Goal: Information Seeking & Learning: Learn about a topic

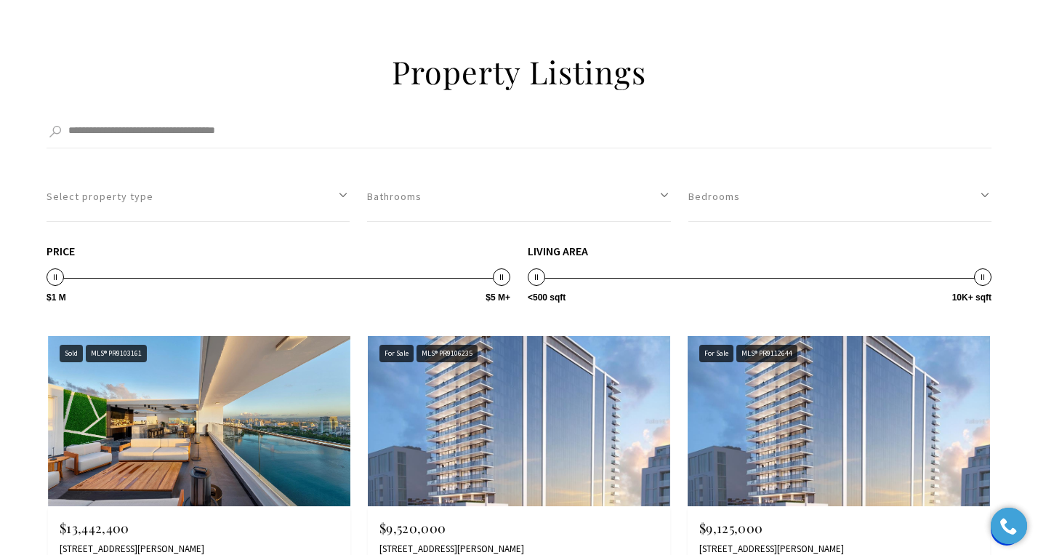
scroll to position [2955, 0]
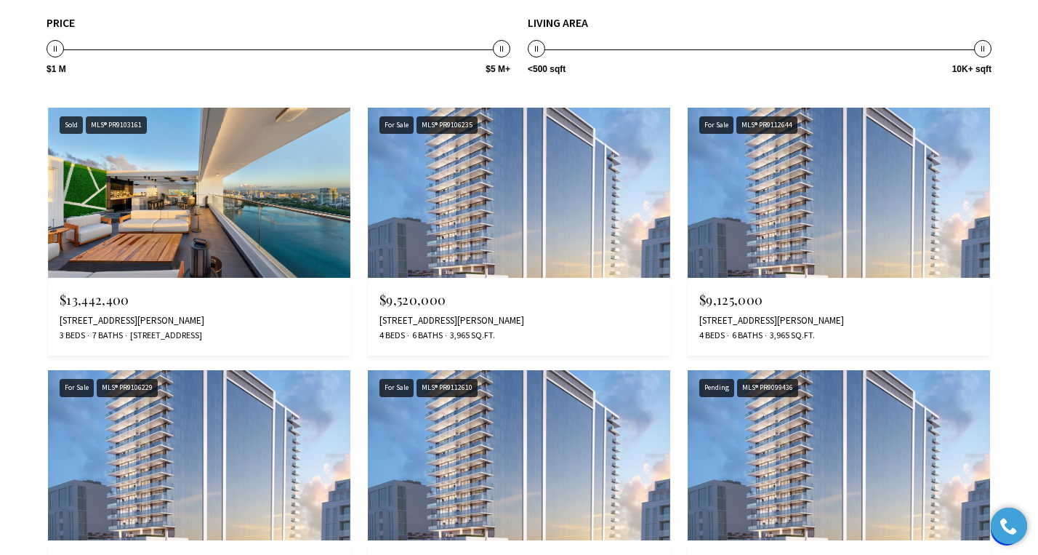
click at [571, 212] on img at bounding box center [519, 193] width 302 height 170
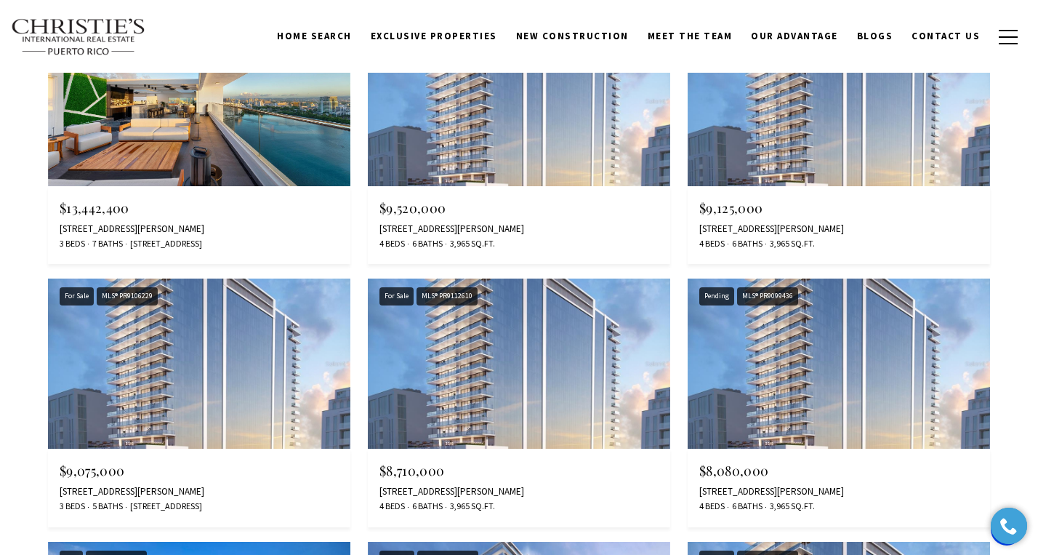
scroll to position [2295, 0]
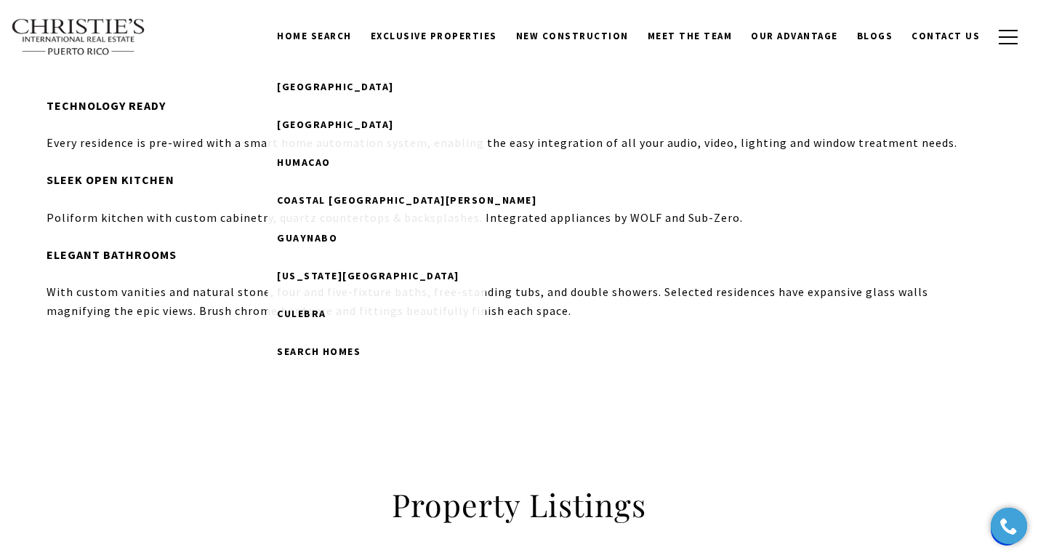
click at [342, 36] on link "Home Search" at bounding box center [314, 37] width 94 height 28
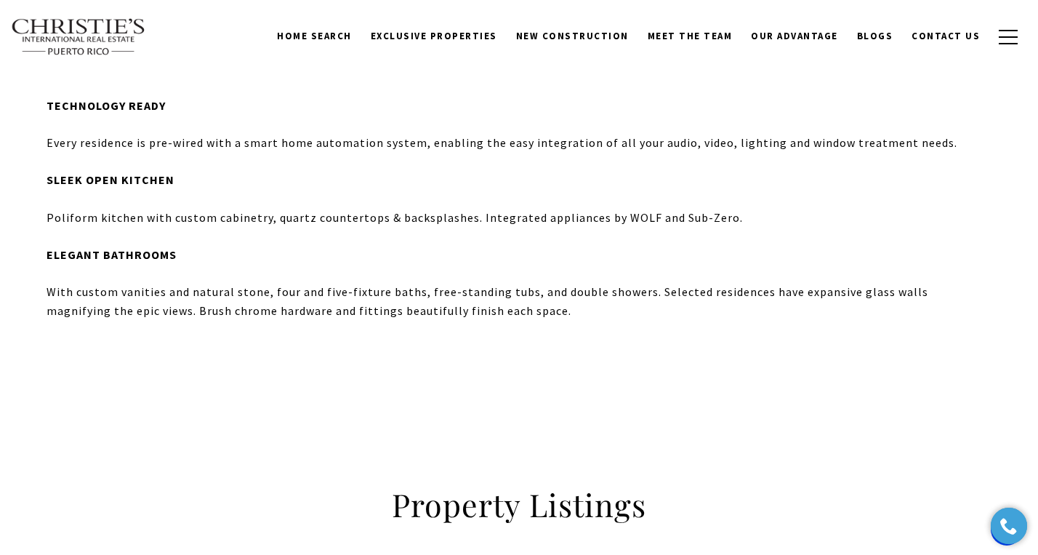
click at [342, 36] on link "Home Search" at bounding box center [314, 37] width 94 height 28
click at [460, 31] on span "Exclusive Properties" at bounding box center [434, 36] width 126 height 12
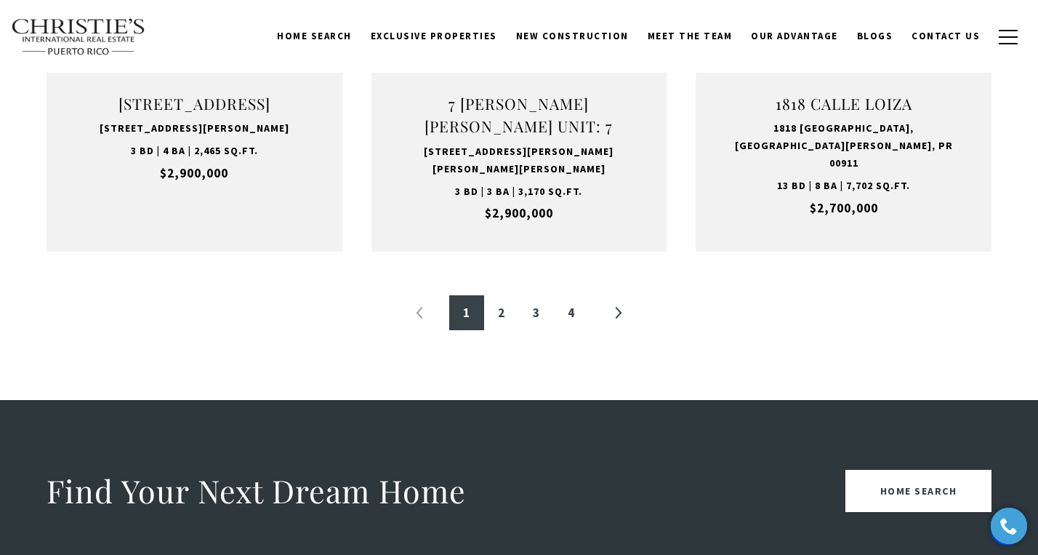
scroll to position [1694, 0]
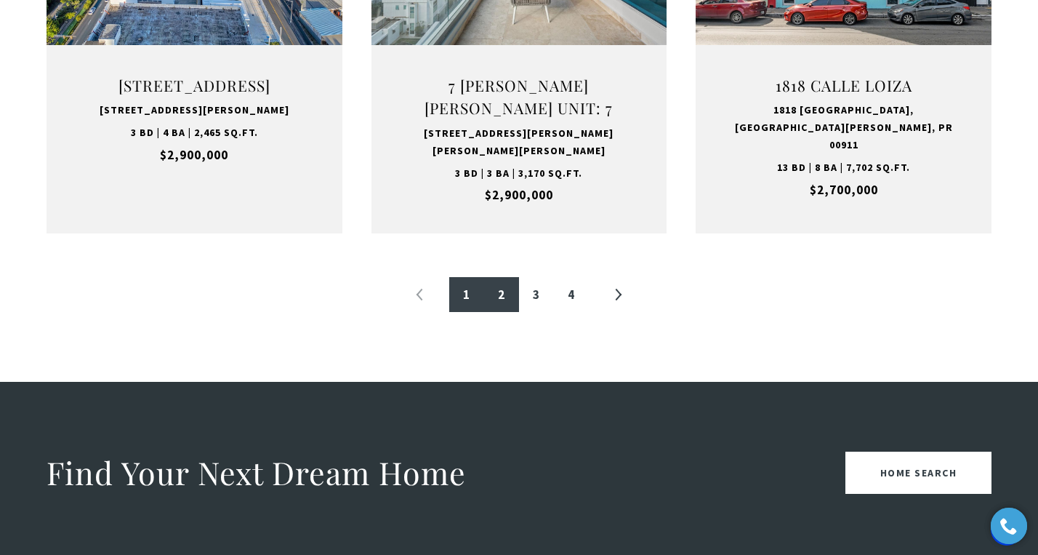
click at [500, 289] on link "2" at bounding box center [501, 294] width 35 height 35
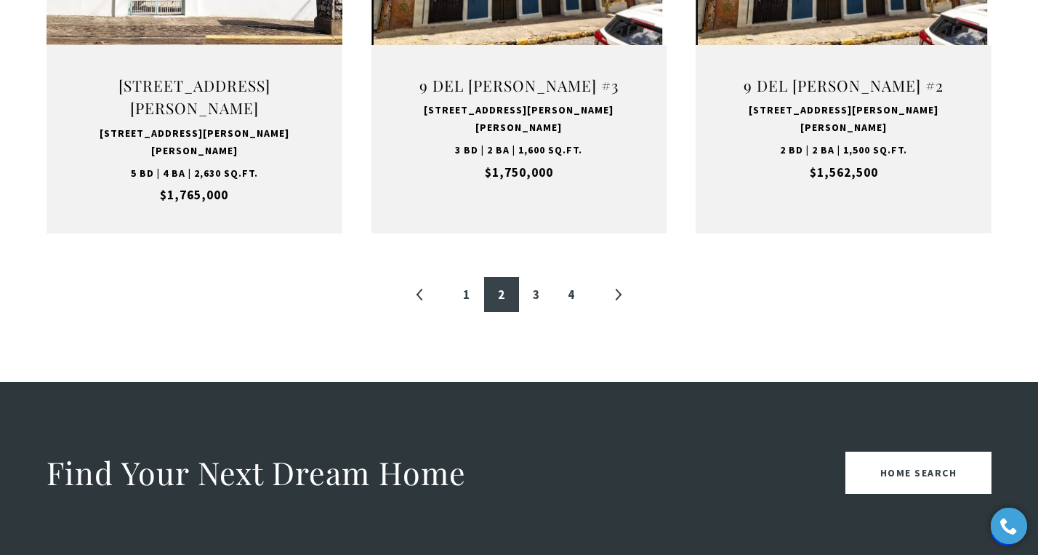
scroll to position [436, 0]
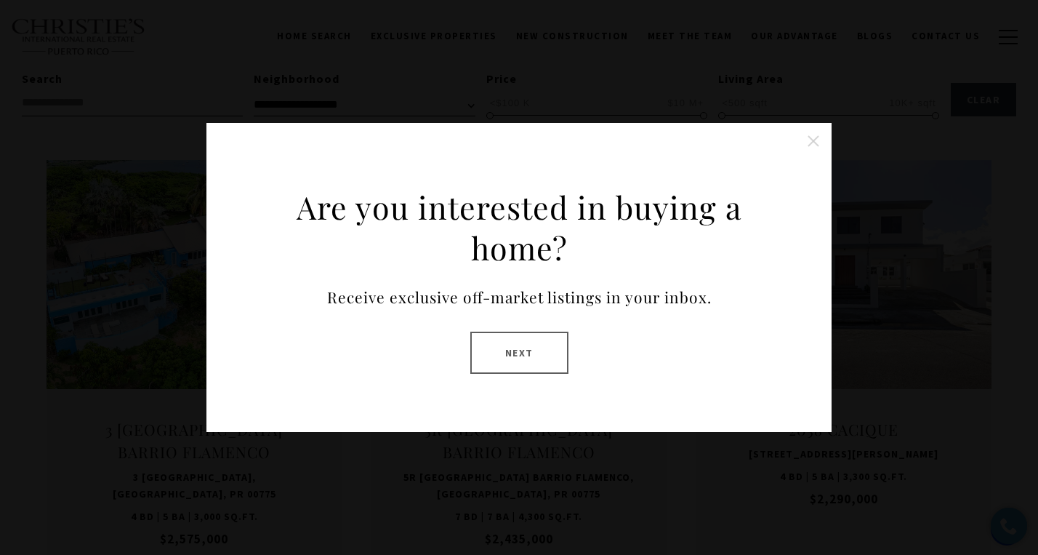
click at [815, 142] on button "Close this option" at bounding box center [813, 140] width 29 height 29
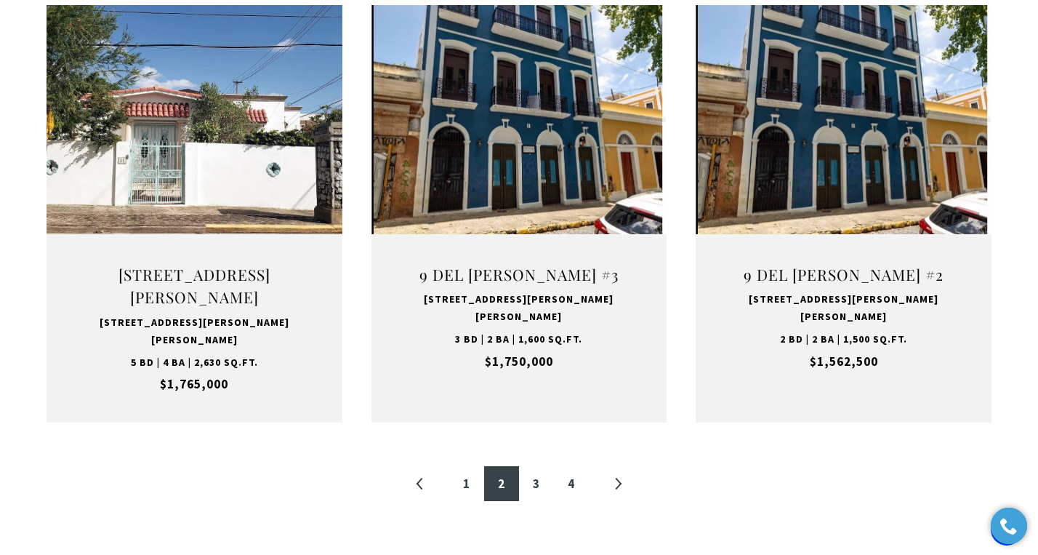
scroll to position [1512, 0]
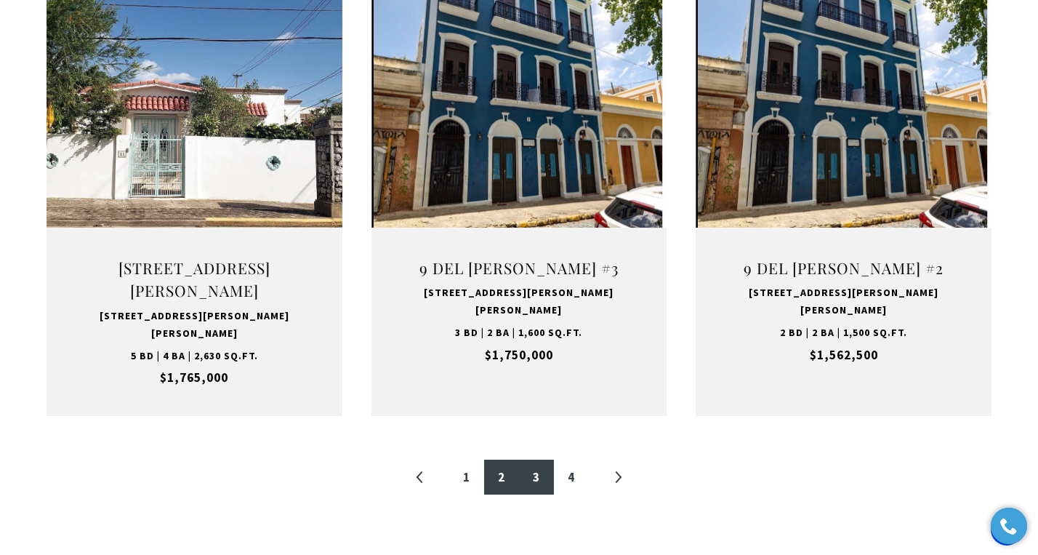
click at [533, 459] on link "3" at bounding box center [536, 476] width 35 height 35
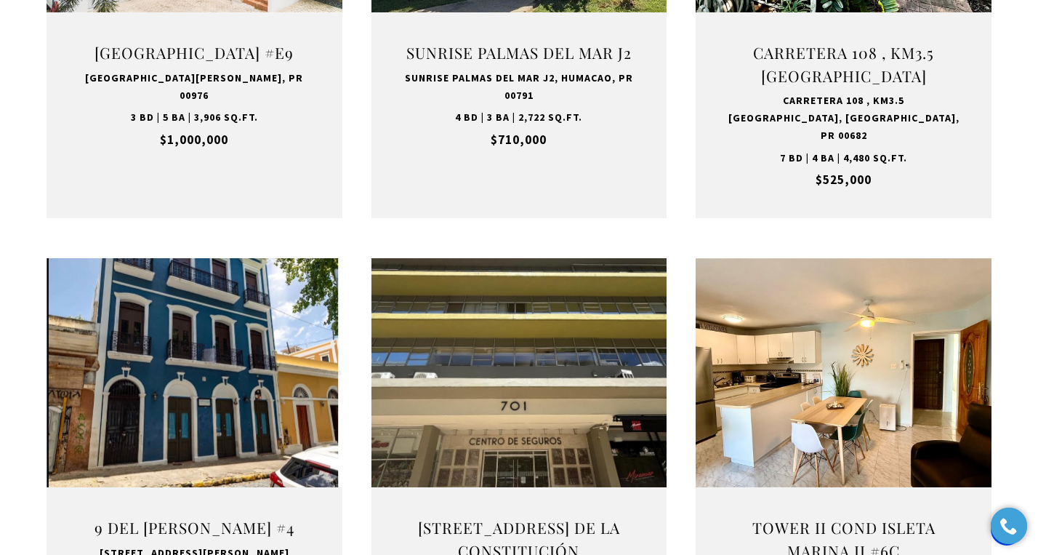
scroll to position [1470, 0]
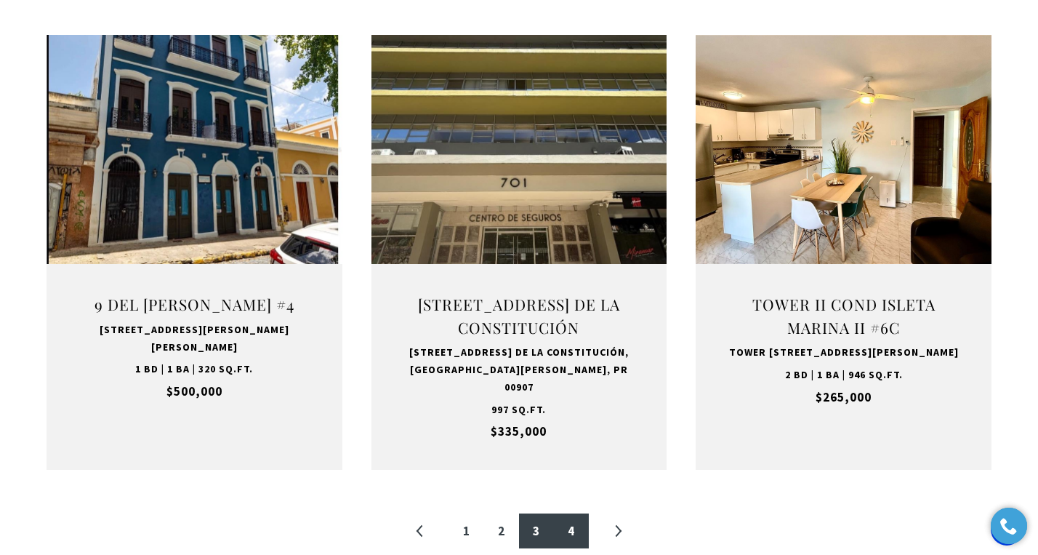
click at [582, 513] on link "4" at bounding box center [571, 530] width 35 height 35
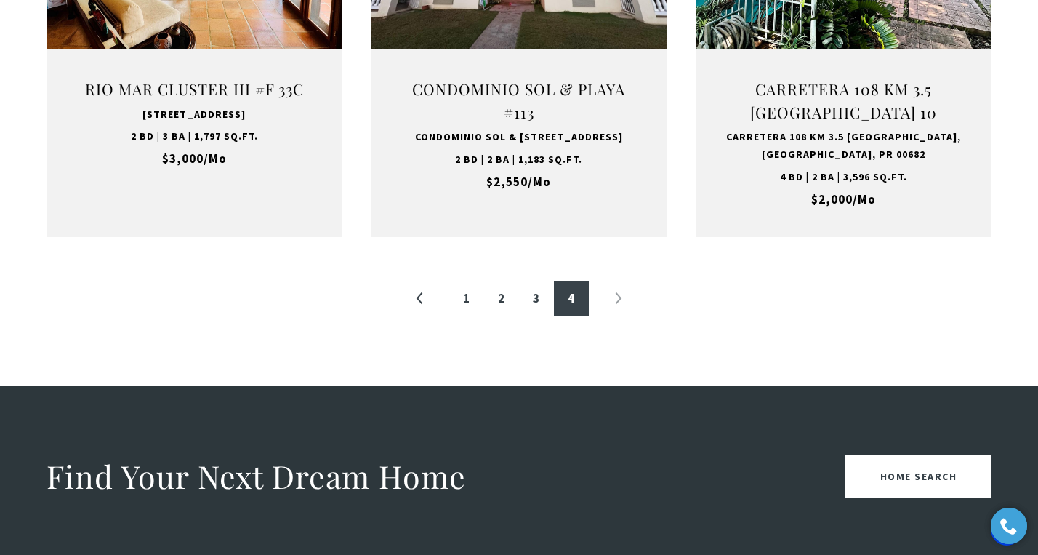
scroll to position [1676, 0]
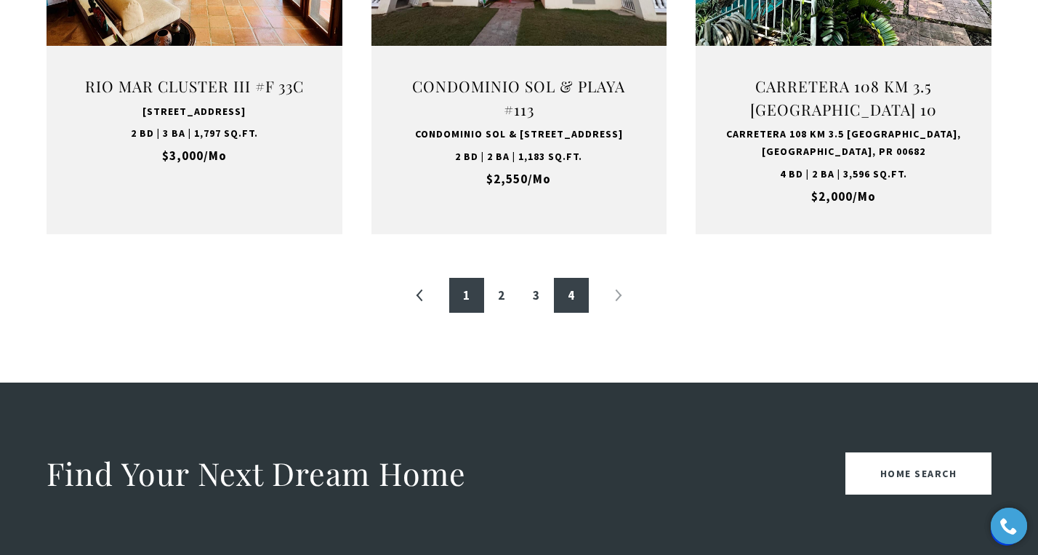
click at [456, 307] on link "1" at bounding box center [466, 295] width 35 height 35
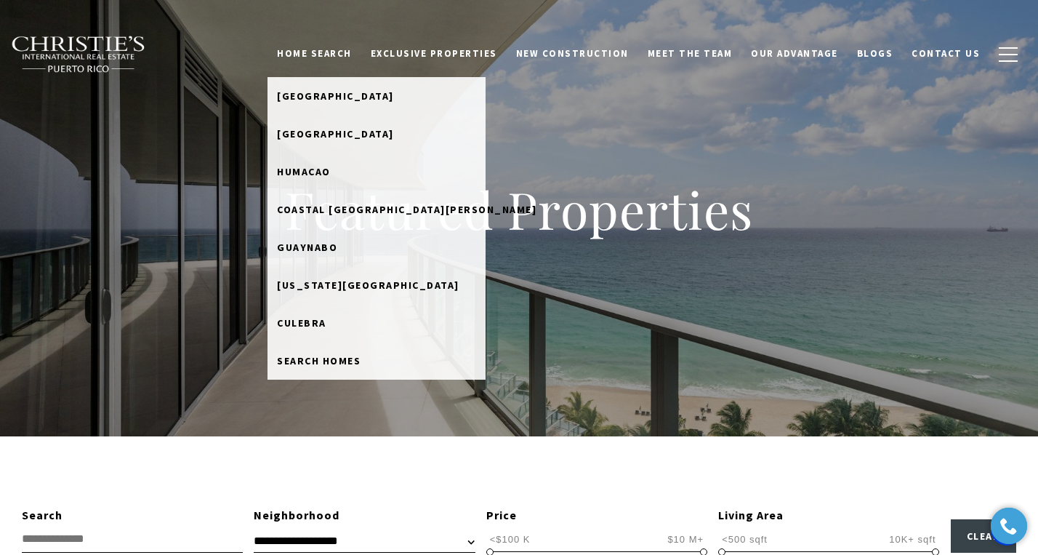
click at [361, 54] on link "Home Search" at bounding box center [314, 54] width 94 height 28
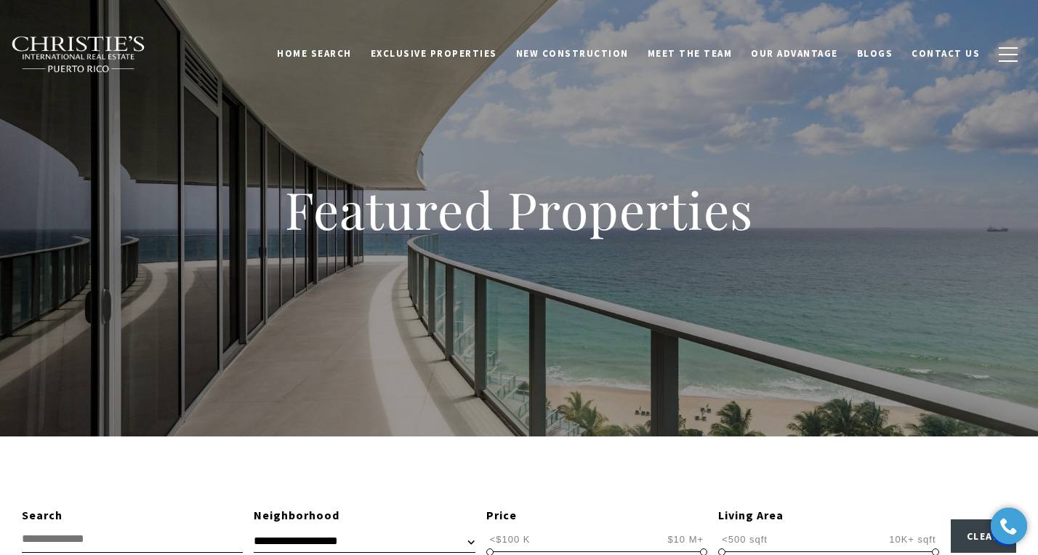
click at [361, 54] on link "Home Search" at bounding box center [314, 54] width 94 height 28
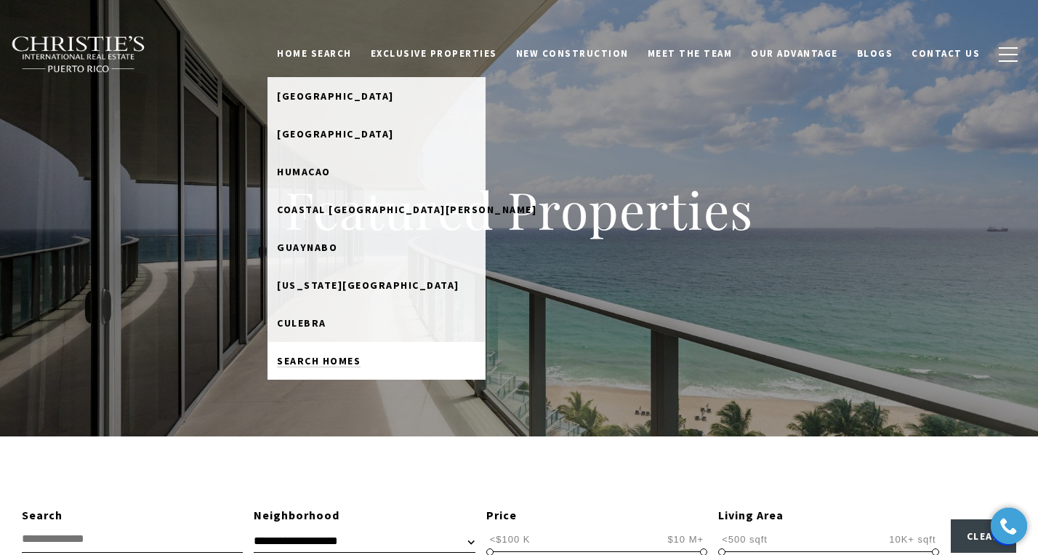
click at [358, 358] on span "Search Homes" at bounding box center [319, 360] width 84 height 13
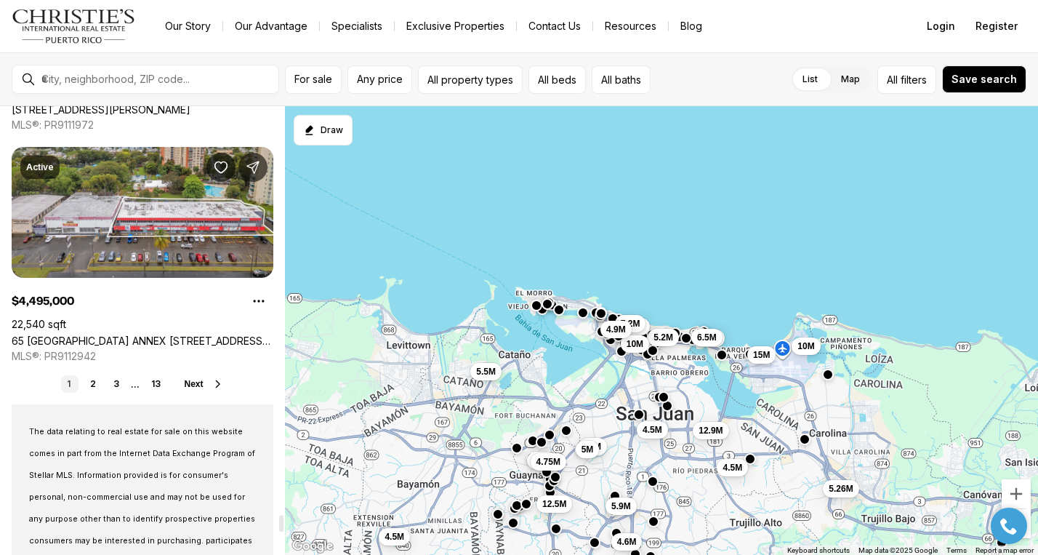
scroll to position [10889, 0]
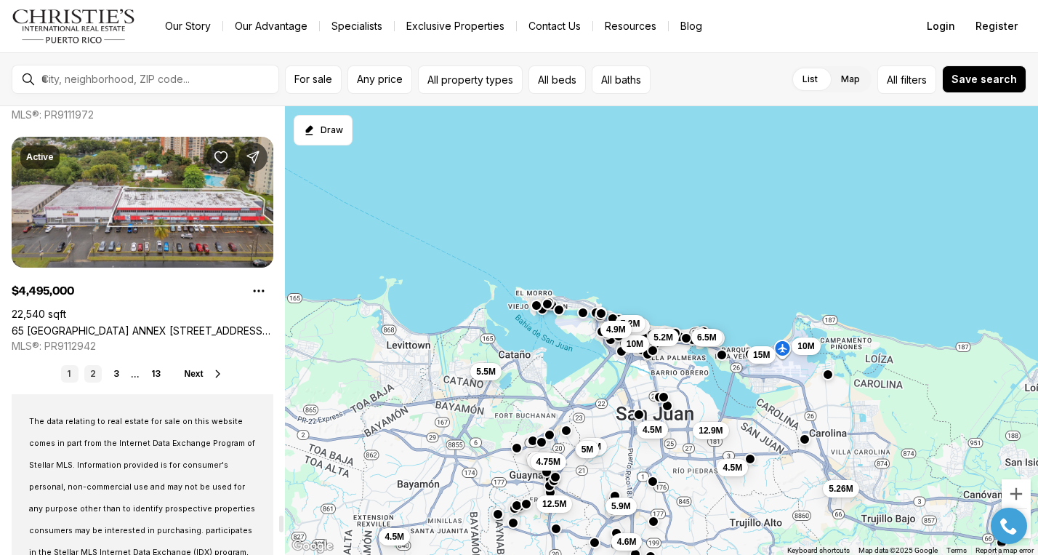
click at [94, 372] on link "2" at bounding box center [92, 373] width 17 height 17
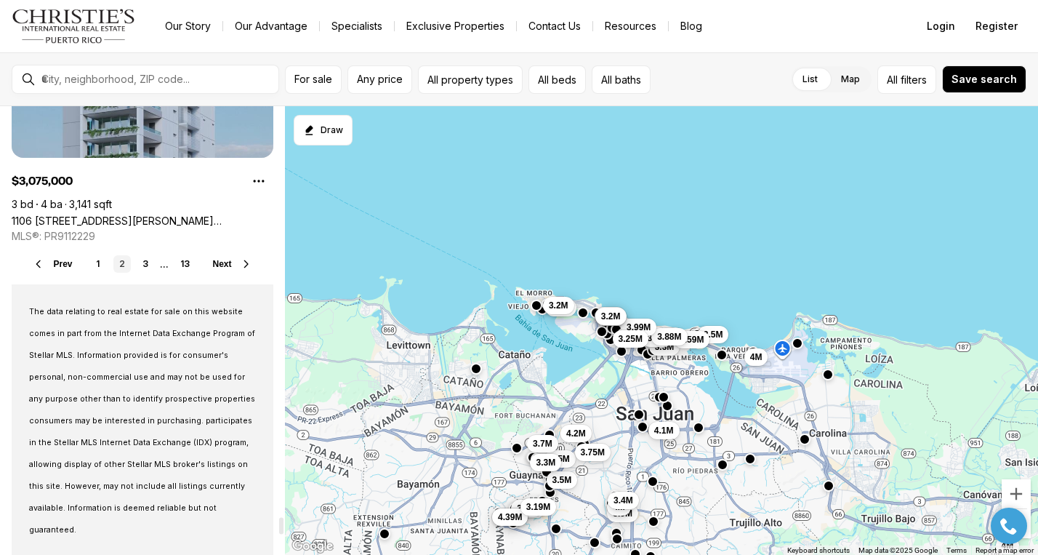
scroll to position [10942, 0]
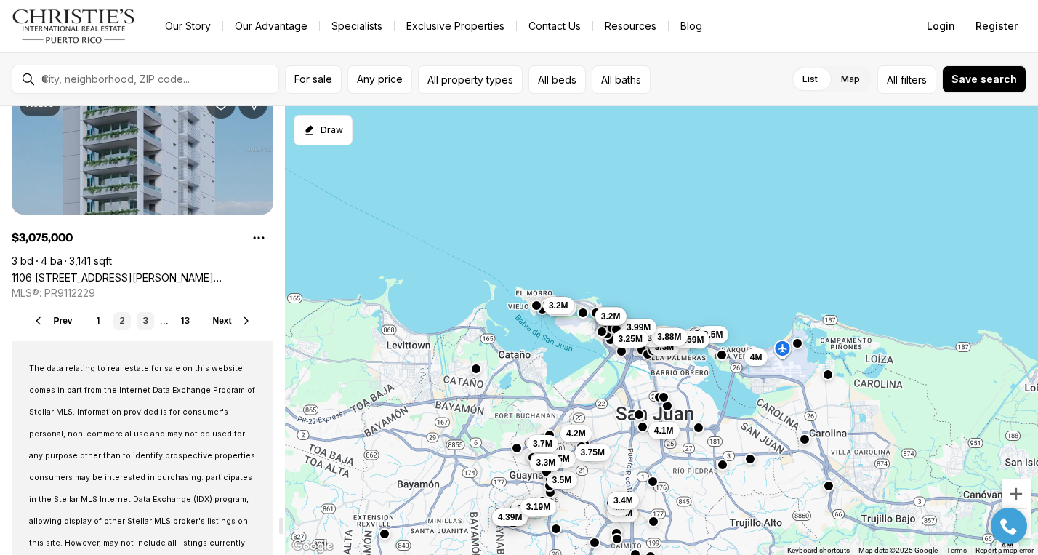
click at [145, 320] on link "3" at bounding box center [145, 320] width 17 height 17
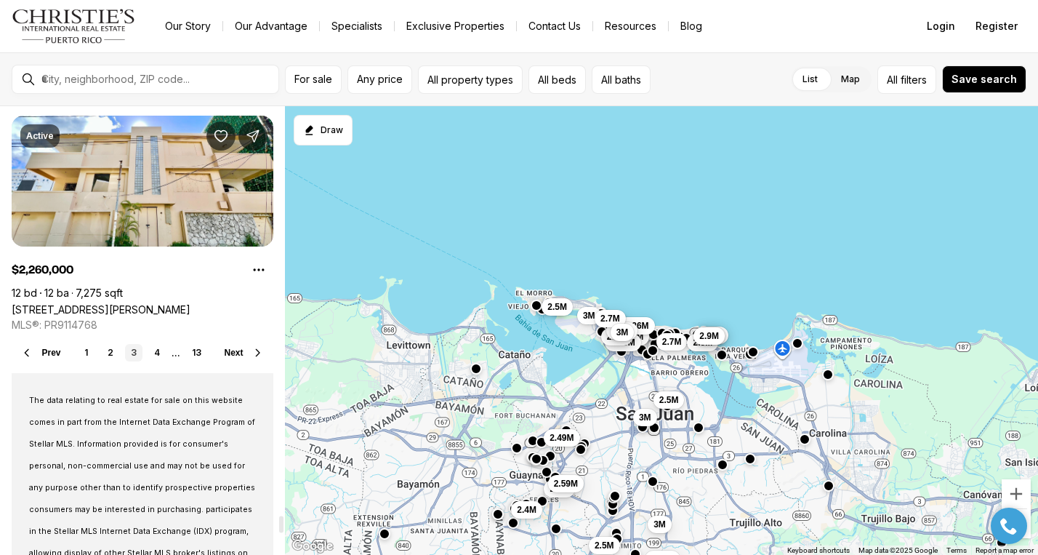
scroll to position [10906, 0]
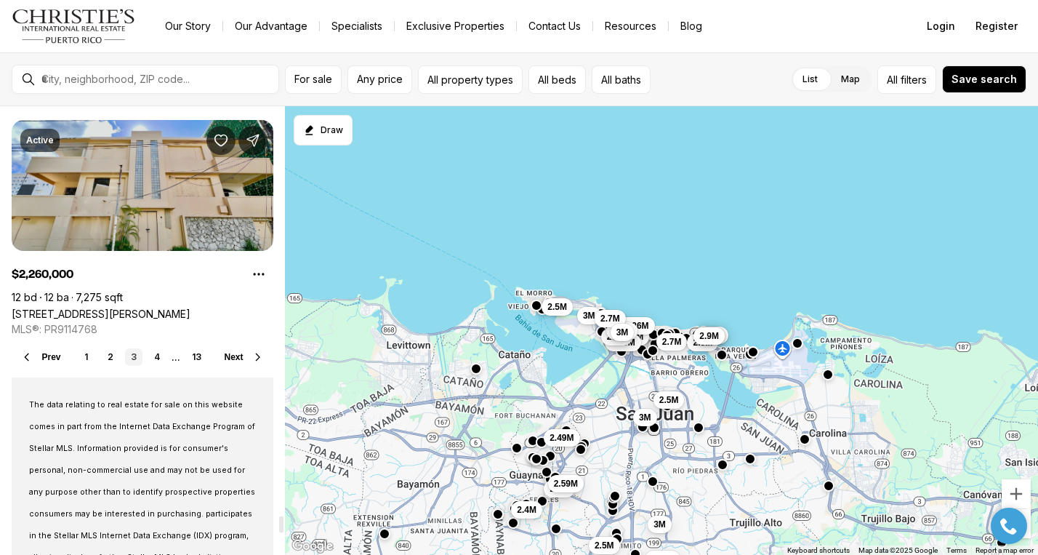
click at [89, 355] on link "1" at bounding box center [86, 356] width 17 height 17
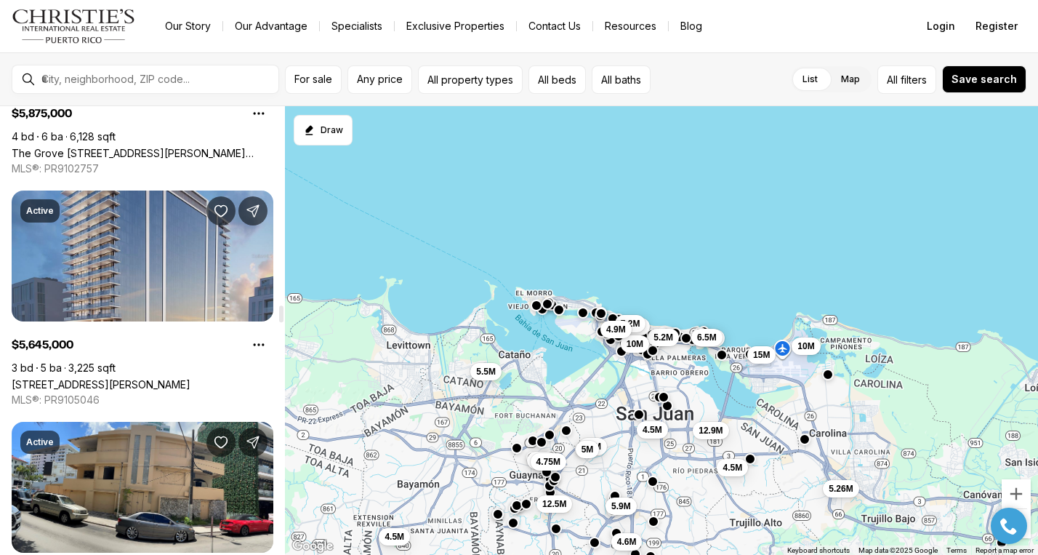
scroll to position [5280, 0]
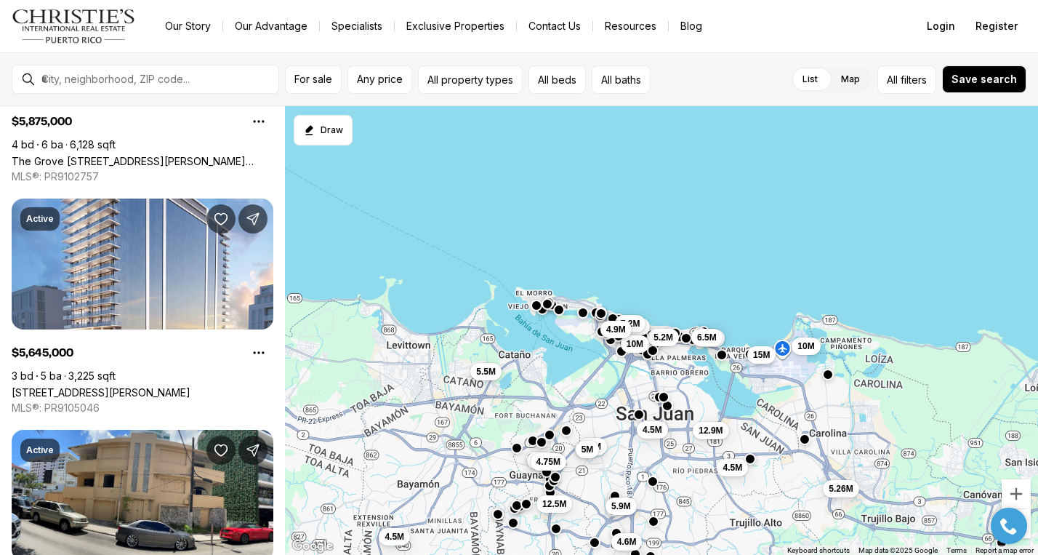
click at [95, 36] on img "Main navigation" at bounding box center [74, 26] width 124 height 35
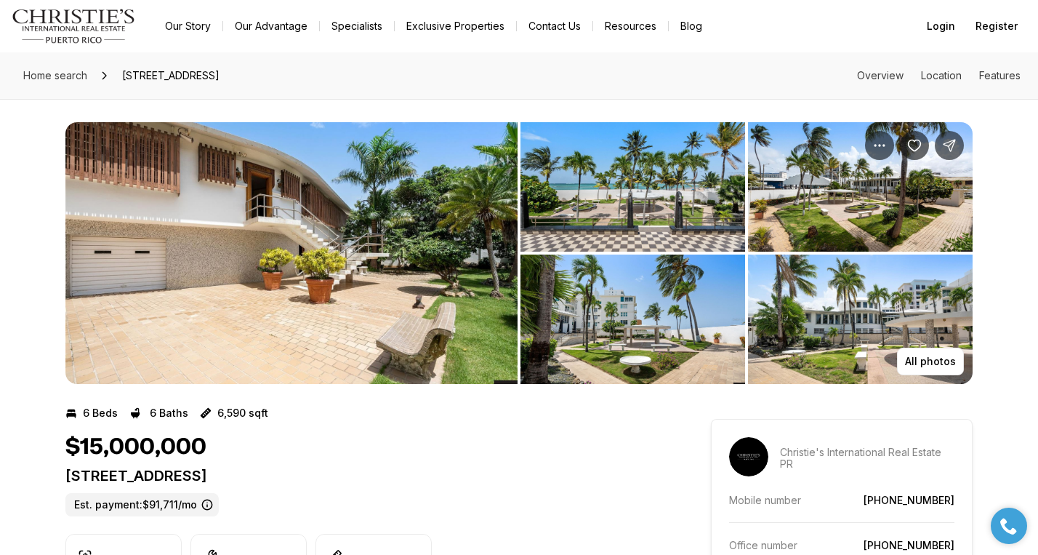
click at [622, 214] on img "View image gallery" at bounding box center [632, 186] width 225 height 129
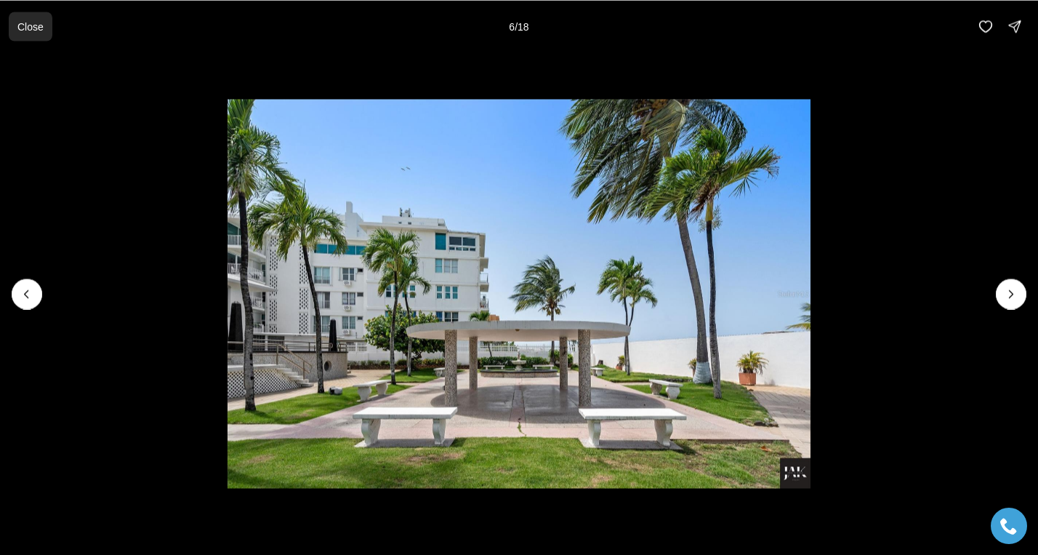
click at [28, 30] on p "Close" at bounding box center [30, 26] width 26 height 12
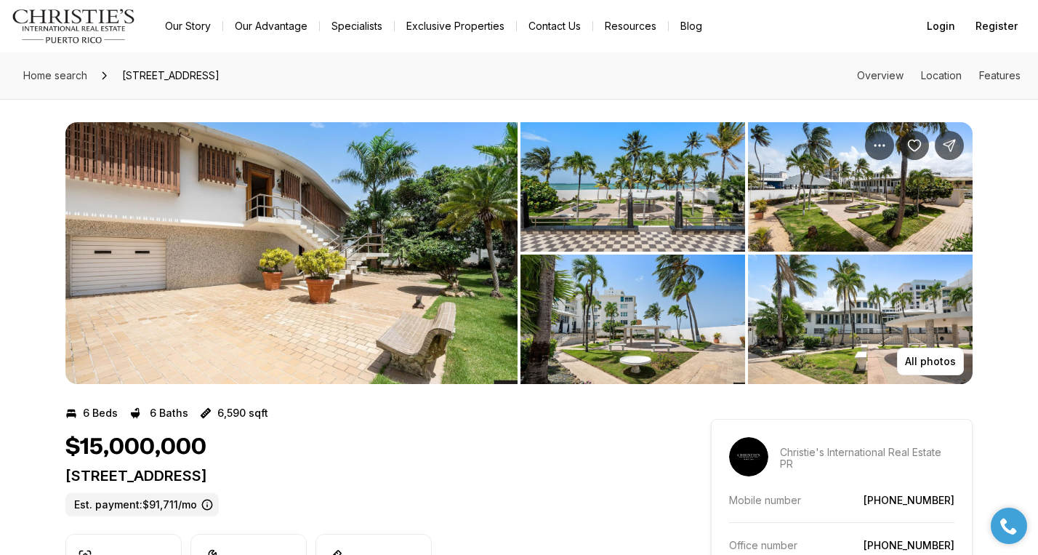
click at [296, 307] on img "View image gallery" at bounding box center [291, 253] width 452 height 262
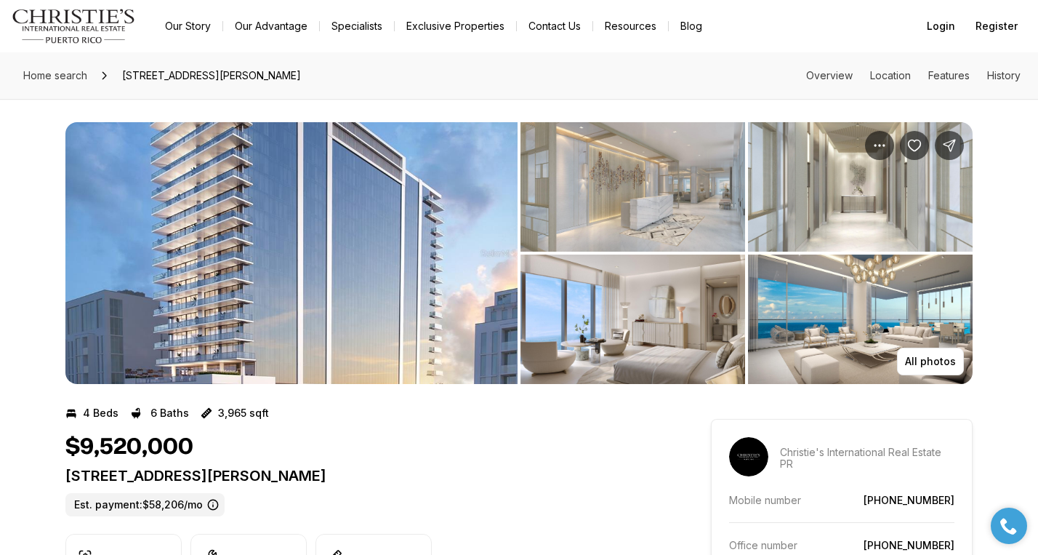
click at [388, 281] on img "View image gallery" at bounding box center [291, 253] width 452 height 262
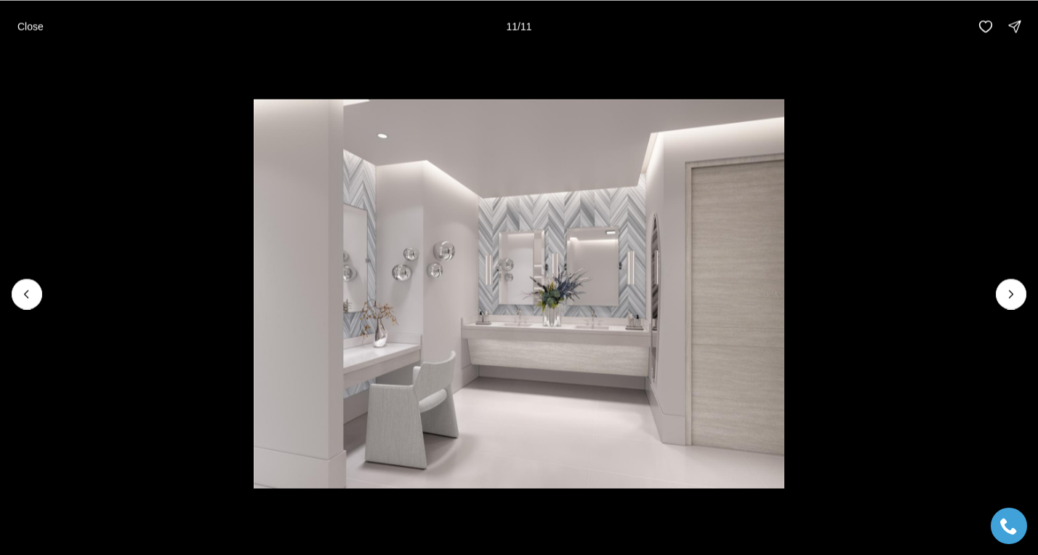
click at [744, 44] on div "Close 11 / 11" at bounding box center [519, 26] width 1038 height 52
click at [36, 24] on p "Close" at bounding box center [30, 26] width 26 height 12
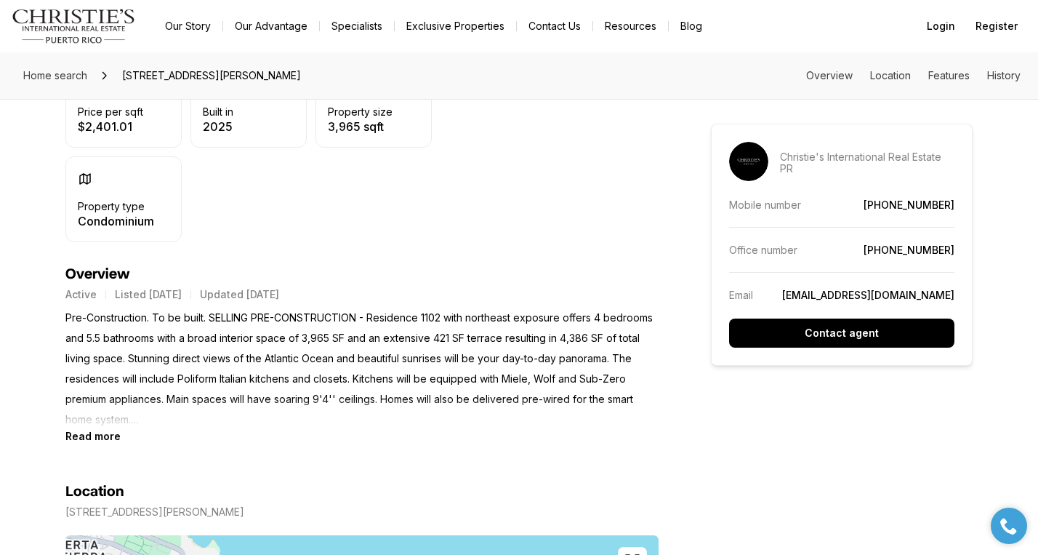
scroll to position [525, 0]
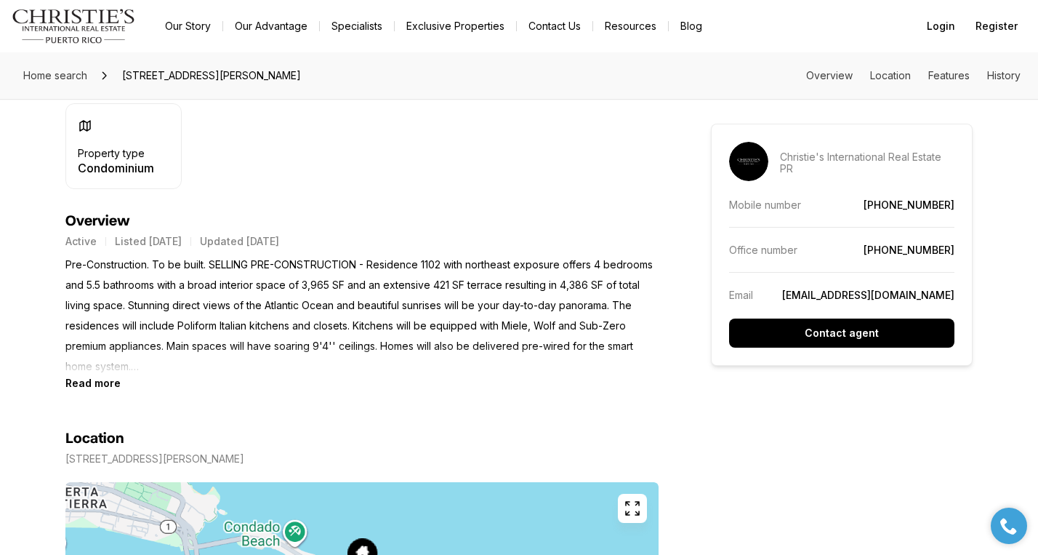
click at [110, 384] on b "Read more" at bounding box center [92, 382] width 55 height 12
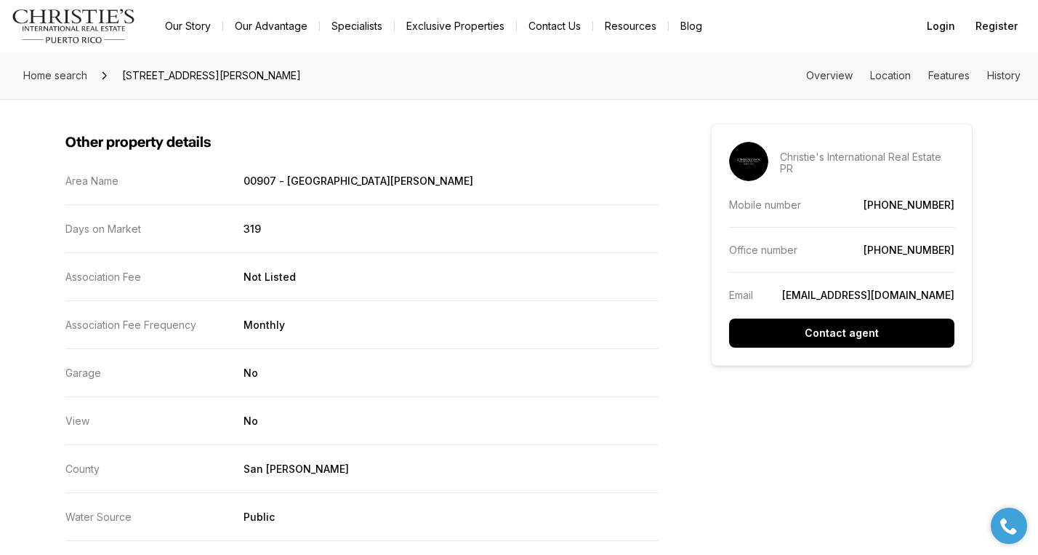
scroll to position [2971, 0]
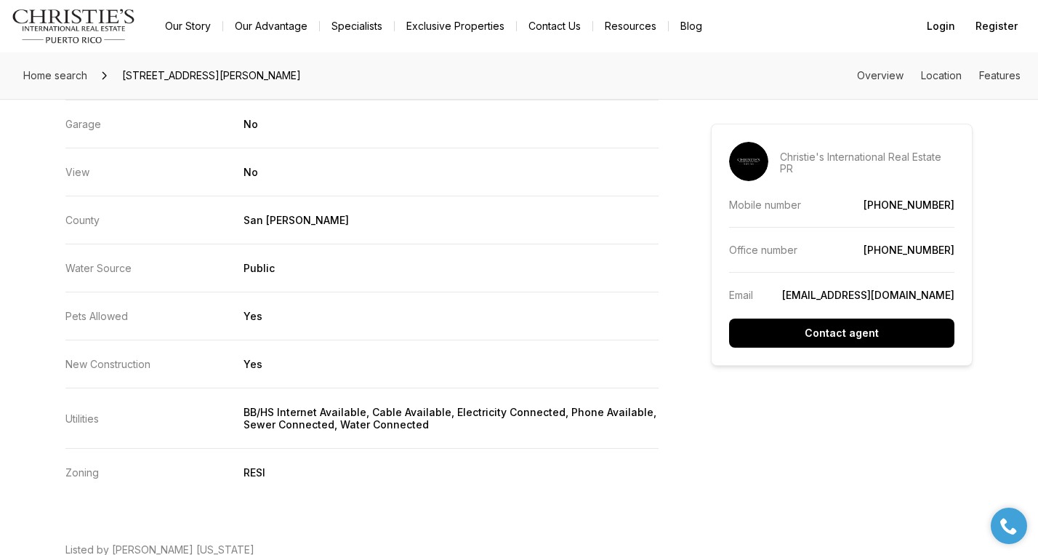
scroll to position [2807, 0]
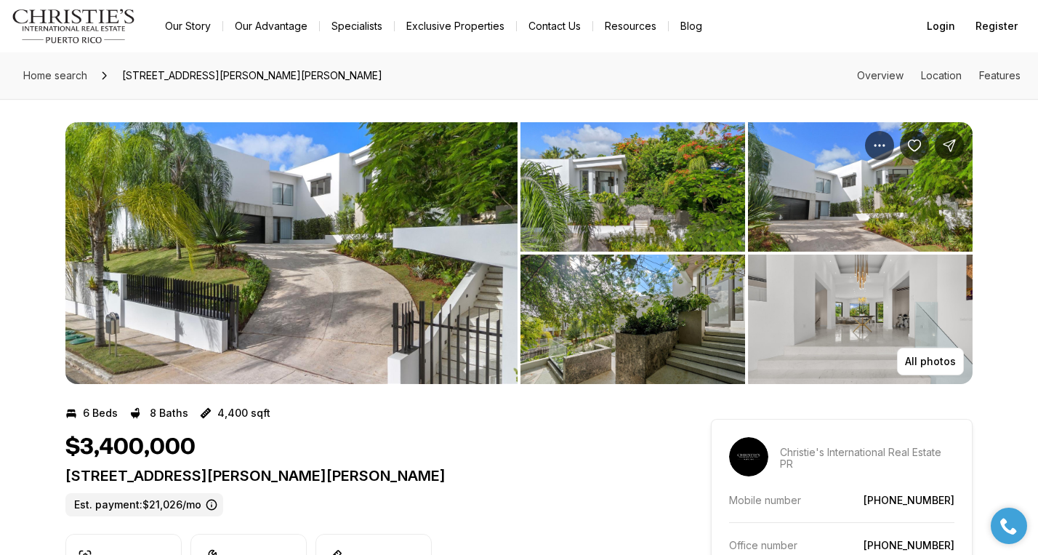
click at [326, 286] on img "View image gallery" at bounding box center [291, 253] width 452 height 262
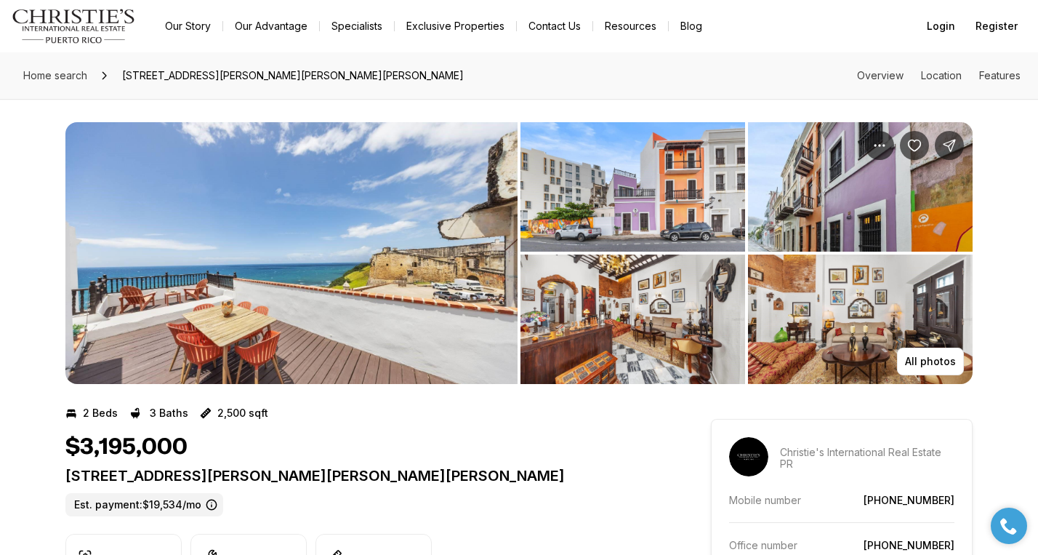
click at [468, 219] on img "View image gallery" at bounding box center [291, 253] width 452 height 262
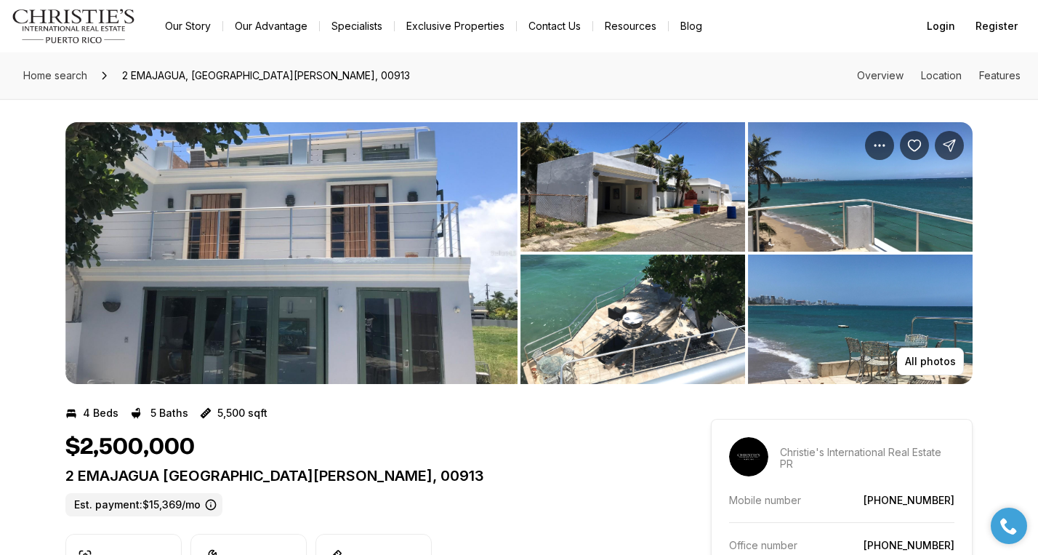
click at [379, 274] on img "View image gallery" at bounding box center [291, 253] width 452 height 262
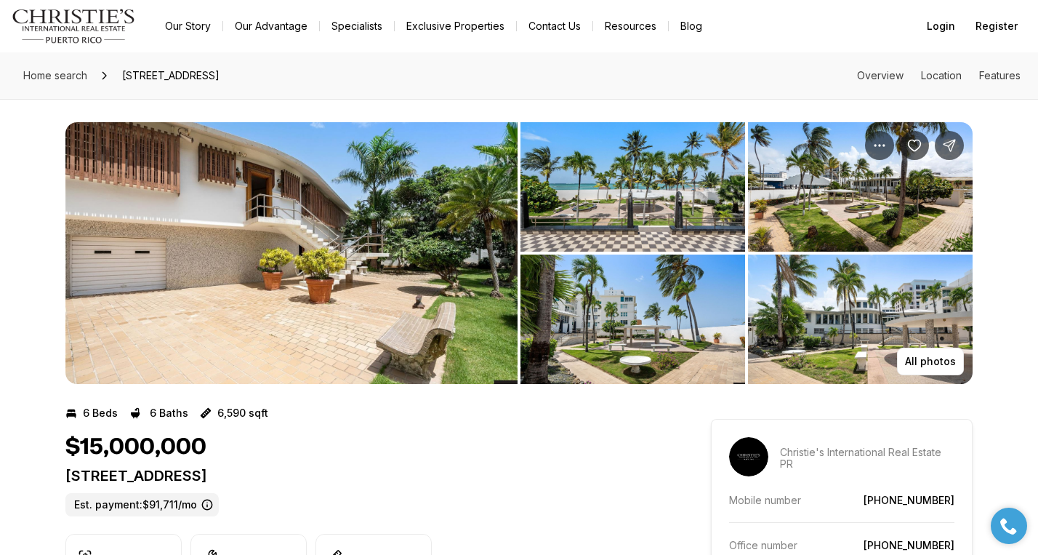
click at [424, 283] on img "View image gallery" at bounding box center [291, 253] width 452 height 262
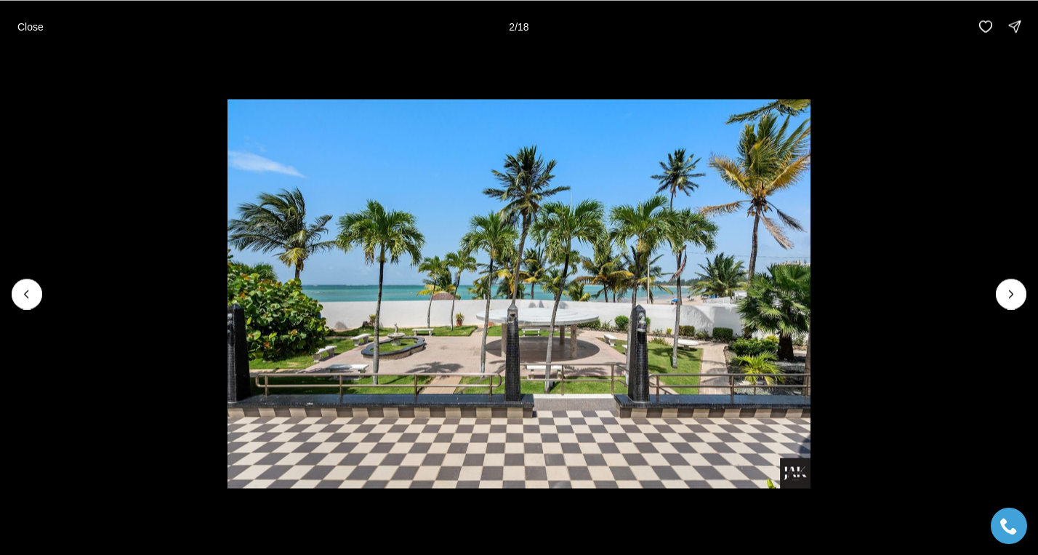
click at [711, 318] on img "2 of 18" at bounding box center [518, 293] width 583 height 388
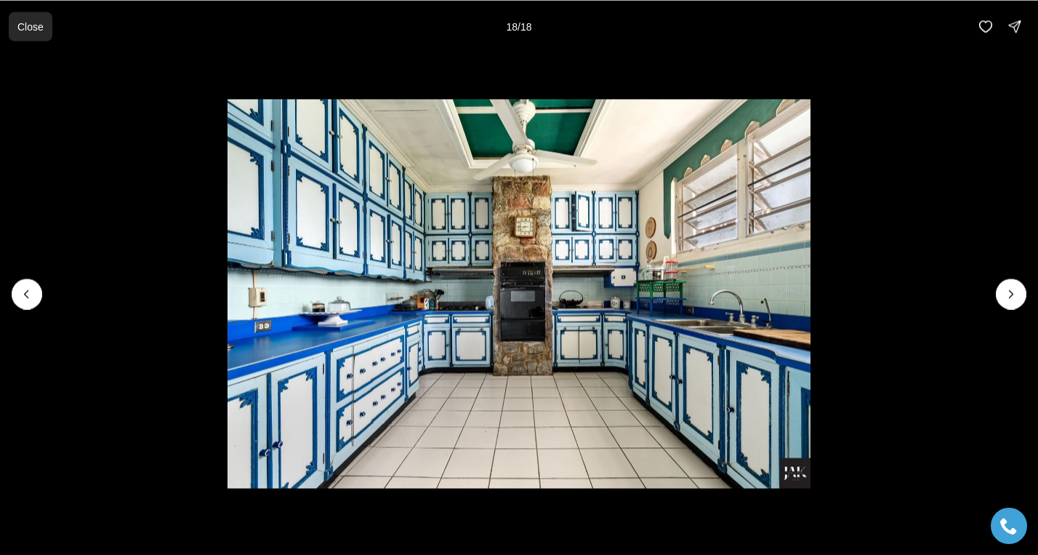
click at [47, 28] on button "Close" at bounding box center [31, 26] width 44 height 29
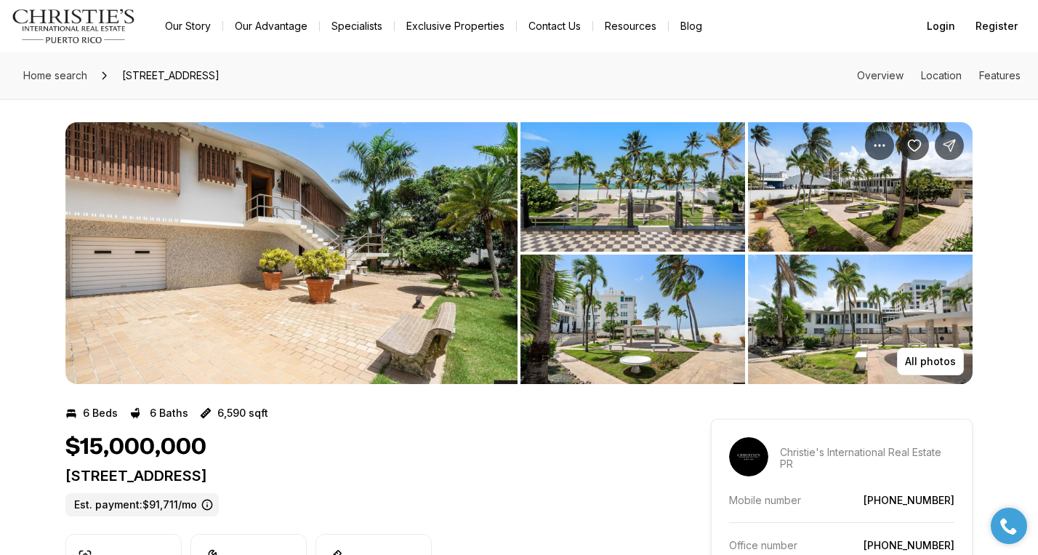
drag, startPoint x: 65, startPoint y: 477, endPoint x: 366, endPoint y: 480, distance: 300.9
click at [366, 480] on p "20 AMAPOLA ST CAROLINA PR, 00979" at bounding box center [361, 475] width 593 height 17
copy p "20 AMAPOLA ST CAROLINA PR, 00979"
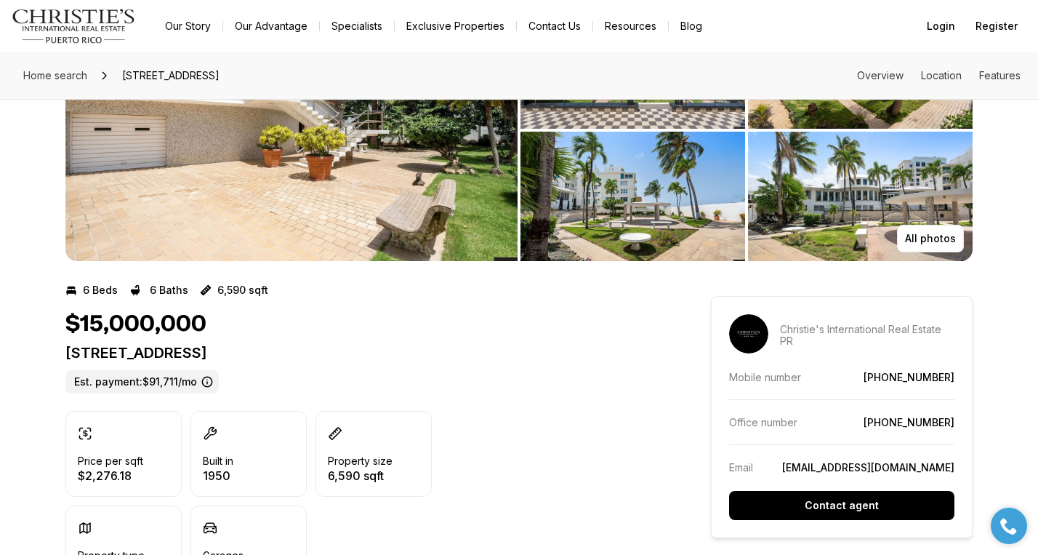
scroll to position [142, 0]
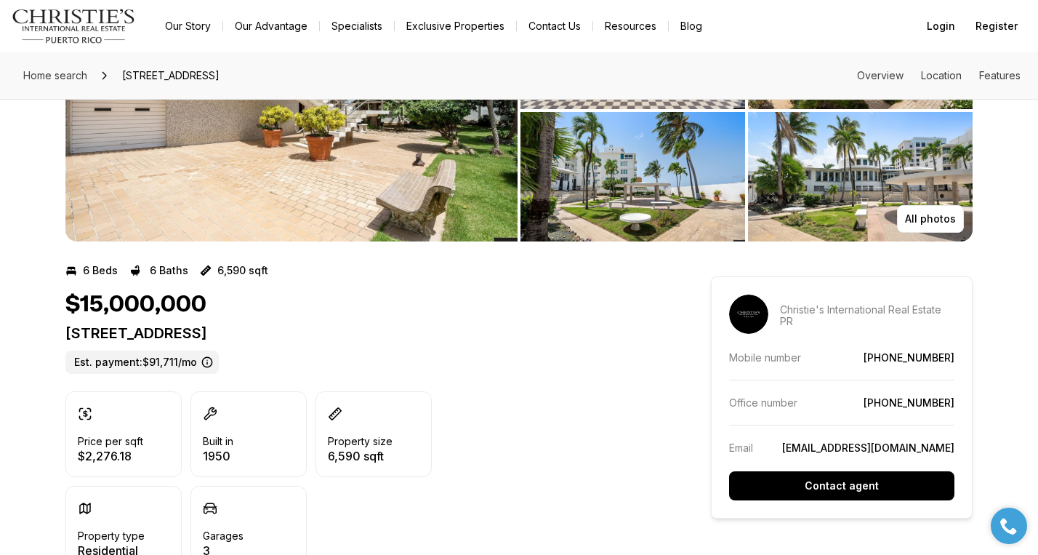
click at [517, 345] on div "20 AMAPOLA ST CAROLINA PR, 00979 Est. payment: $91,711/mo" at bounding box center [361, 348] width 593 height 49
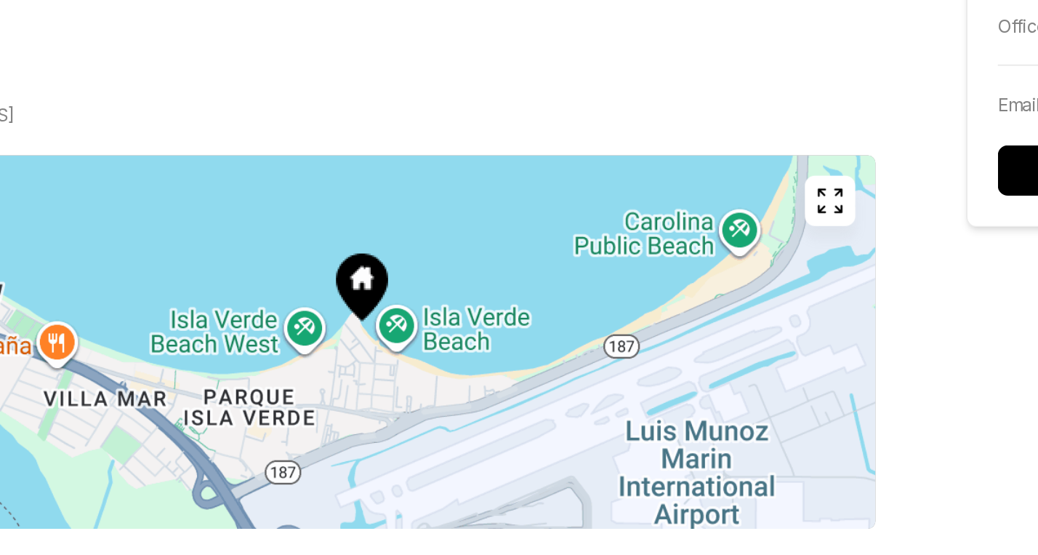
scroll to position [874, 0]
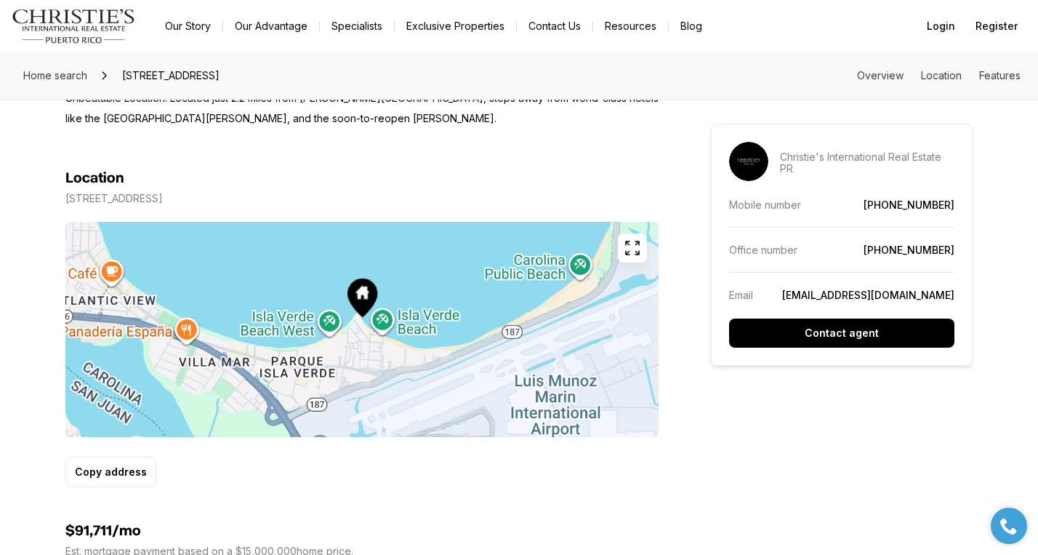
click at [637, 248] on icon "button" at bounding box center [632, 247] width 17 height 17
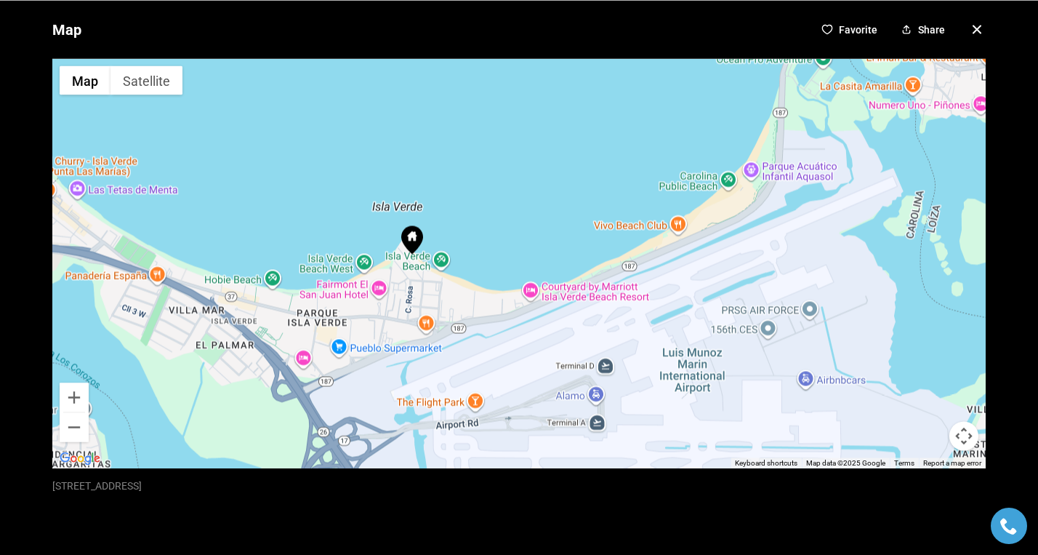
drag, startPoint x: 653, startPoint y: 297, endPoint x: 544, endPoint y: 297, distance: 108.3
click at [544, 297] on div at bounding box center [518, 262] width 933 height 409
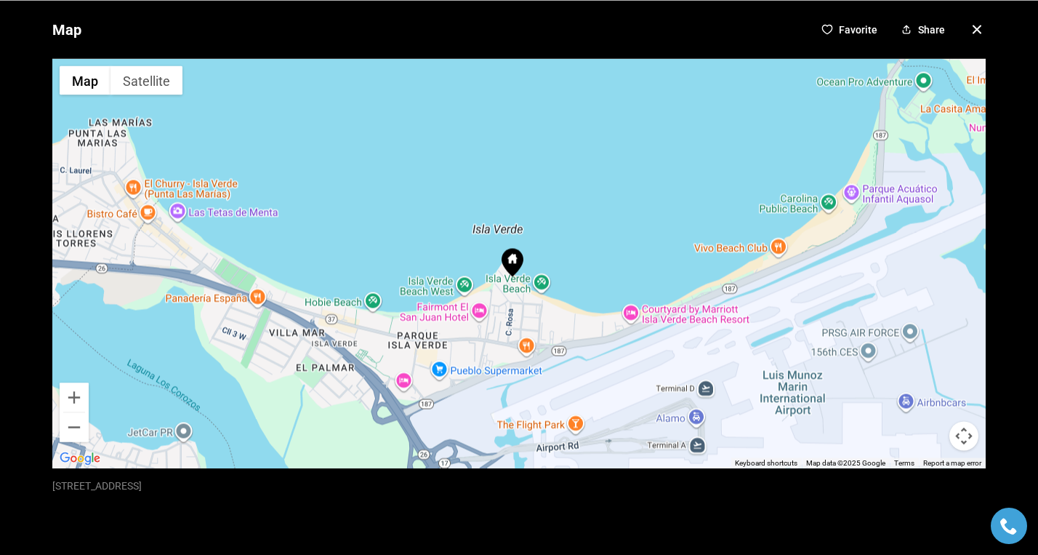
drag, startPoint x: 712, startPoint y: 219, endPoint x: 810, endPoint y: 243, distance: 101.0
click at [810, 243] on div at bounding box center [518, 262] width 933 height 409
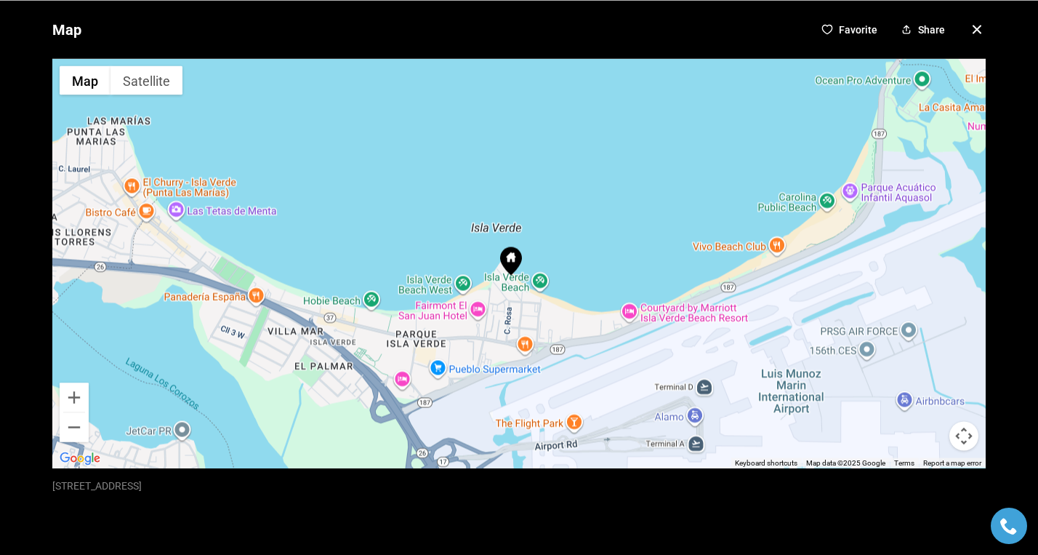
click at [974, 34] on icon "button" at bounding box center [976, 28] width 17 height 17
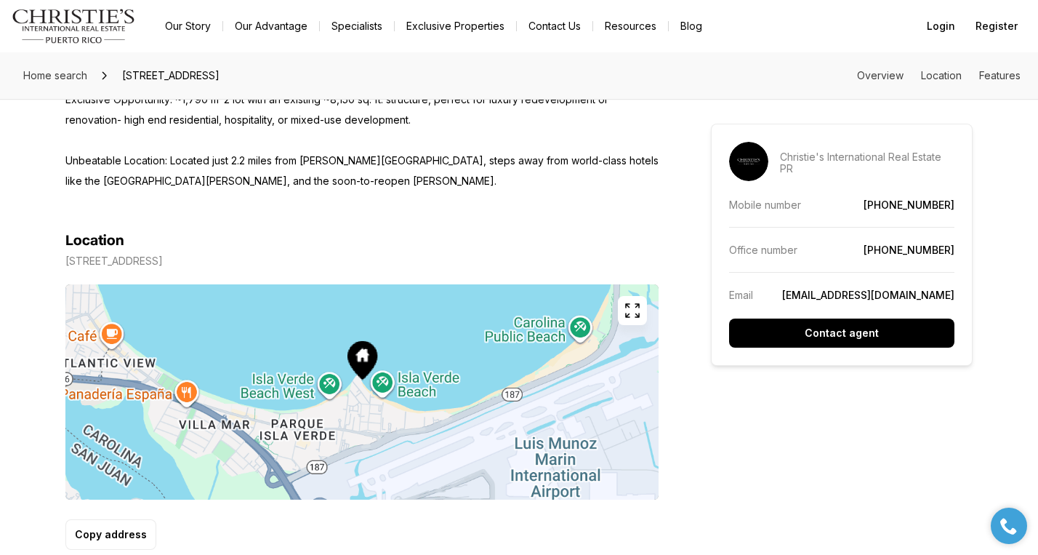
scroll to position [818, 0]
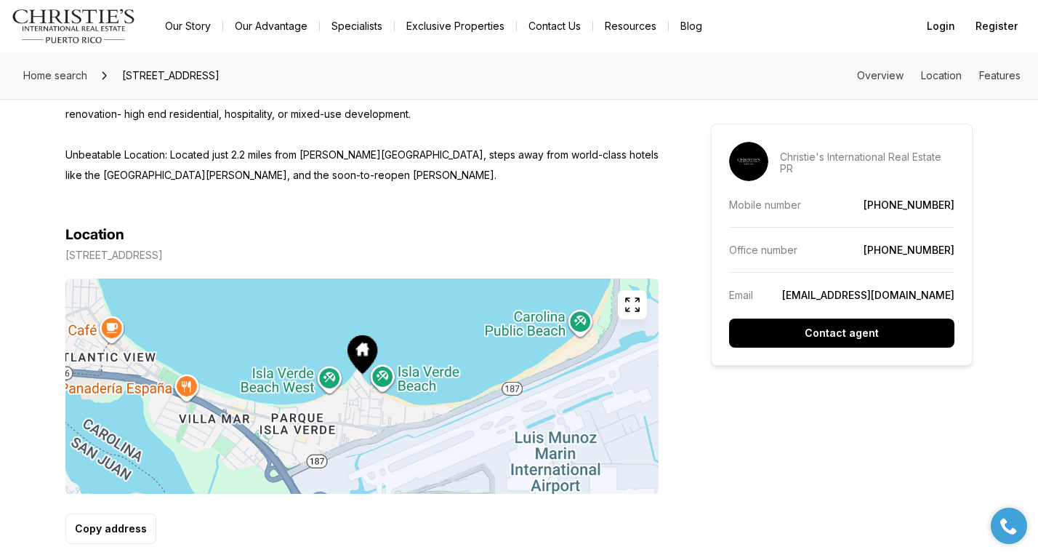
click at [108, 257] on p "20 AMAPOLA ST CAROLINA PR, 00979" at bounding box center [113, 255] width 97 height 12
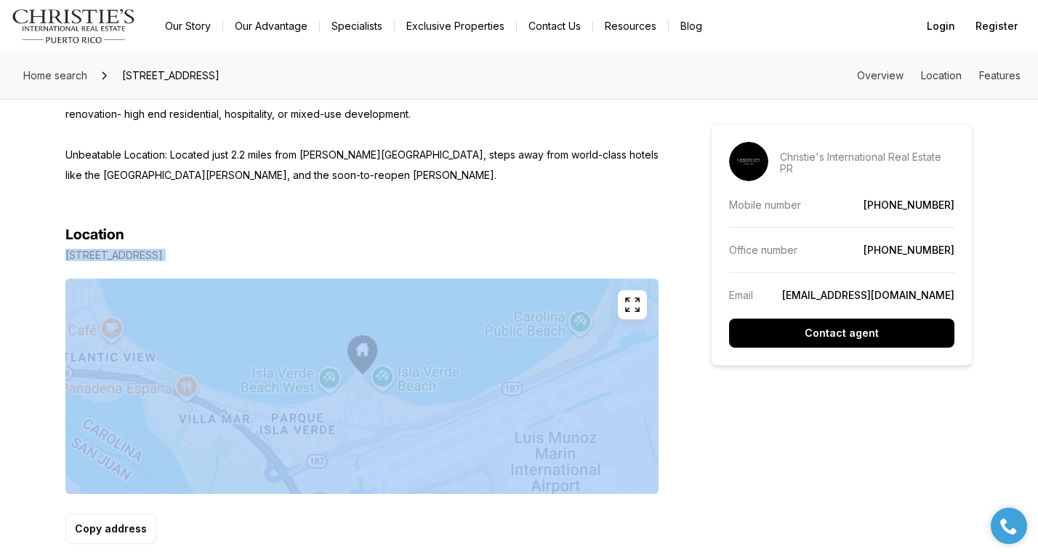
click at [108, 257] on p "20 AMAPOLA ST CAROLINA PR, 00979" at bounding box center [113, 255] width 97 height 12
copy div "20 AMAPOLA ST CAROLINA PR, 00979"
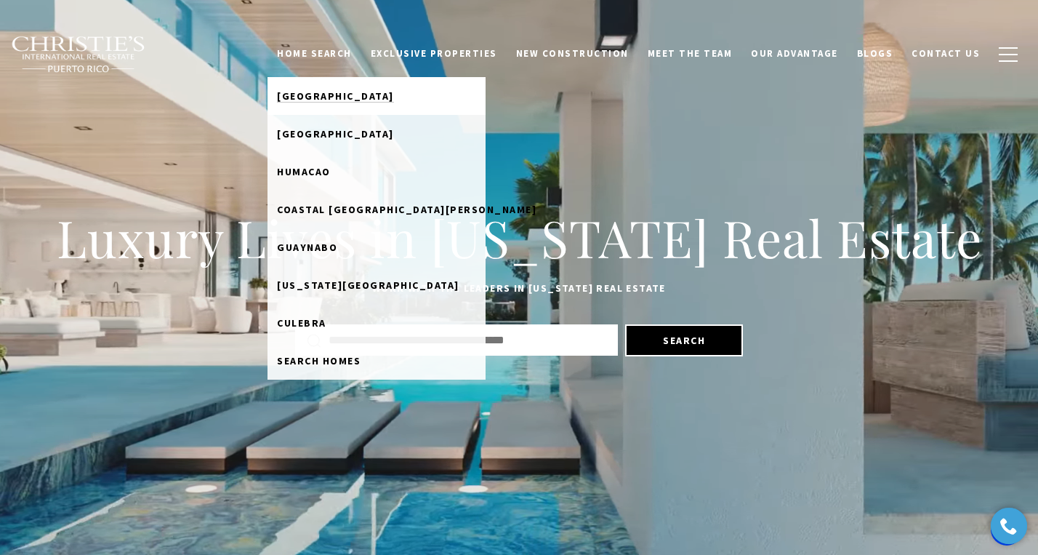
click at [364, 97] on span "[GEOGRAPHIC_DATA]" at bounding box center [335, 95] width 117 height 13
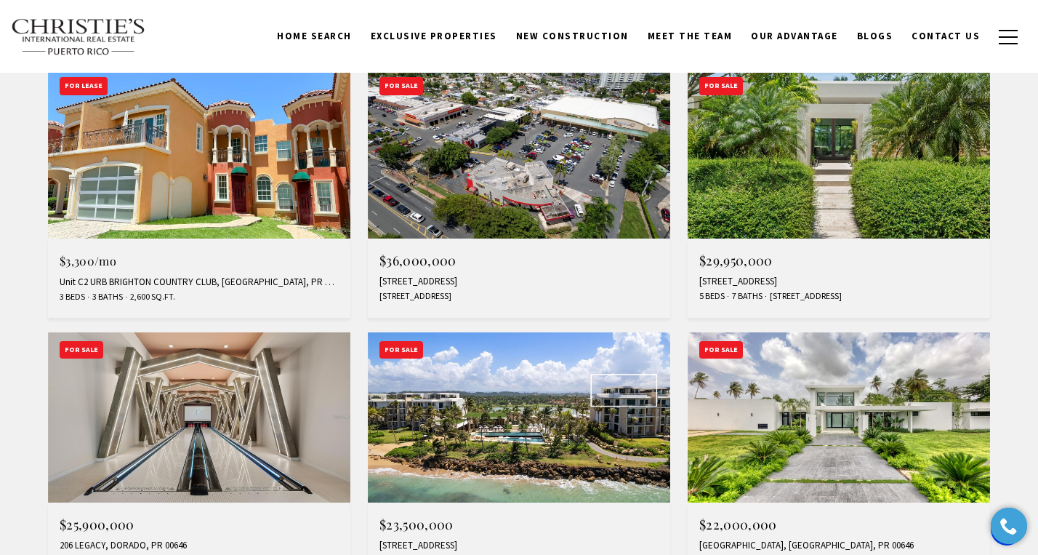
scroll to position [386, 0]
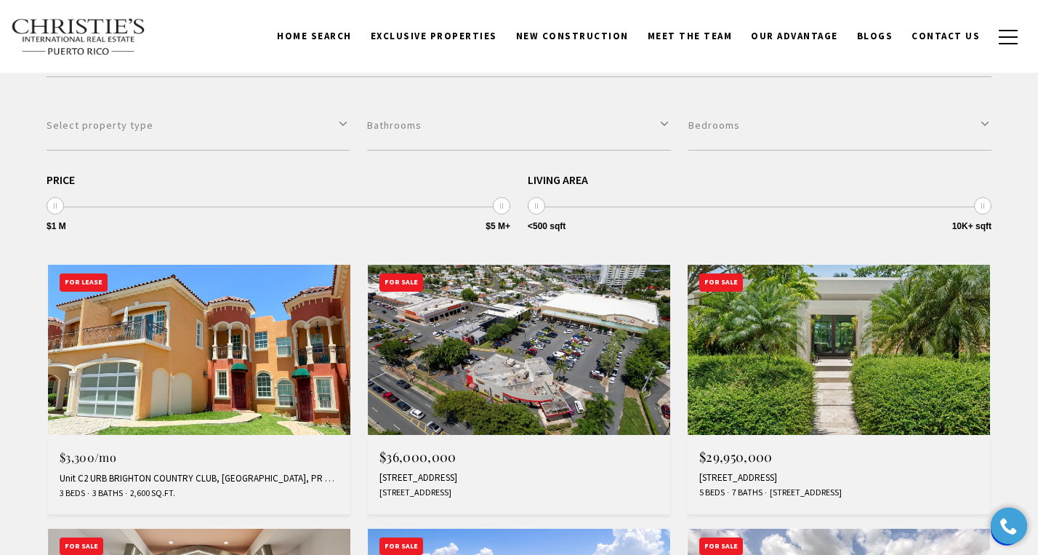
click at [744, 405] on img at bounding box center [839, 350] width 302 height 170
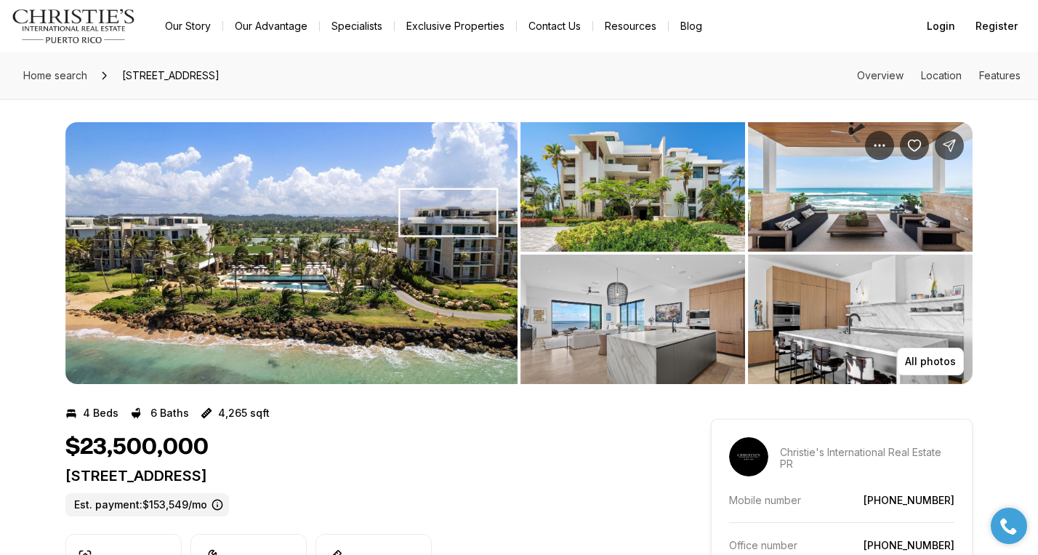
click at [388, 185] on img "View image gallery" at bounding box center [291, 253] width 452 height 262
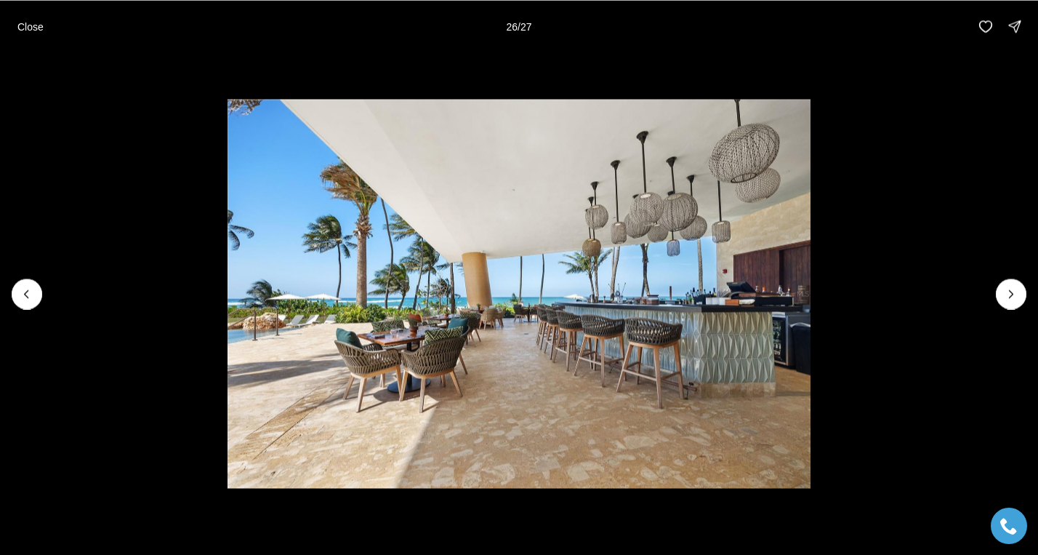
click at [227, 265] on img "26 of 27" at bounding box center [518, 293] width 583 height 388
click at [24, 24] on p "Close" at bounding box center [30, 26] width 26 height 12
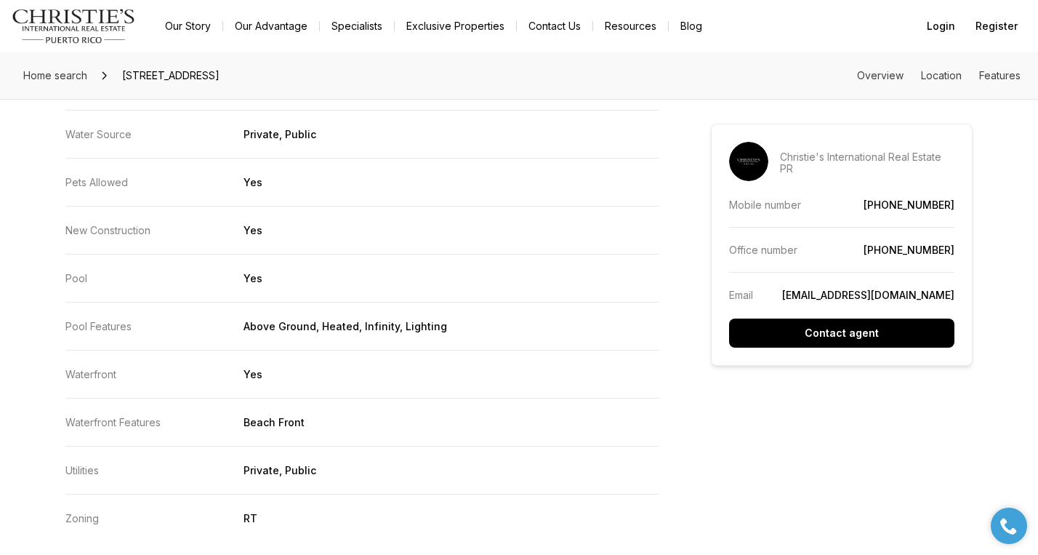
scroll to position [2770, 0]
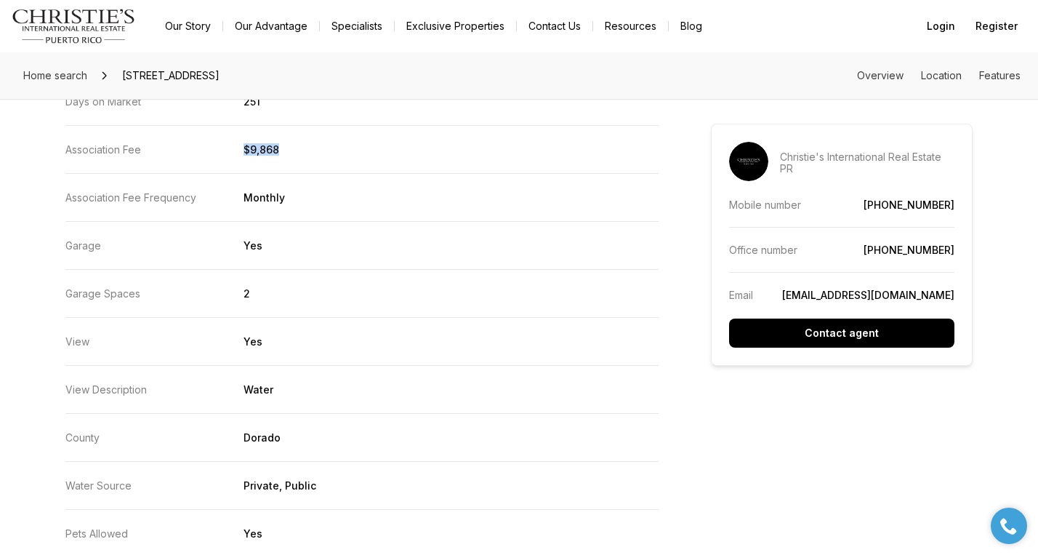
drag, startPoint x: 239, startPoint y: 152, endPoint x: 291, endPoint y: 150, distance: 51.6
click at [291, 151] on div "Association Fee $9,868" at bounding box center [361, 149] width 593 height 12
copy div "$9,868"
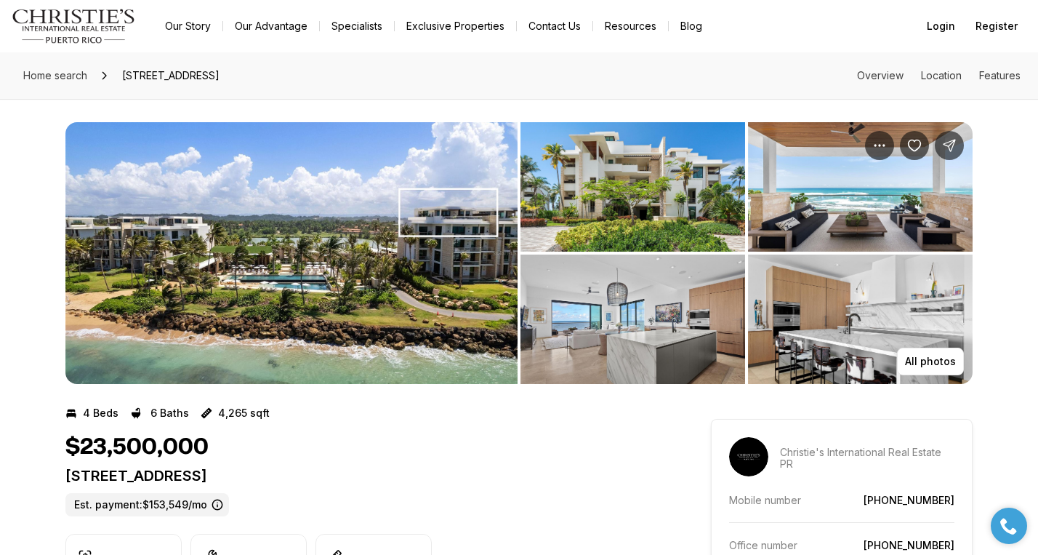
scroll to position [0, 0]
click at [443, 28] on link "Exclusive Properties" at bounding box center [455, 26] width 121 height 20
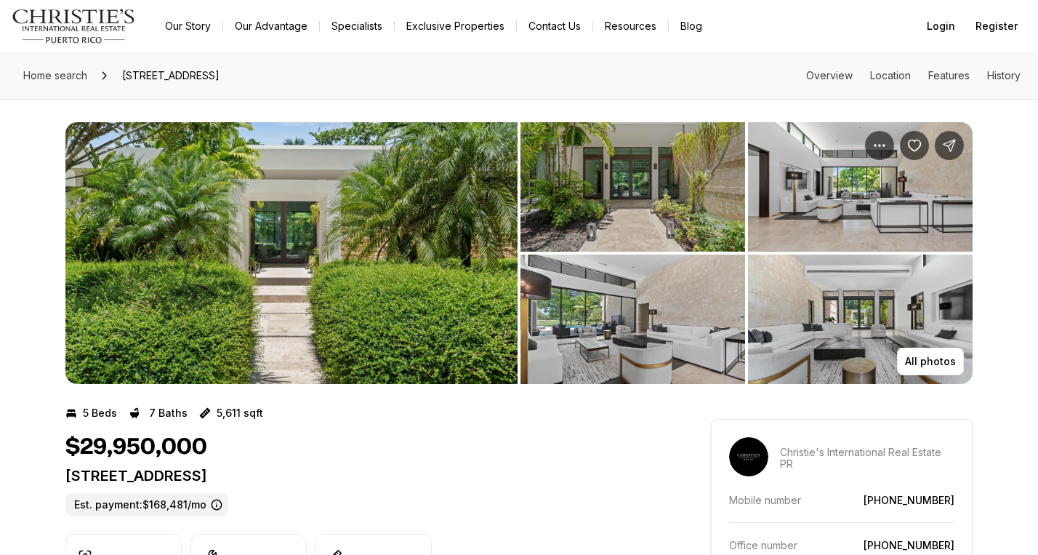
click at [325, 172] on img "View image gallery" at bounding box center [291, 253] width 452 height 262
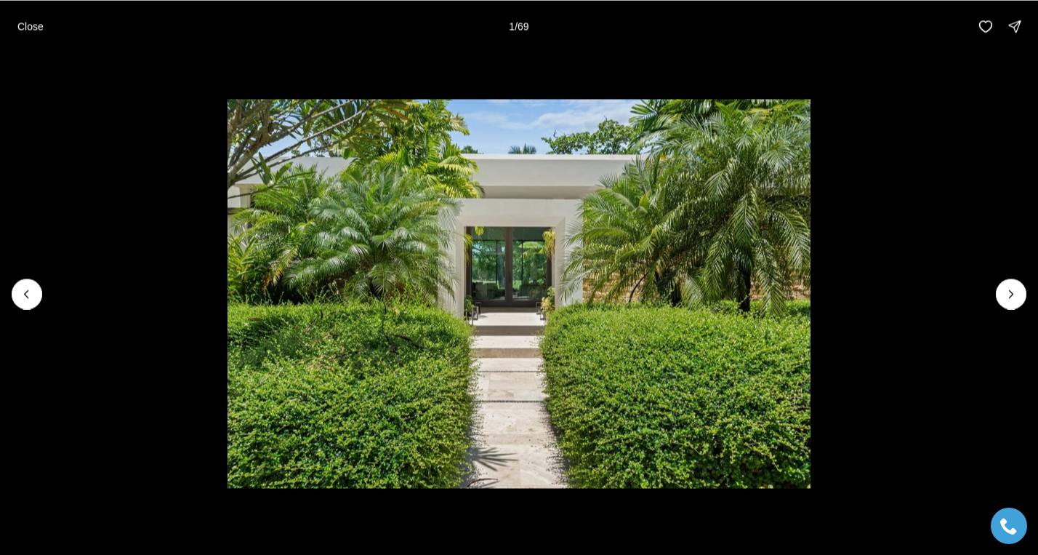
click at [20, 284] on div at bounding box center [27, 293] width 31 height 31
click at [23, 287] on div at bounding box center [27, 293] width 31 height 31
click at [36, 18] on button "Close" at bounding box center [31, 26] width 44 height 29
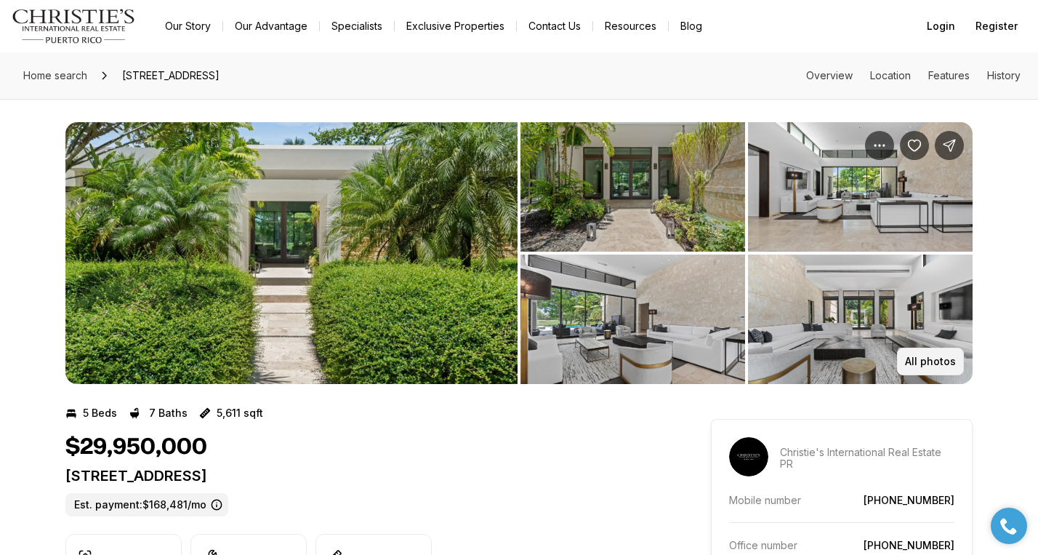
click at [929, 364] on p "All photos" at bounding box center [930, 361] width 51 height 12
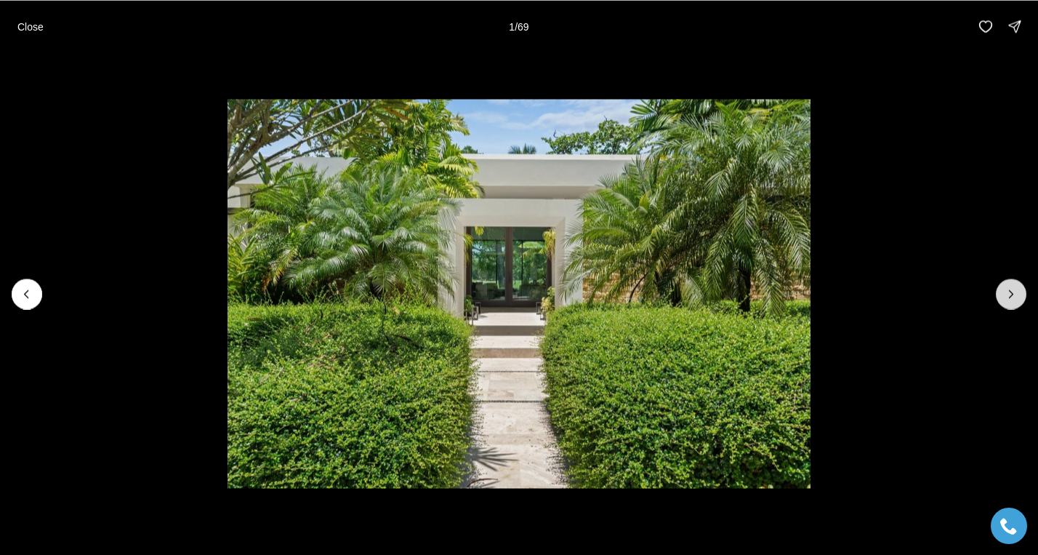
click at [1020, 300] on button "Next slide" at bounding box center [1011, 293] width 31 height 31
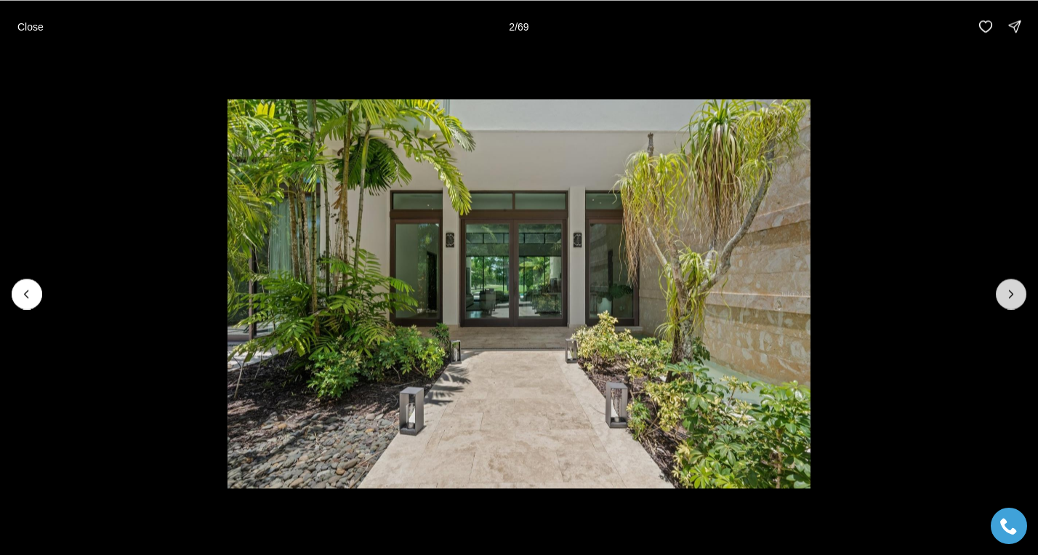
click at [1020, 300] on button "Next slide" at bounding box center [1011, 293] width 31 height 31
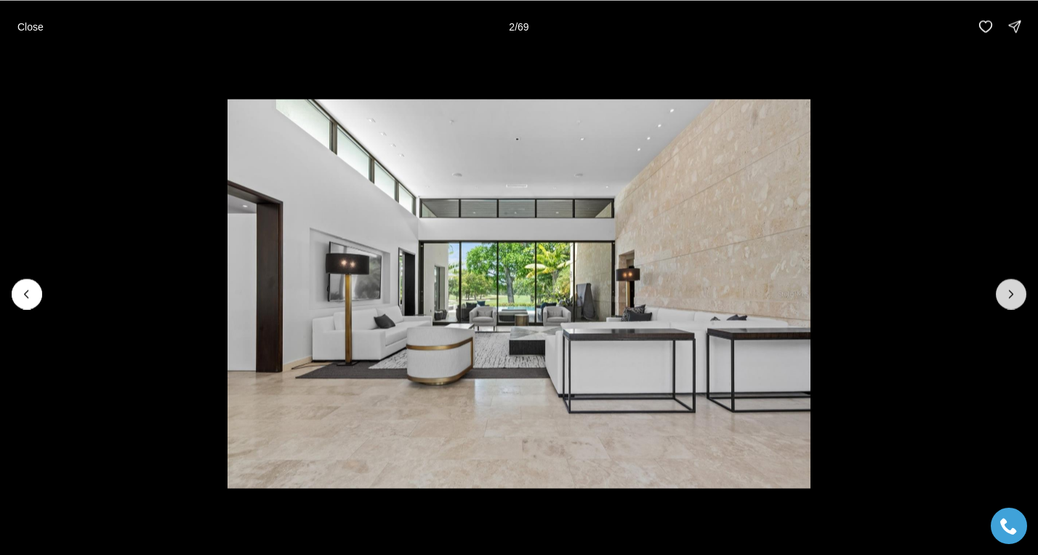
click at [1020, 300] on button "Next slide" at bounding box center [1011, 293] width 31 height 31
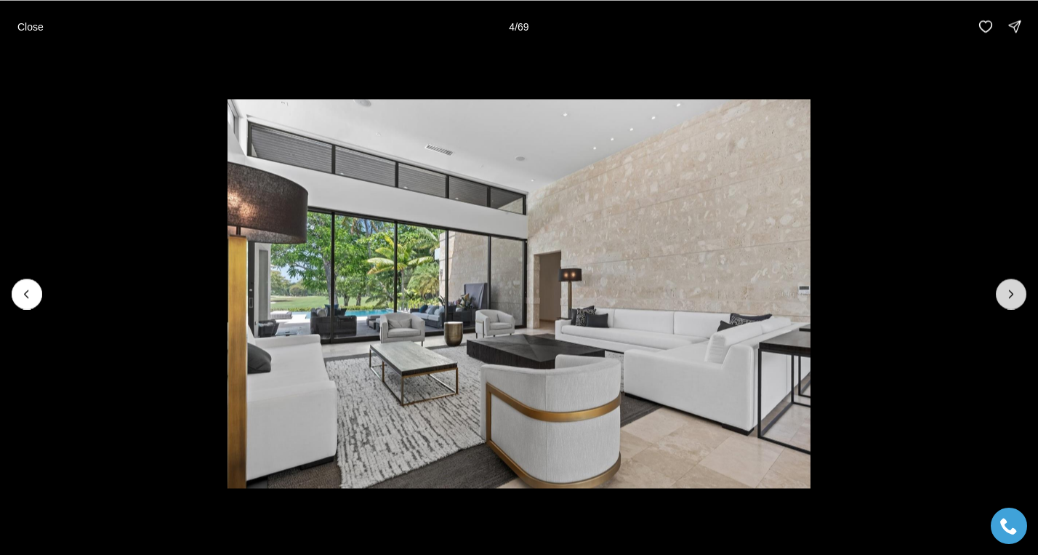
click at [1020, 300] on button "Next slide" at bounding box center [1011, 293] width 31 height 31
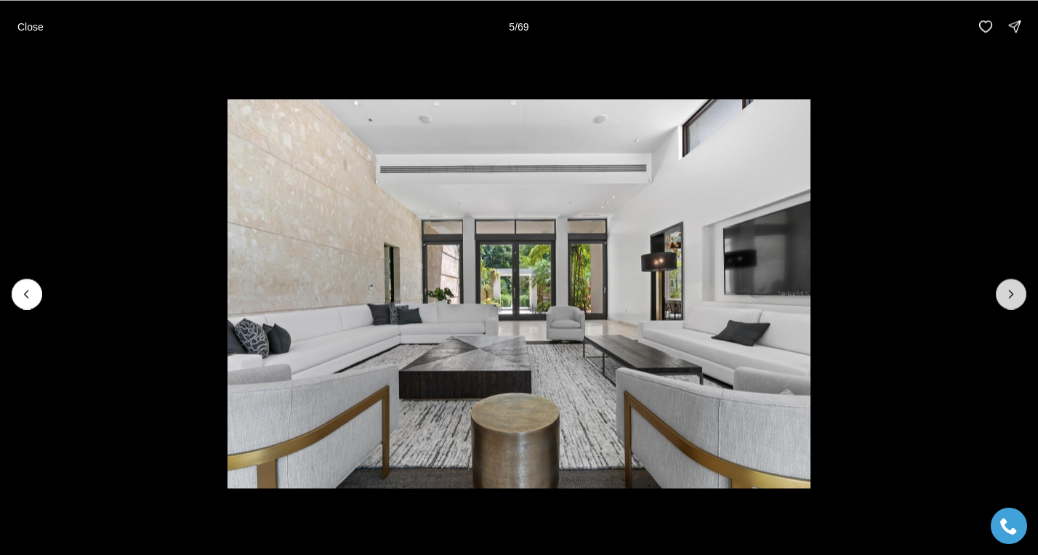
click at [1020, 300] on button "Next slide" at bounding box center [1011, 293] width 31 height 31
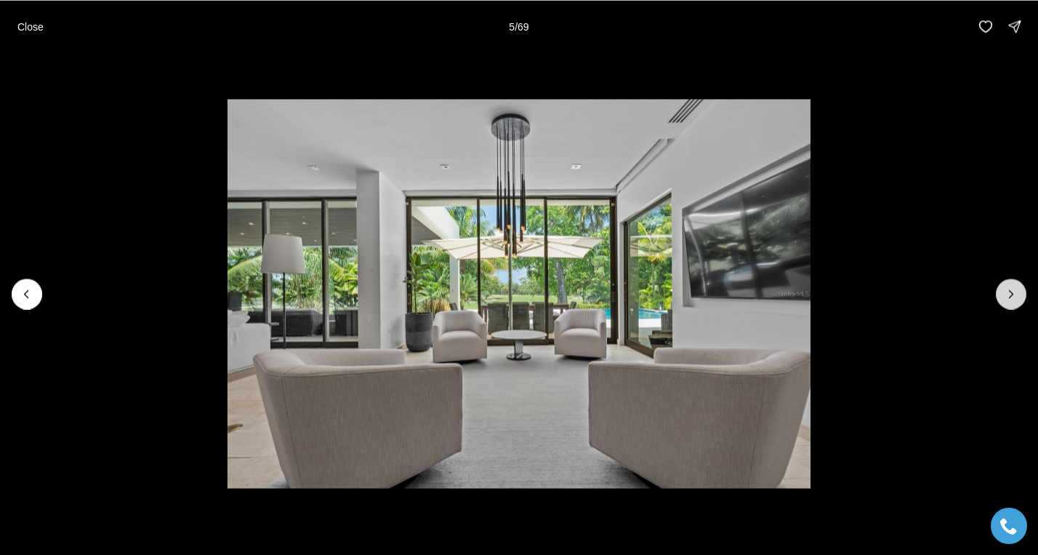
click at [1020, 300] on button "Next slide" at bounding box center [1011, 293] width 31 height 31
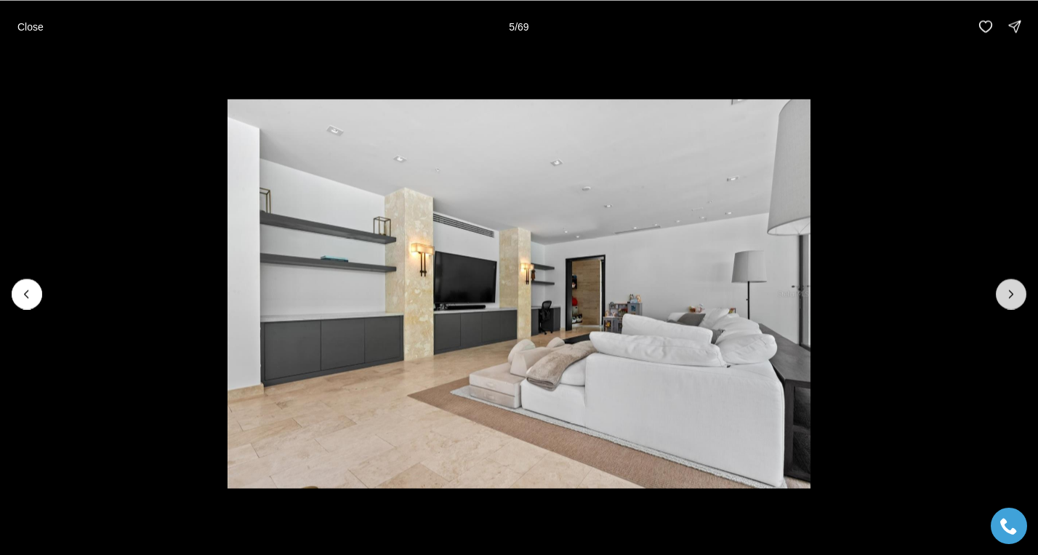
click at [1020, 300] on button "Next slide" at bounding box center [1011, 293] width 31 height 31
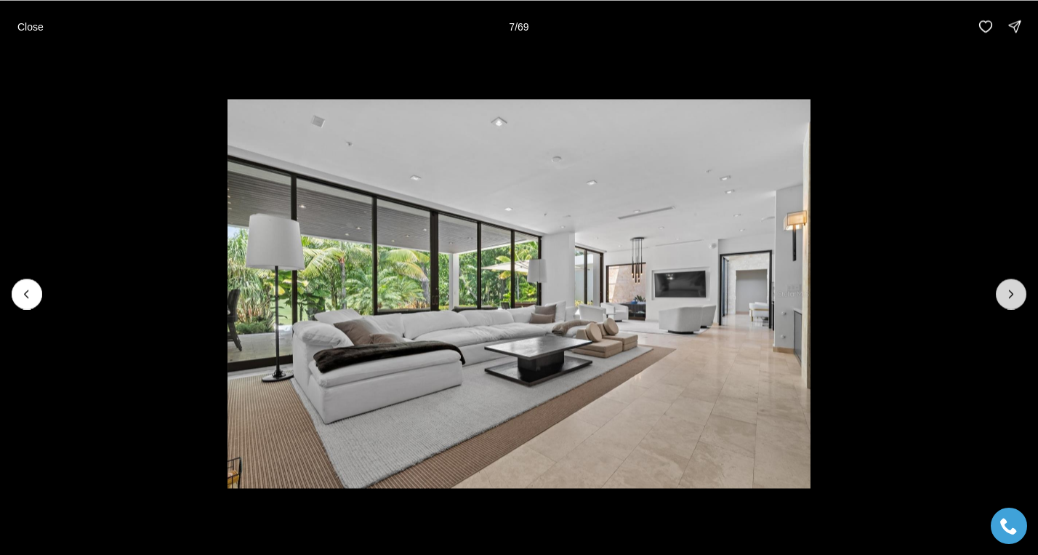
click at [1020, 300] on button "Next slide" at bounding box center [1011, 293] width 31 height 31
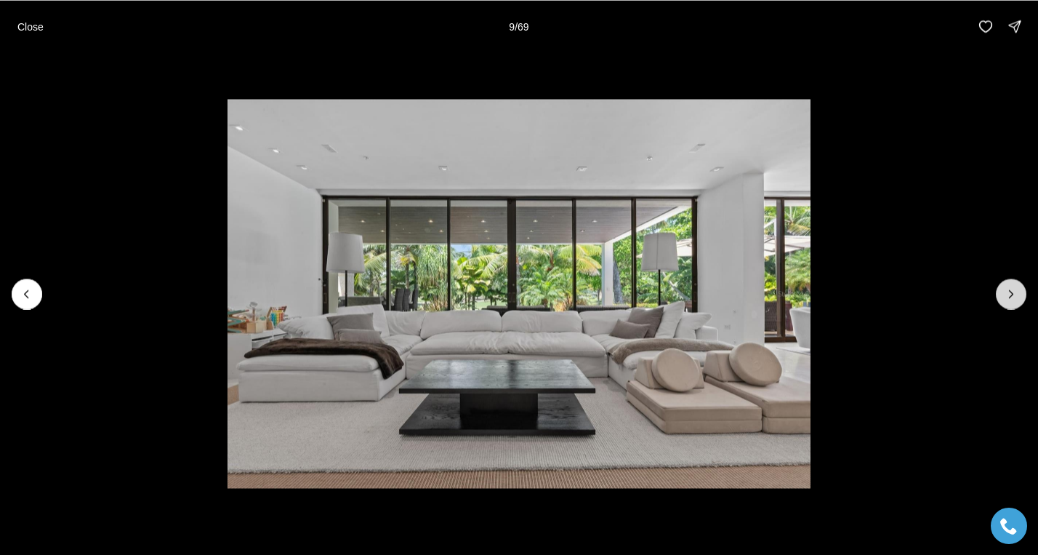
click at [1020, 300] on button "Next slide" at bounding box center [1011, 293] width 31 height 31
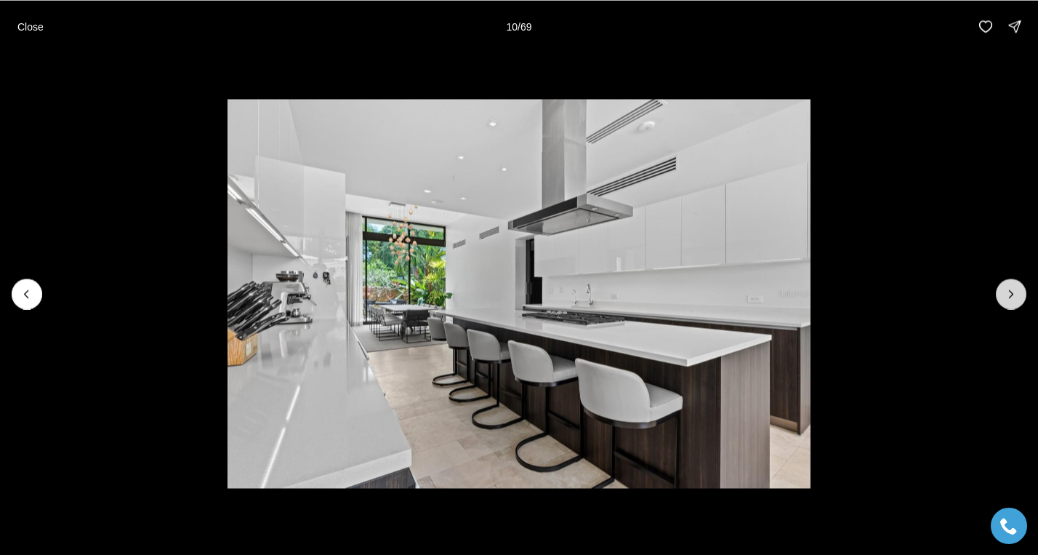
click at [1020, 300] on button "Next slide" at bounding box center [1011, 293] width 31 height 31
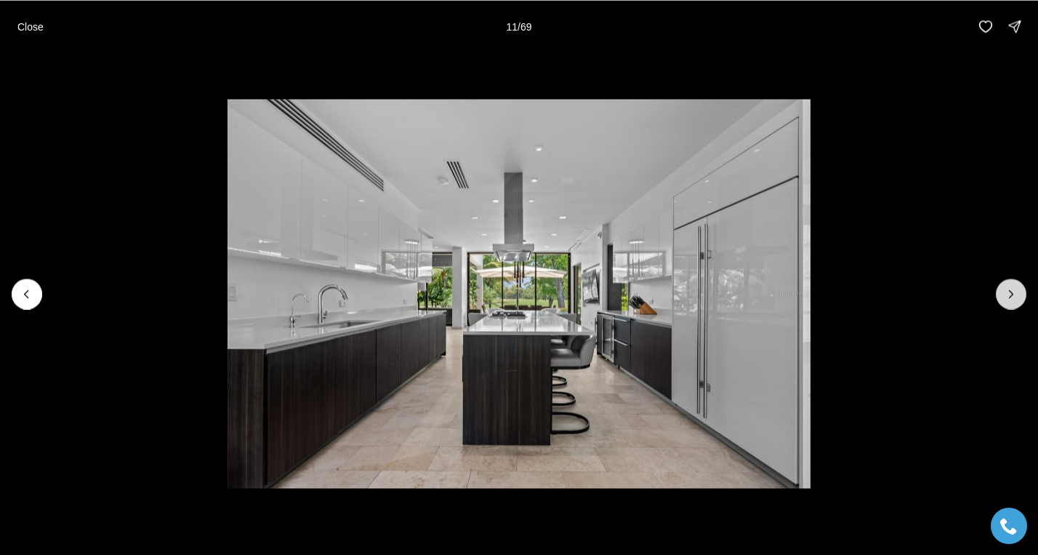
click at [1020, 300] on button "Next slide" at bounding box center [1011, 293] width 31 height 31
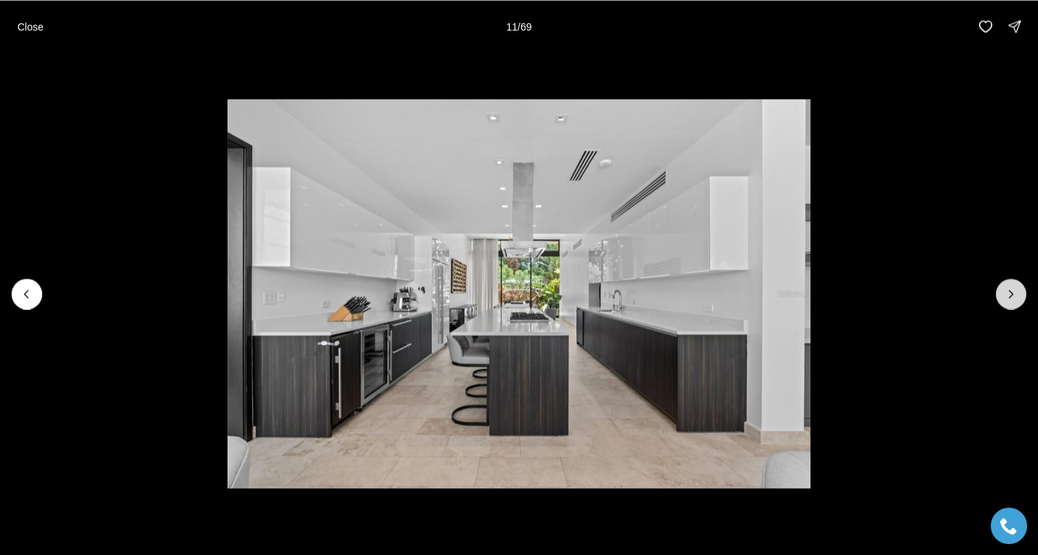
click at [1020, 300] on button "Next slide" at bounding box center [1011, 293] width 31 height 31
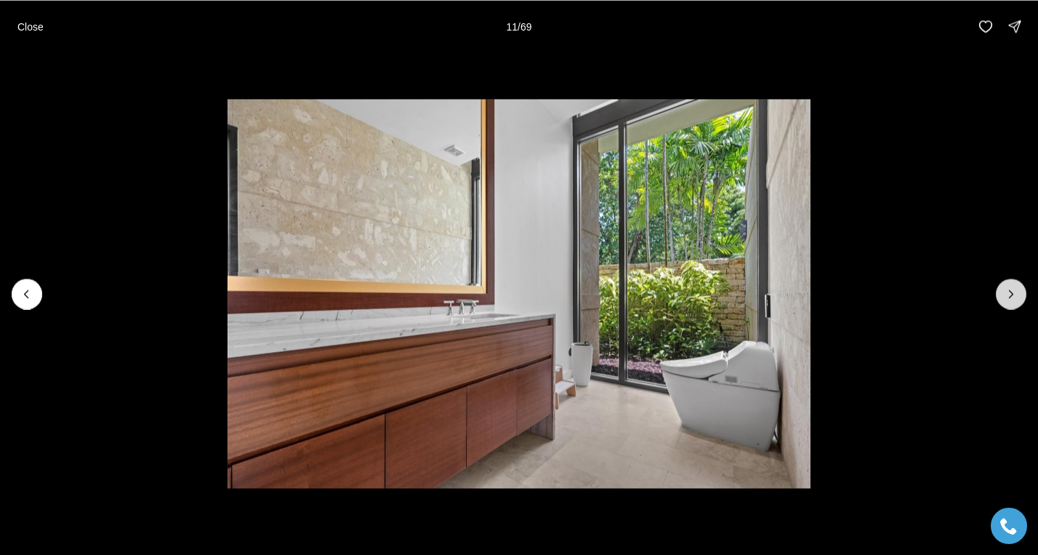
click at [1020, 300] on button "Next slide" at bounding box center [1011, 293] width 31 height 31
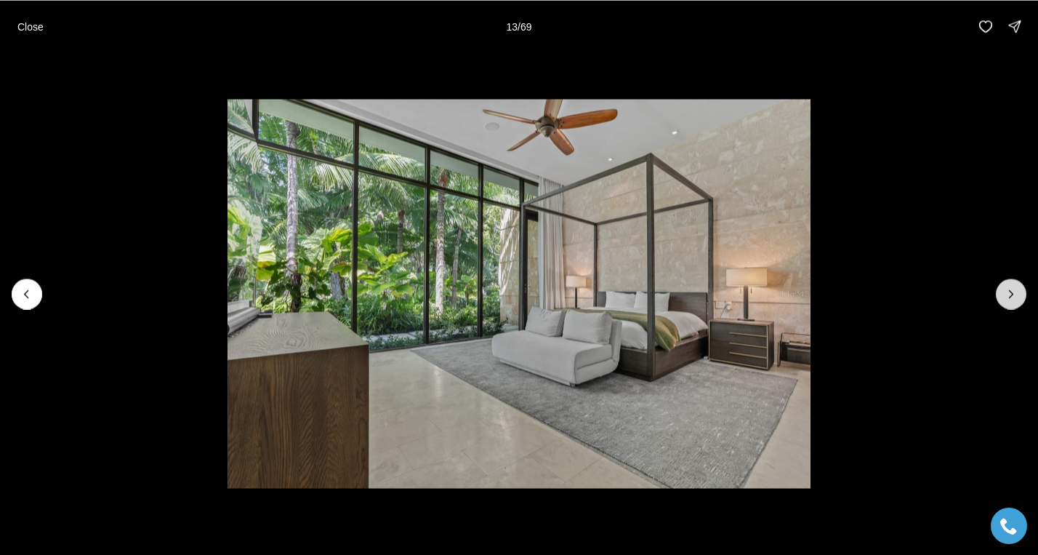
click at [1020, 300] on button "Next slide" at bounding box center [1011, 293] width 31 height 31
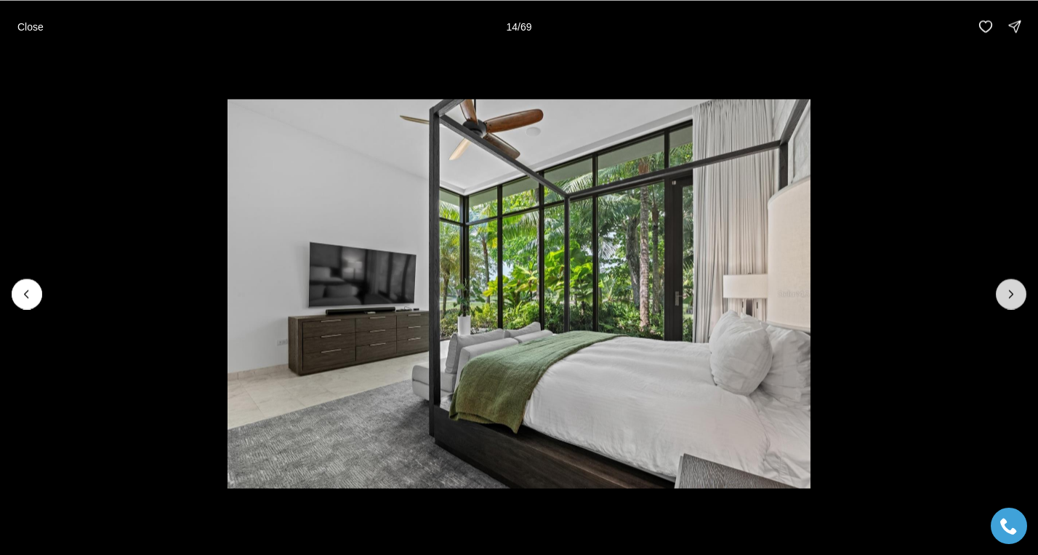
click at [1020, 300] on button "Next slide" at bounding box center [1011, 293] width 31 height 31
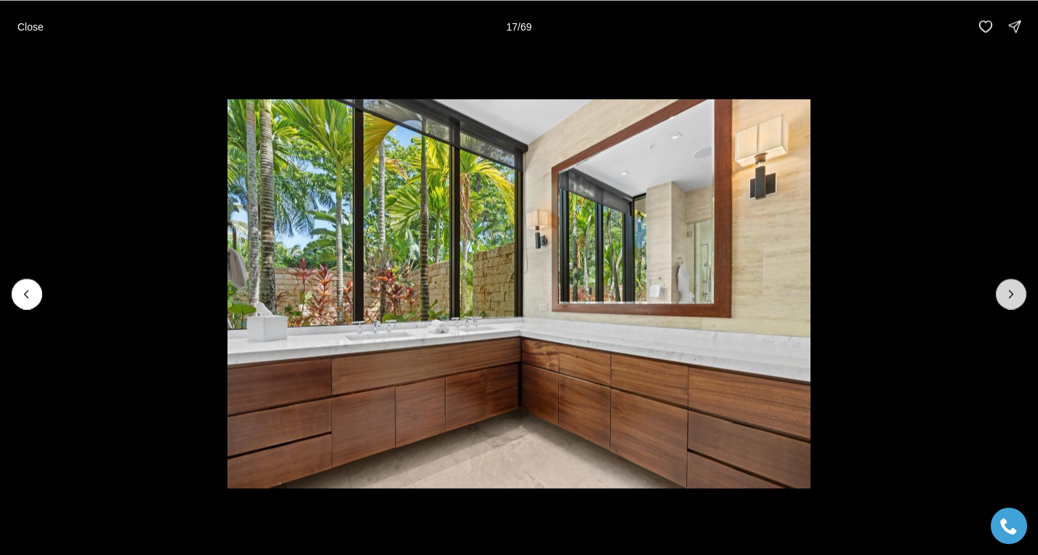
click at [1020, 300] on button "Next slide" at bounding box center [1011, 293] width 31 height 31
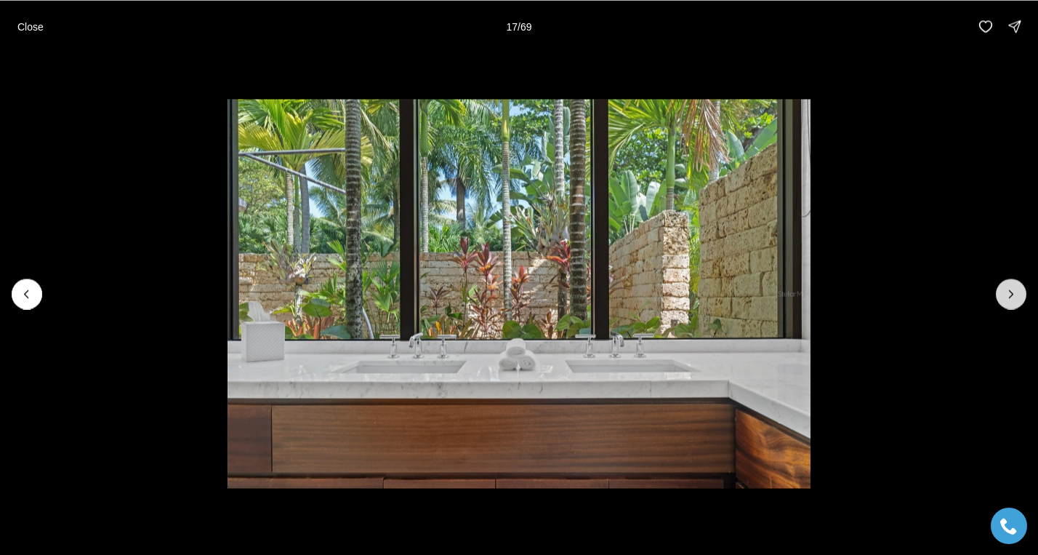
click at [1020, 300] on button "Next slide" at bounding box center [1011, 293] width 31 height 31
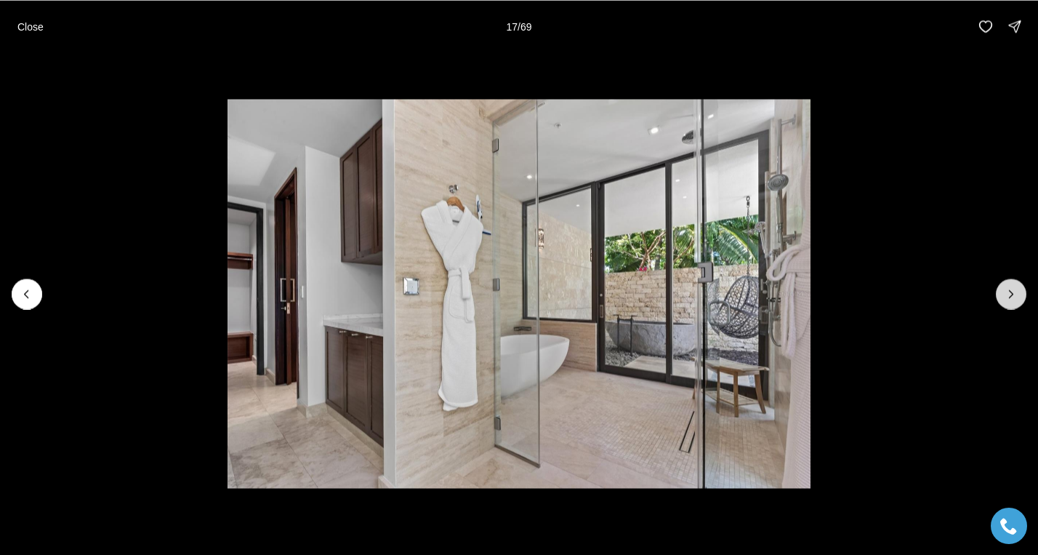
click at [1020, 300] on button "Next slide" at bounding box center [1011, 293] width 31 height 31
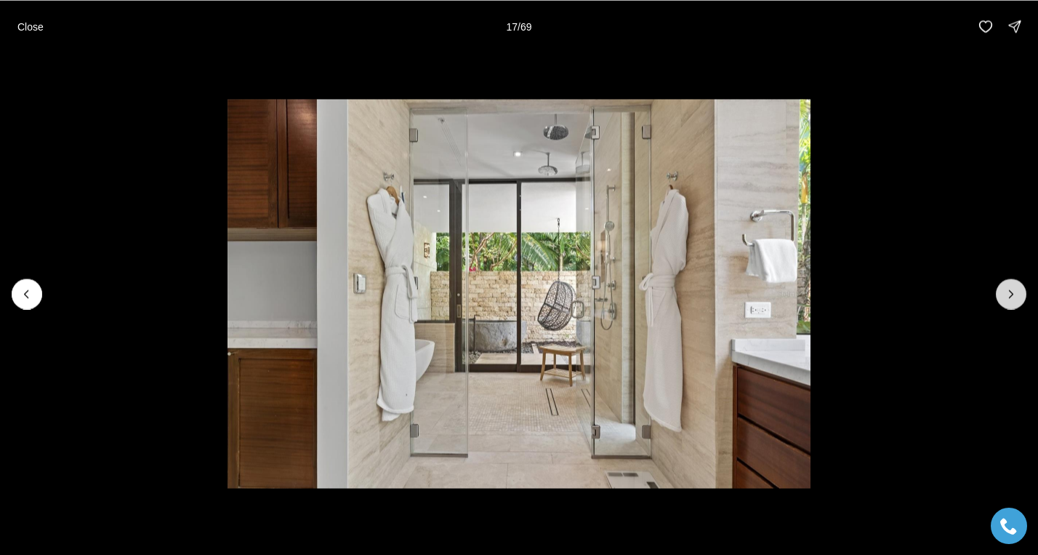
click at [1020, 300] on button "Next slide" at bounding box center [1011, 293] width 31 height 31
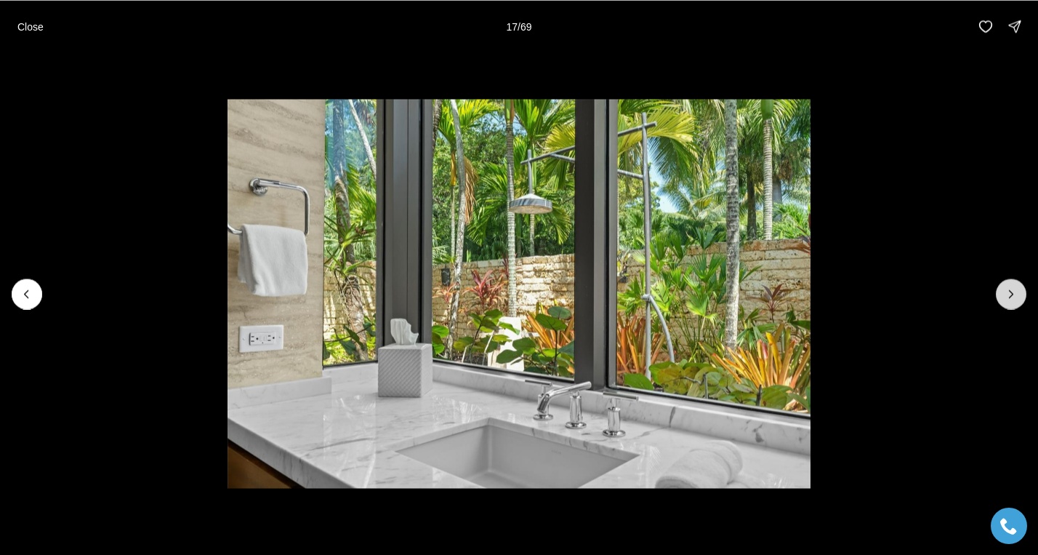
click at [1020, 300] on button "Next slide" at bounding box center [1011, 293] width 31 height 31
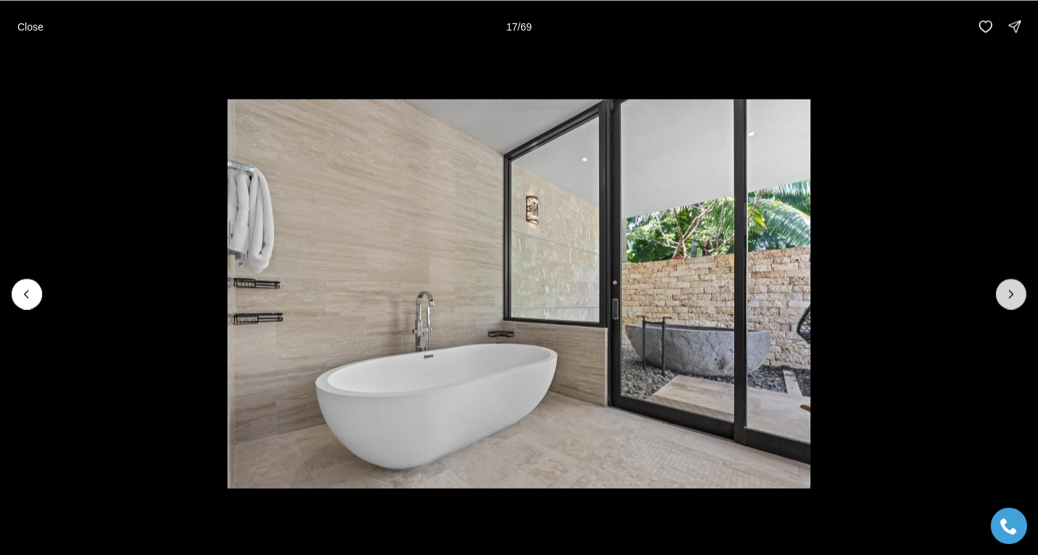
click at [1020, 300] on button "Next slide" at bounding box center [1011, 293] width 31 height 31
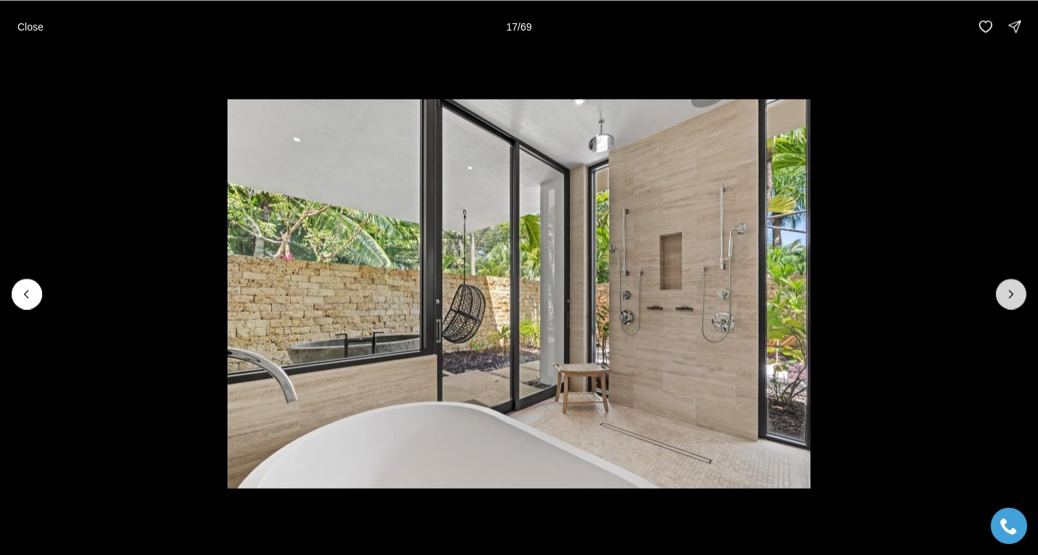
click at [1020, 300] on button "Next slide" at bounding box center [1011, 293] width 31 height 31
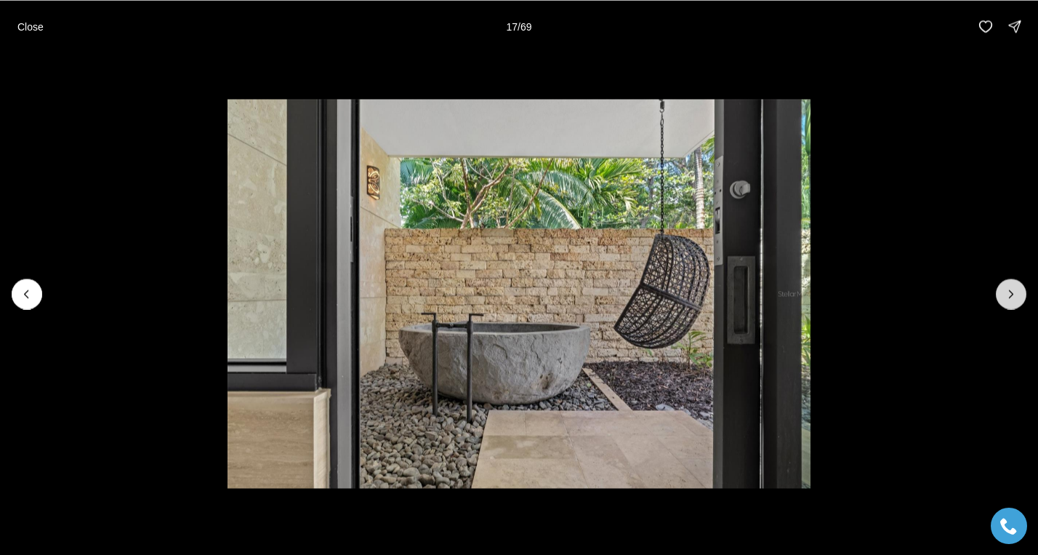
click at [1020, 300] on button "Next slide" at bounding box center [1011, 293] width 31 height 31
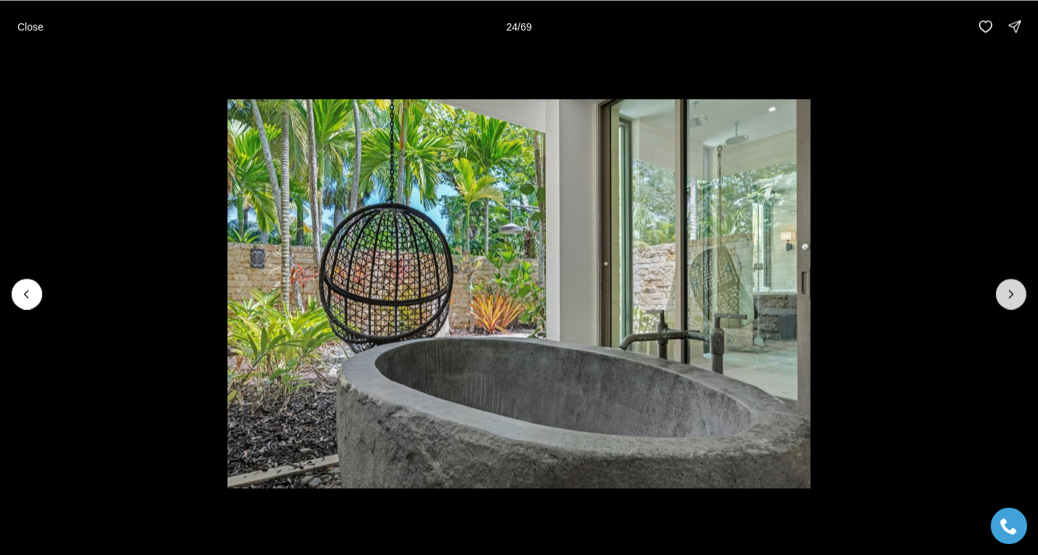
click at [1020, 300] on button "Next slide" at bounding box center [1011, 293] width 31 height 31
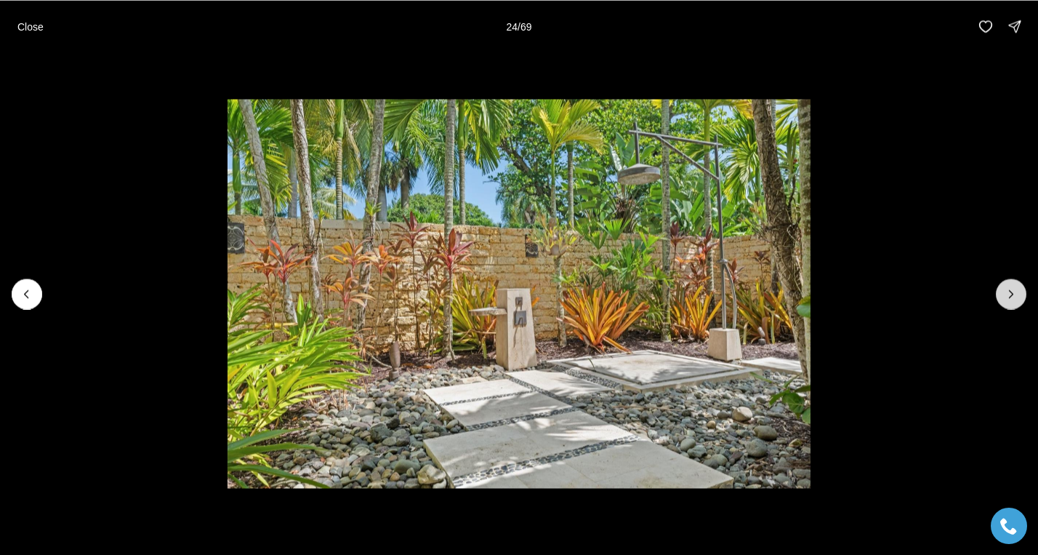
click at [1020, 300] on button "Next slide" at bounding box center [1011, 293] width 31 height 31
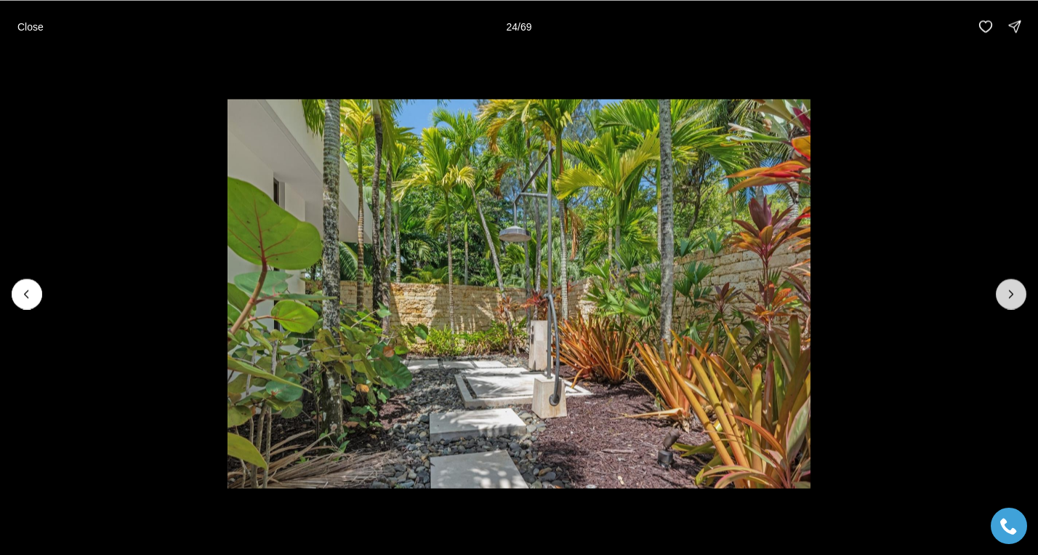
click at [1020, 300] on button "Next slide" at bounding box center [1011, 293] width 31 height 31
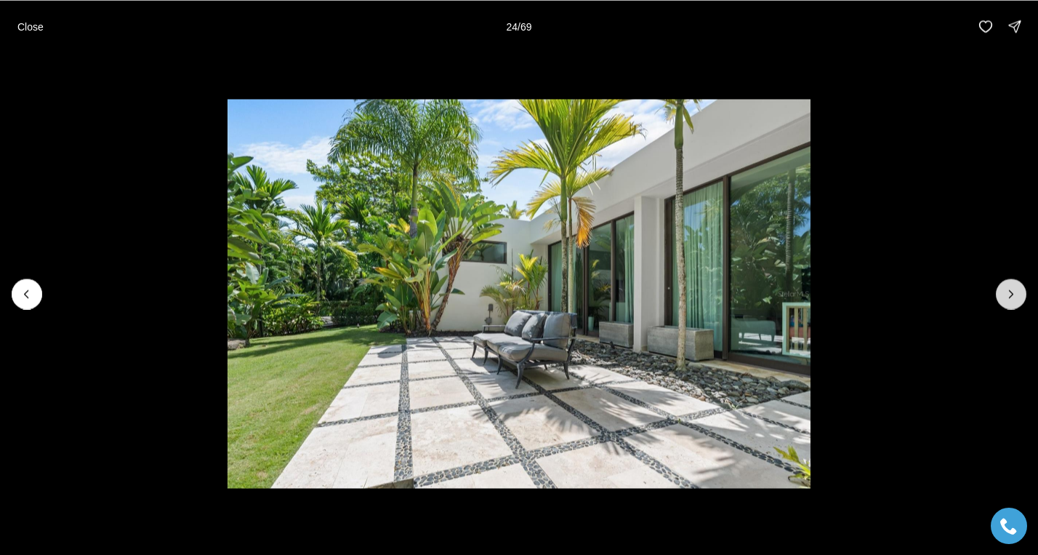
click at [1020, 300] on button "Next slide" at bounding box center [1011, 293] width 31 height 31
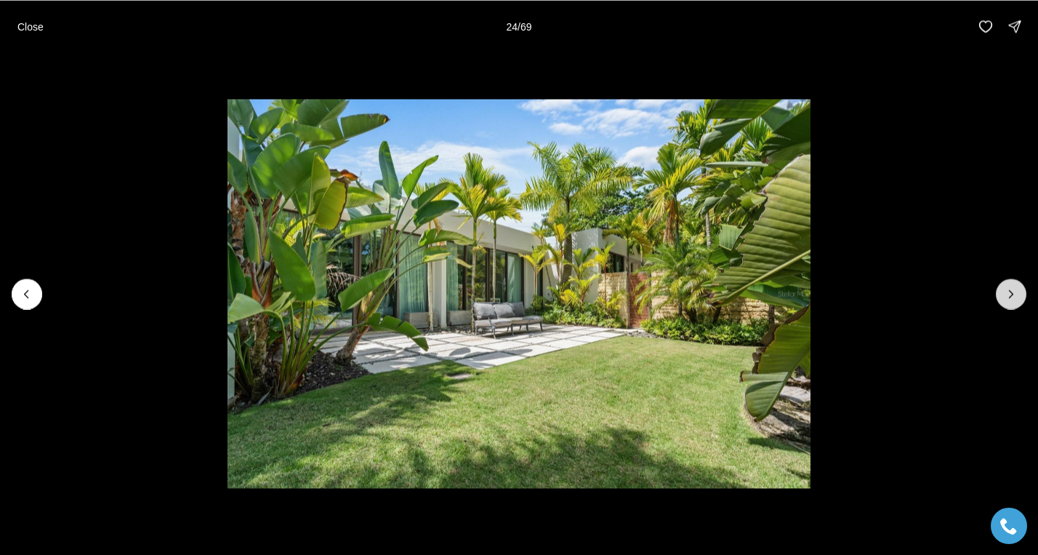
click at [1020, 300] on button "Next slide" at bounding box center [1011, 293] width 31 height 31
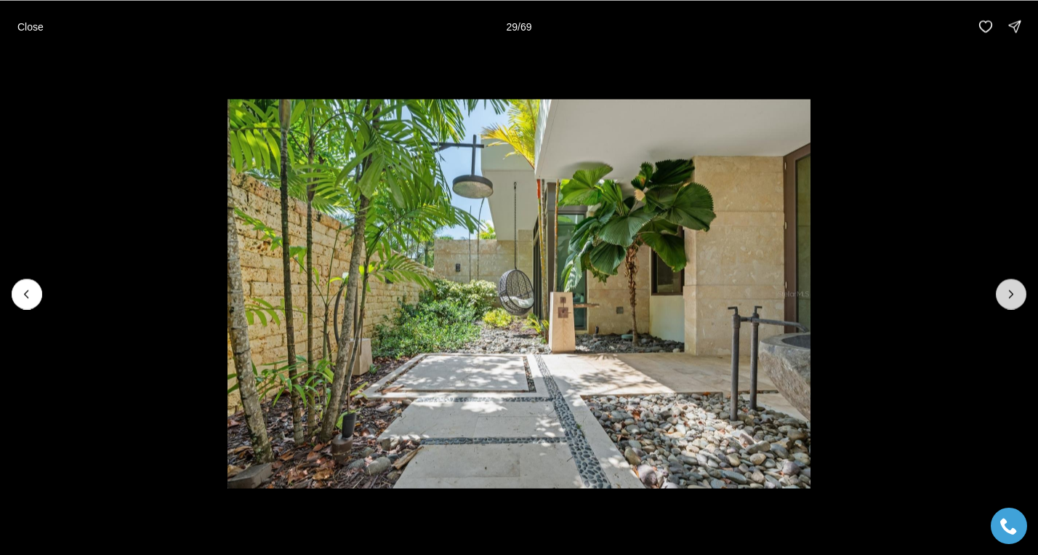
click at [1020, 300] on button "Next slide" at bounding box center [1011, 293] width 31 height 31
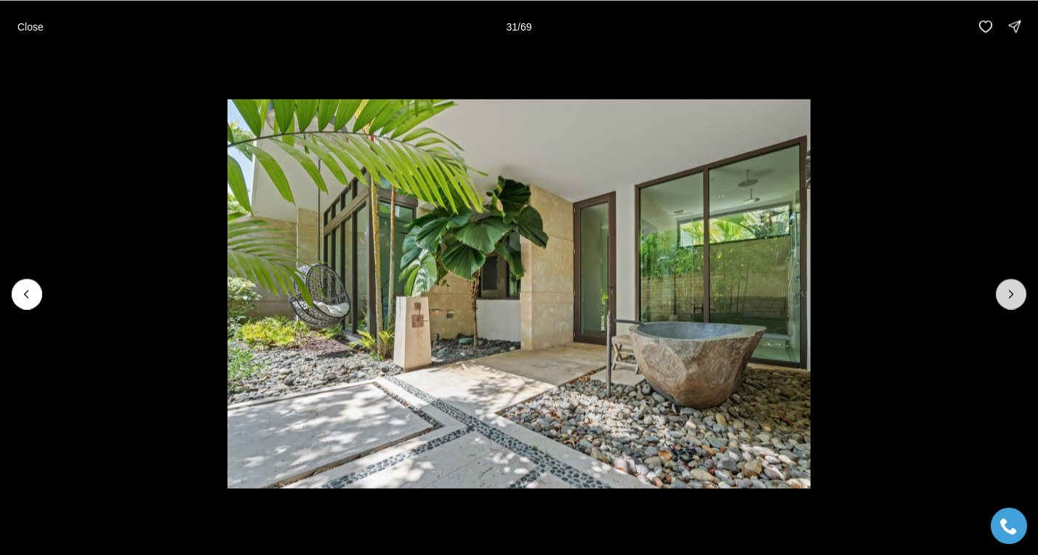
click at [1020, 300] on button "Next slide" at bounding box center [1011, 293] width 31 height 31
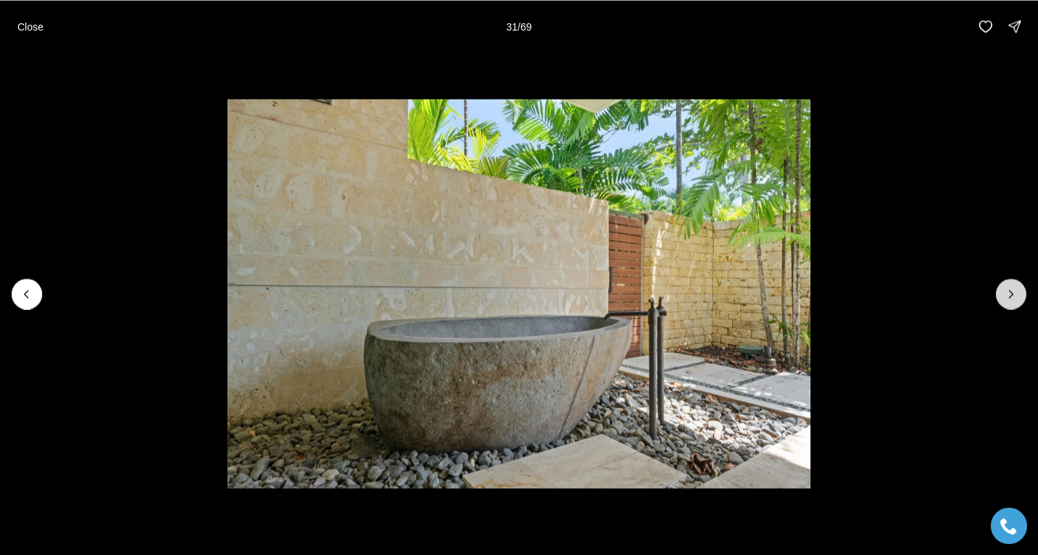
click at [1020, 300] on button "Next slide" at bounding box center [1011, 293] width 31 height 31
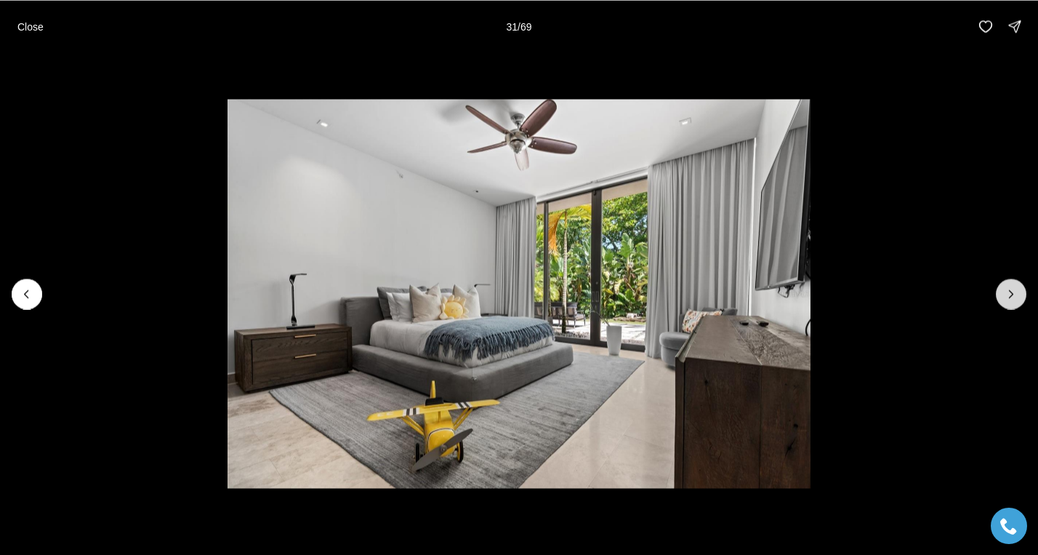
click at [1020, 300] on button "Next slide" at bounding box center [1011, 293] width 31 height 31
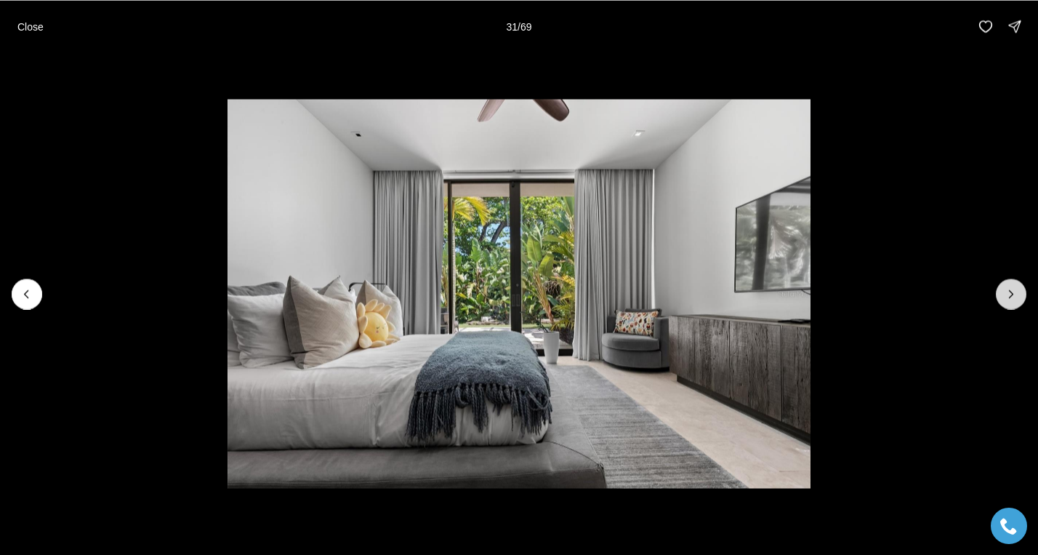
click at [1020, 300] on button "Next slide" at bounding box center [1011, 293] width 31 height 31
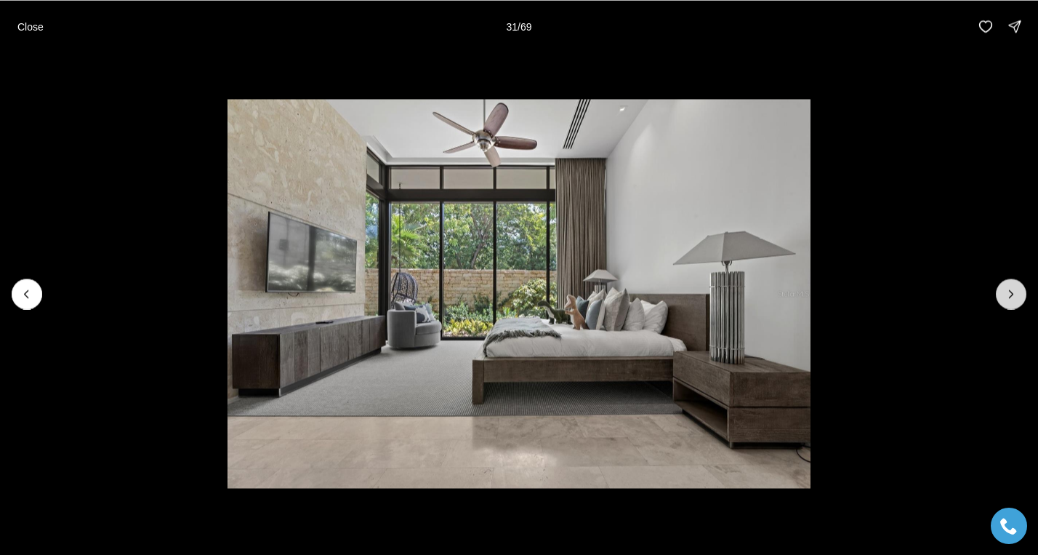
click at [1020, 300] on button "Next slide" at bounding box center [1011, 293] width 31 height 31
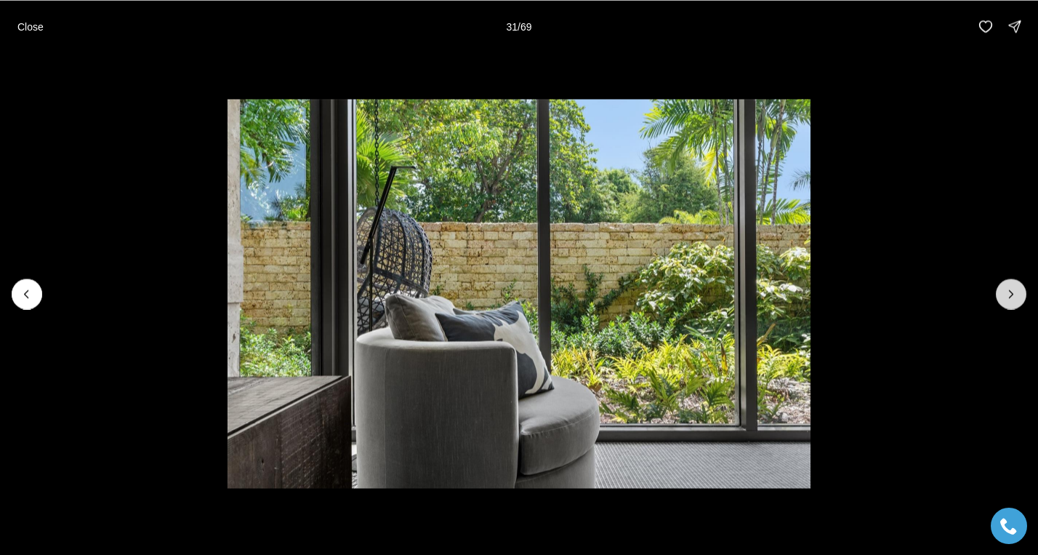
click at [1020, 300] on button "Next slide" at bounding box center [1011, 293] width 31 height 31
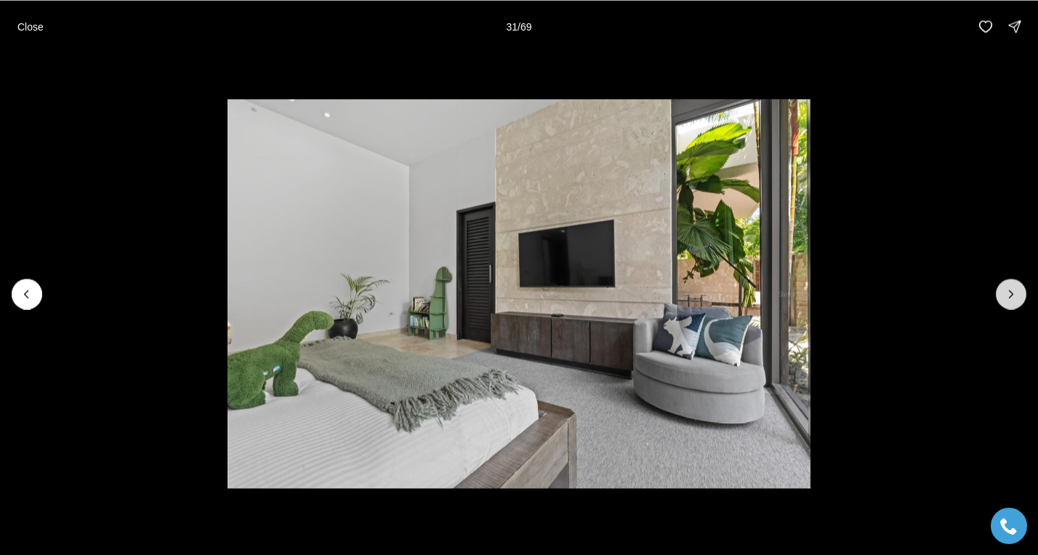
click at [1020, 300] on button "Next slide" at bounding box center [1011, 293] width 31 height 31
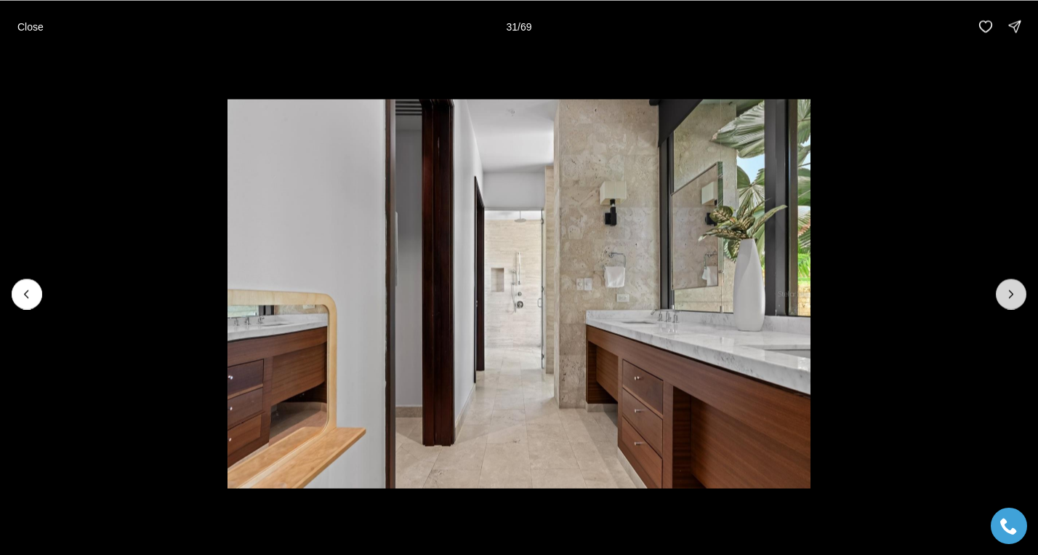
click at [1020, 300] on button "Next slide" at bounding box center [1011, 293] width 31 height 31
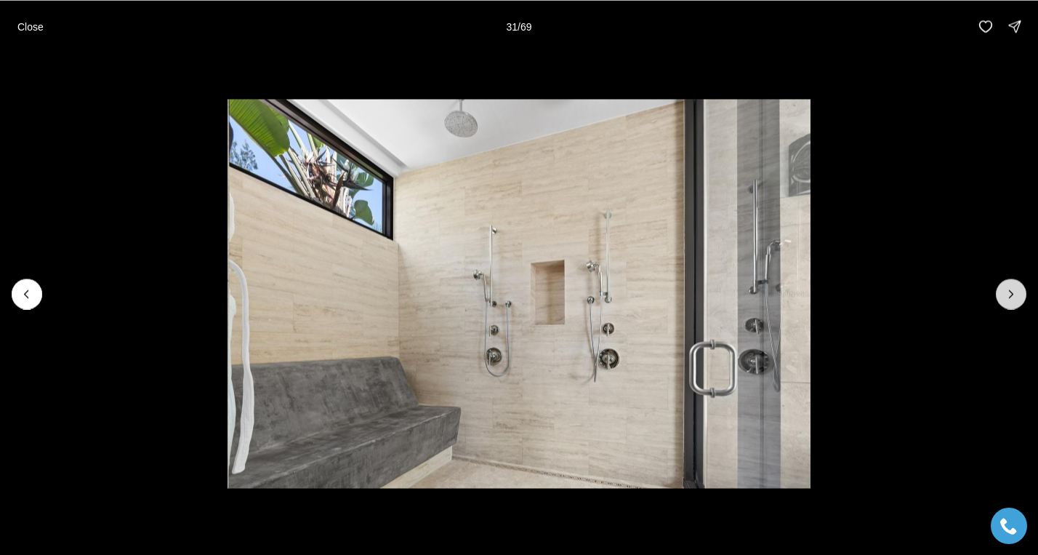
click at [1020, 300] on button "Next slide" at bounding box center [1011, 293] width 31 height 31
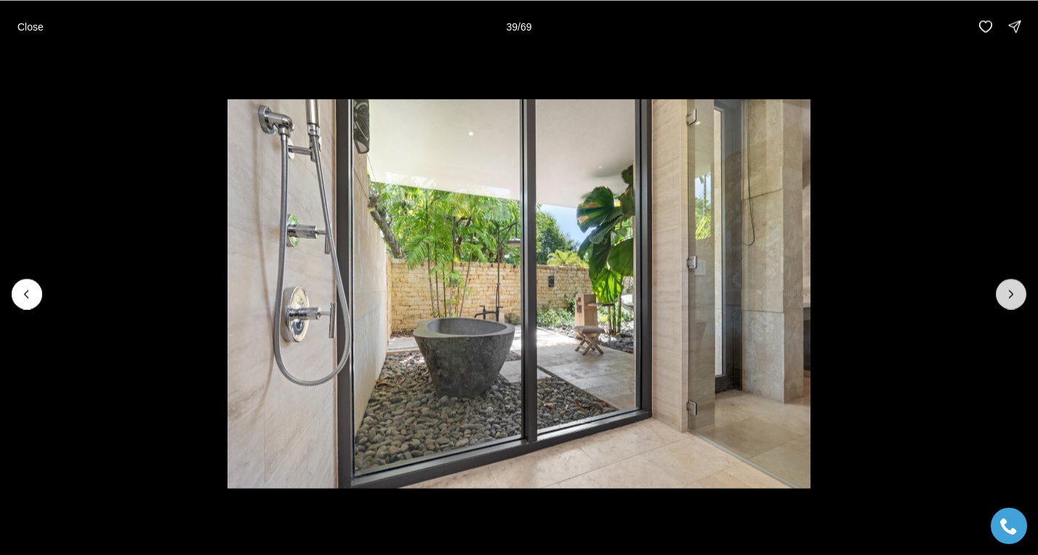
click at [1020, 300] on button "Next slide" at bounding box center [1011, 293] width 31 height 31
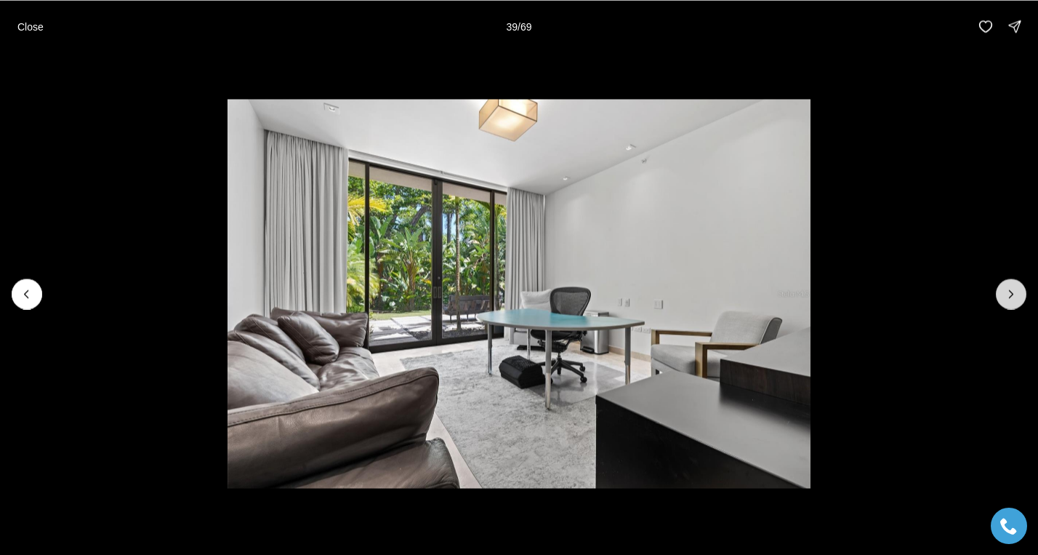
click at [1020, 300] on button "Next slide" at bounding box center [1011, 293] width 31 height 31
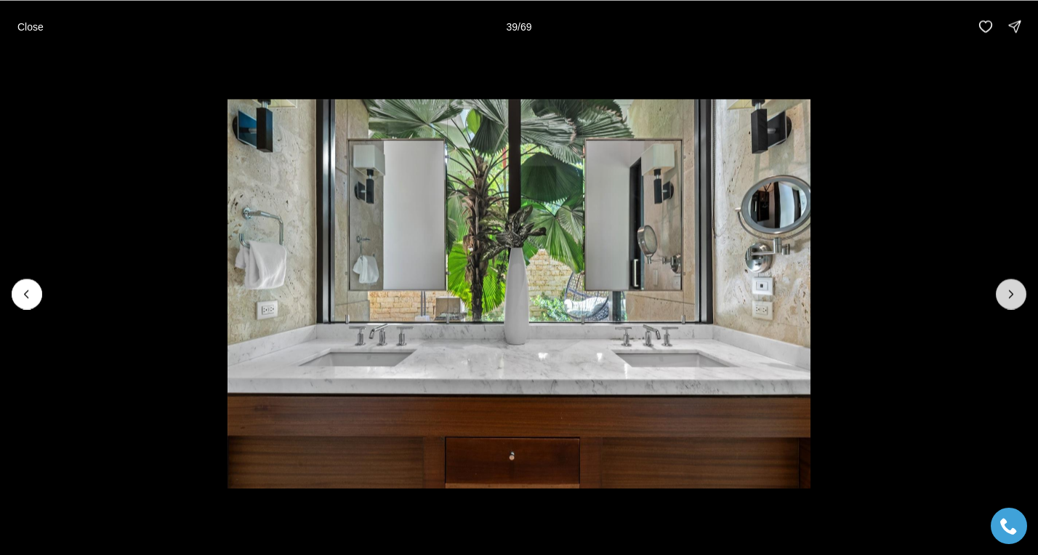
click at [1020, 300] on button "Next slide" at bounding box center [1011, 293] width 31 height 31
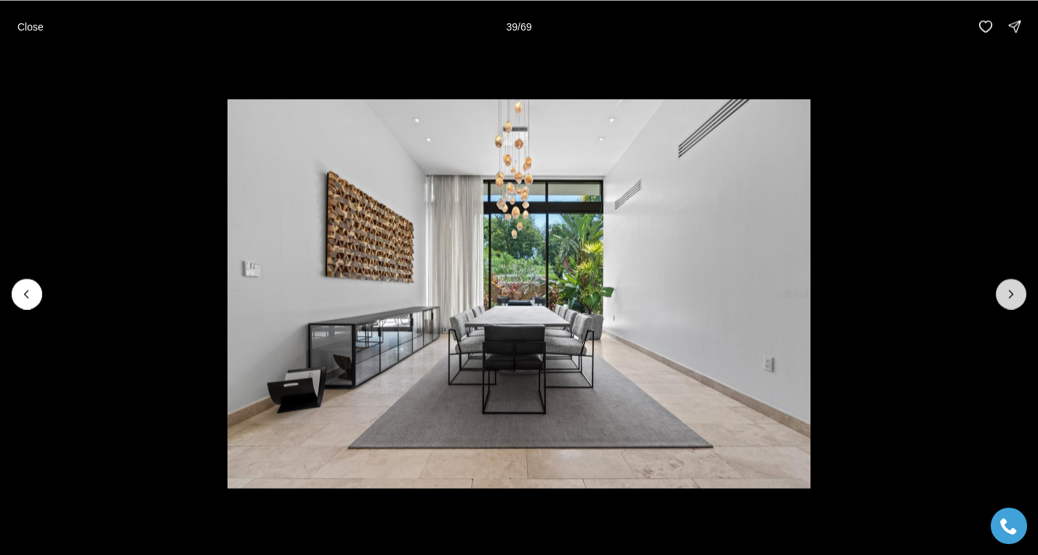
click at [1020, 300] on button "Next slide" at bounding box center [1011, 293] width 31 height 31
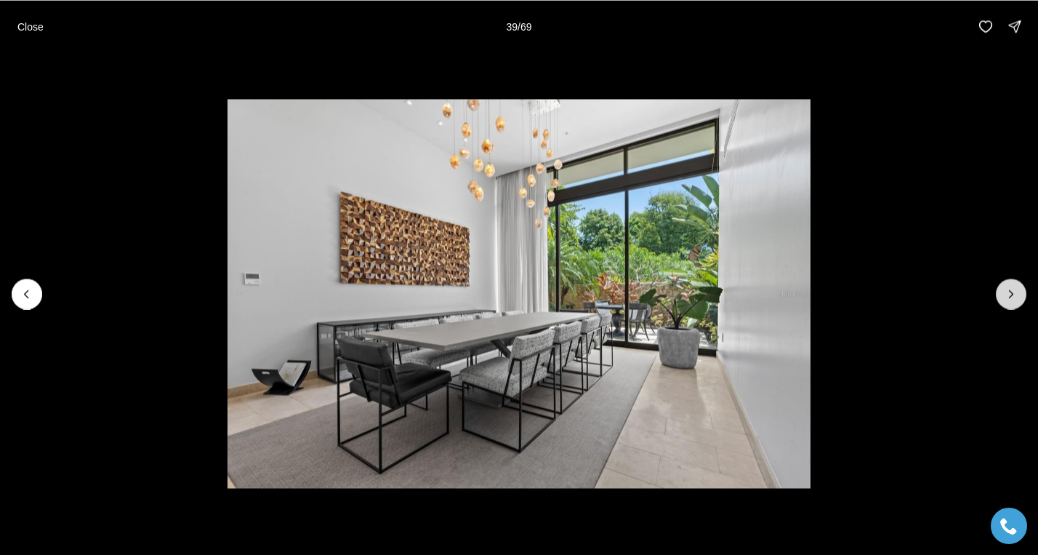
click at [1020, 300] on button "Next slide" at bounding box center [1011, 293] width 31 height 31
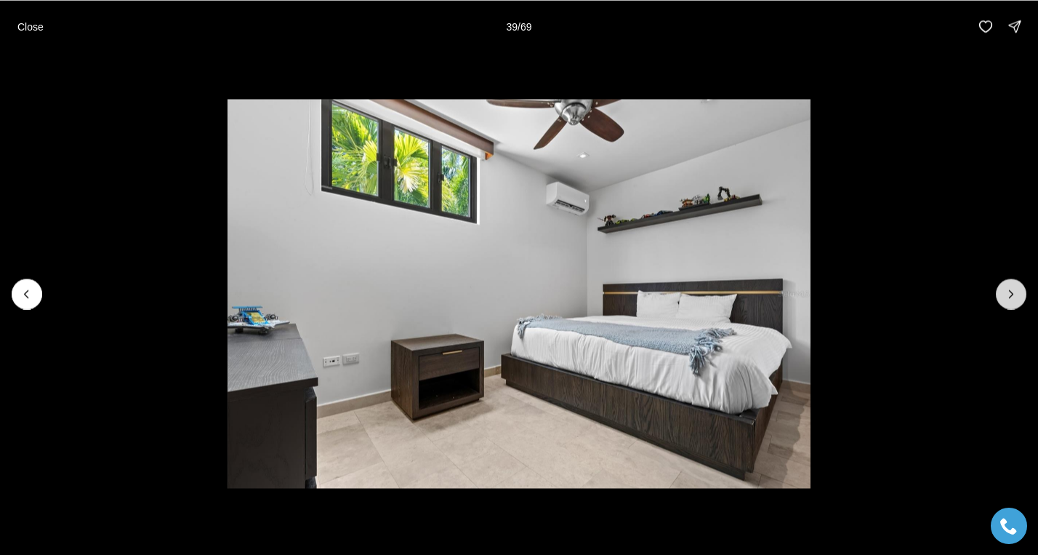
click at [1020, 300] on button "Next slide" at bounding box center [1011, 293] width 31 height 31
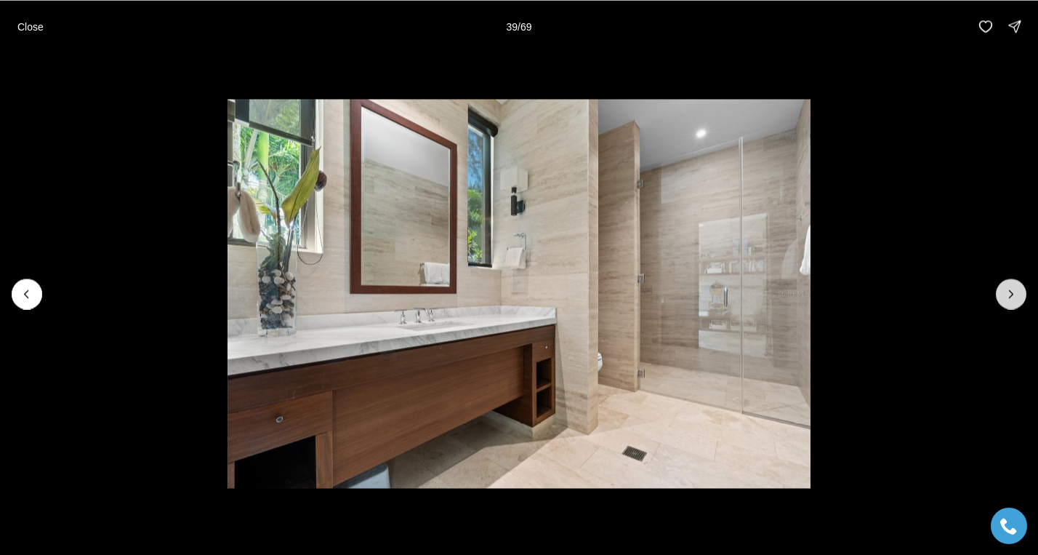
click at [1020, 300] on button "Next slide" at bounding box center [1011, 293] width 31 height 31
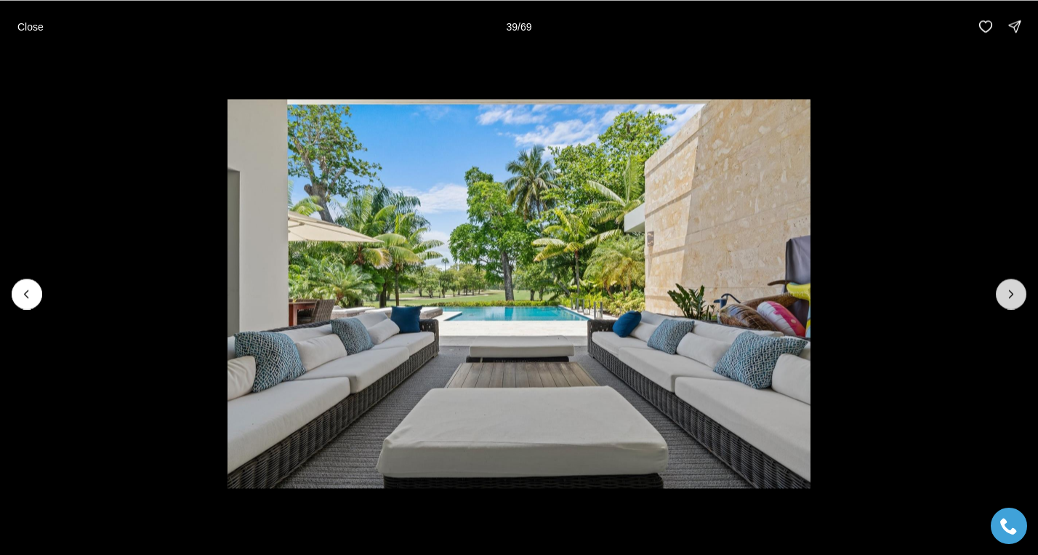
click at [1020, 300] on button "Next slide" at bounding box center [1011, 293] width 31 height 31
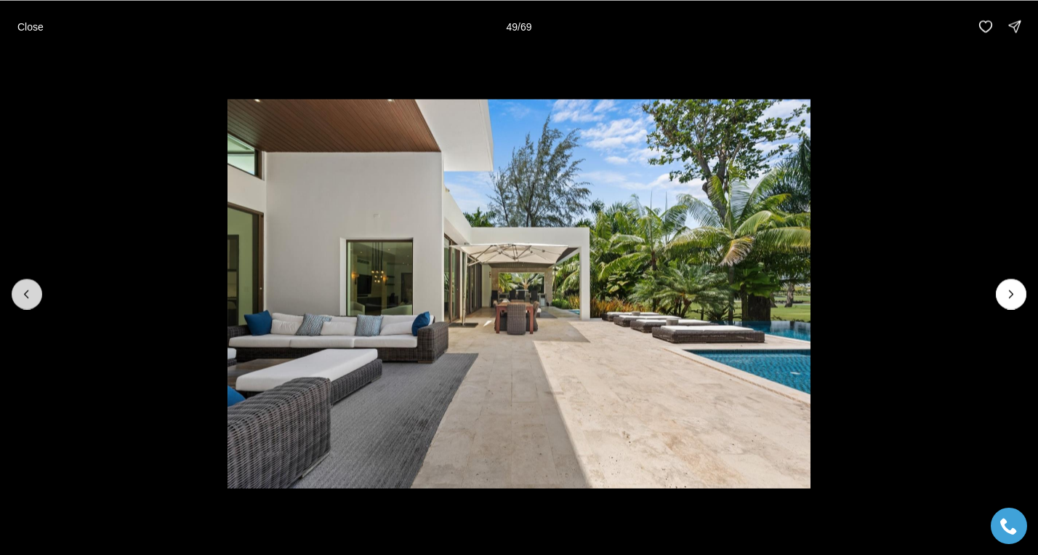
click at [28, 298] on icon "Previous slide" at bounding box center [27, 293] width 15 height 15
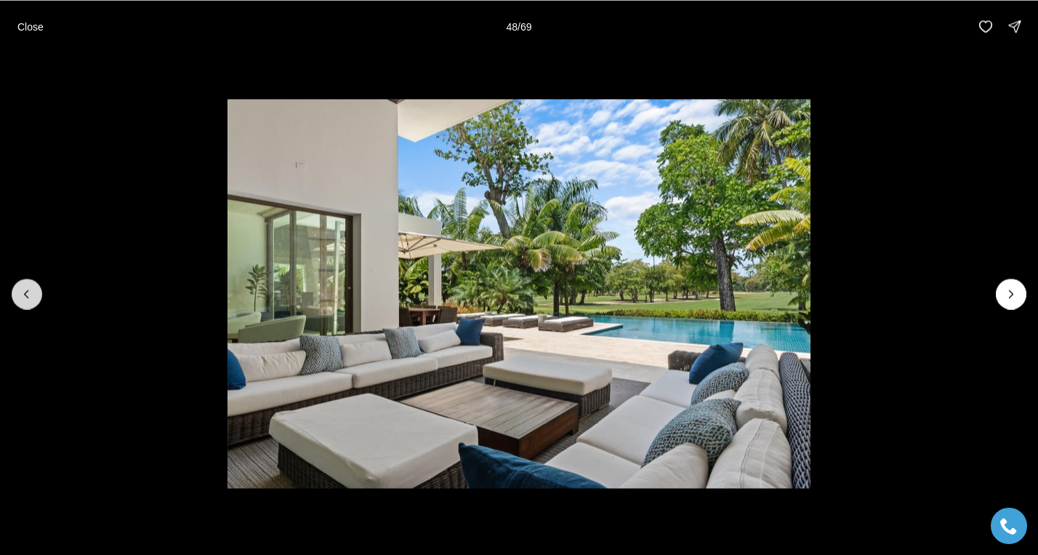
click at [28, 298] on icon "Previous slide" at bounding box center [27, 293] width 15 height 15
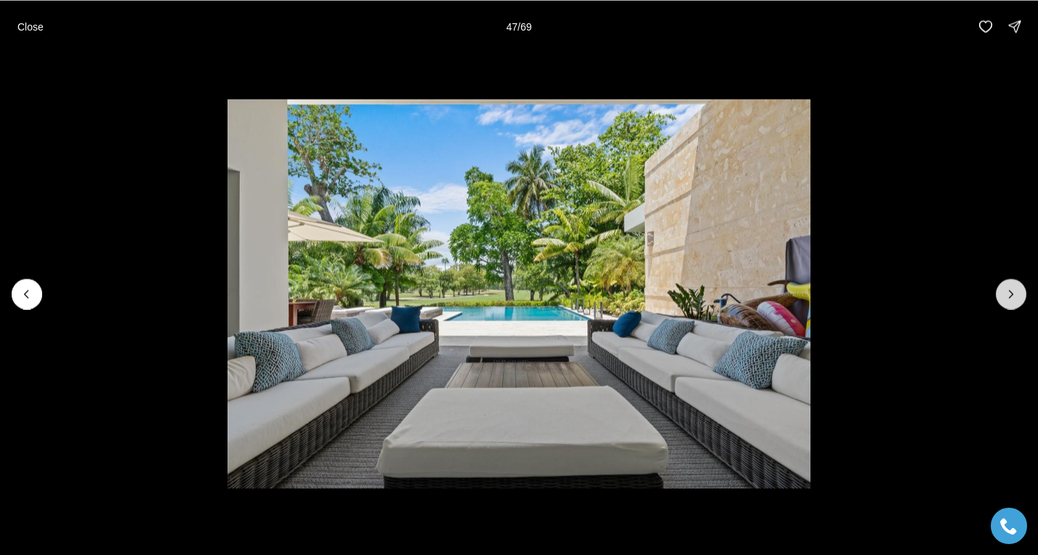
click at [1015, 298] on icon "Next slide" at bounding box center [1011, 293] width 15 height 15
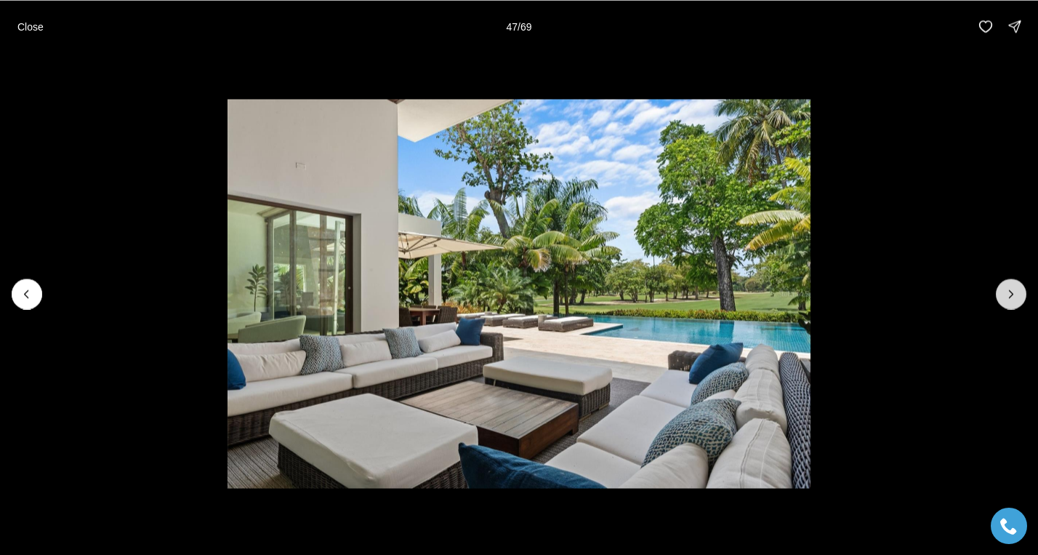
click at [1015, 298] on icon "Next slide" at bounding box center [1011, 293] width 15 height 15
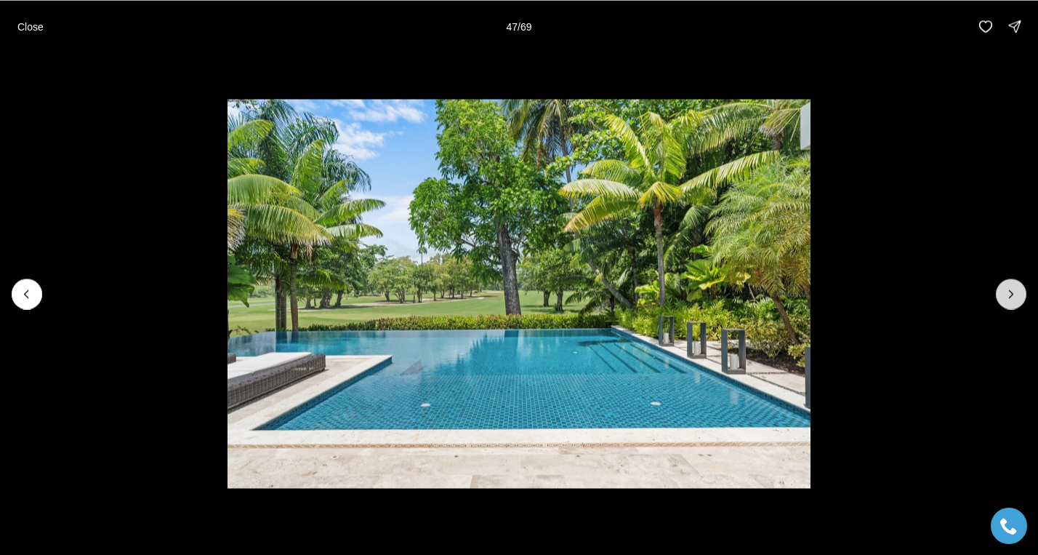
click at [1015, 298] on icon "Next slide" at bounding box center [1011, 293] width 15 height 15
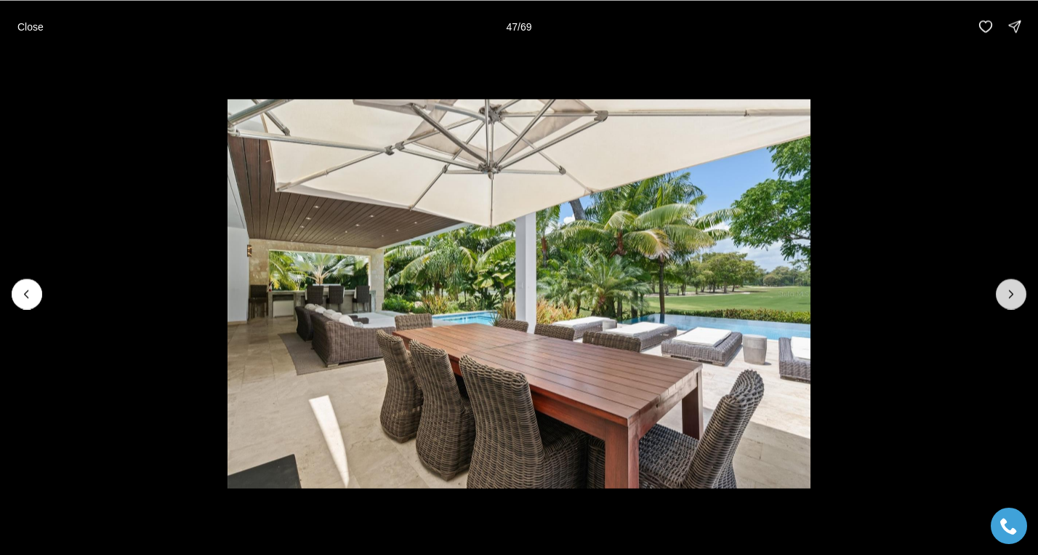
click at [1015, 298] on icon "Next slide" at bounding box center [1011, 293] width 15 height 15
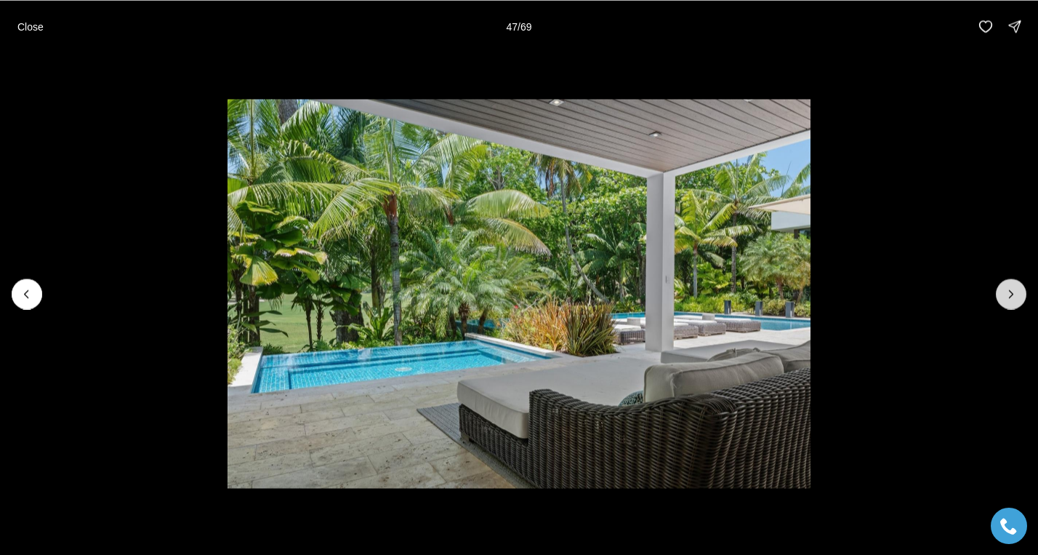
click at [1015, 298] on icon "Next slide" at bounding box center [1011, 293] width 15 height 15
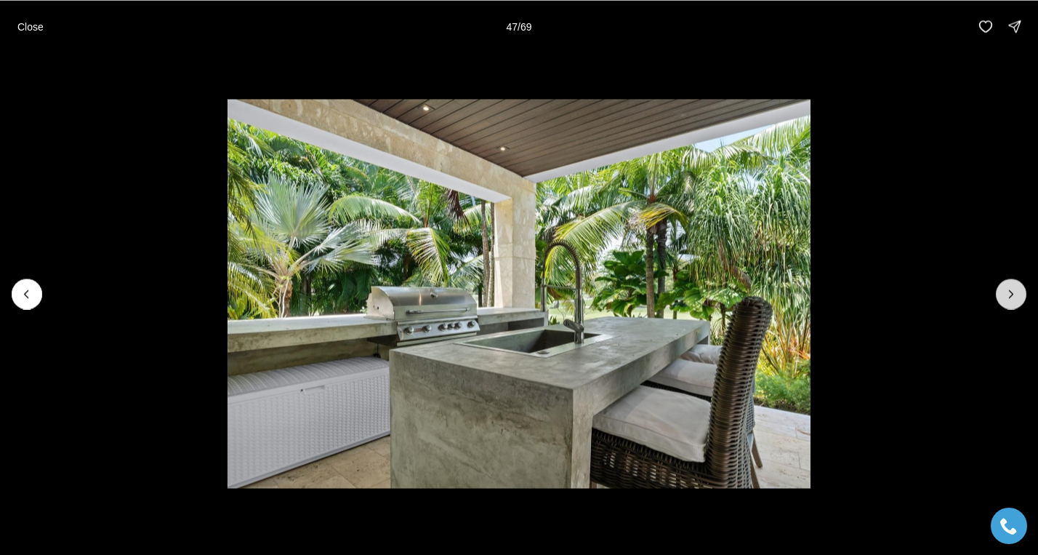
click at [1015, 298] on icon "Next slide" at bounding box center [1011, 293] width 15 height 15
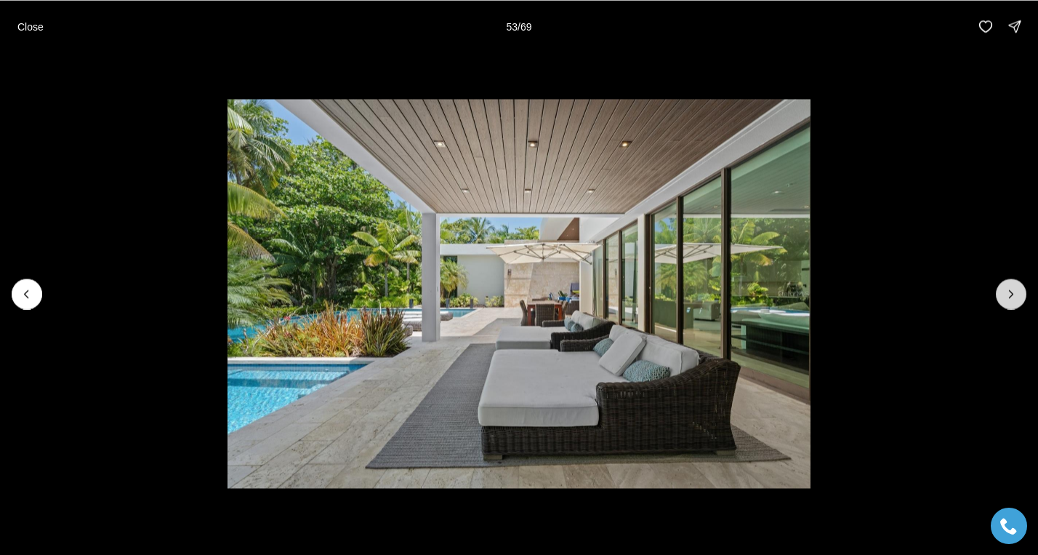
click at [1015, 298] on icon "Next slide" at bounding box center [1011, 293] width 15 height 15
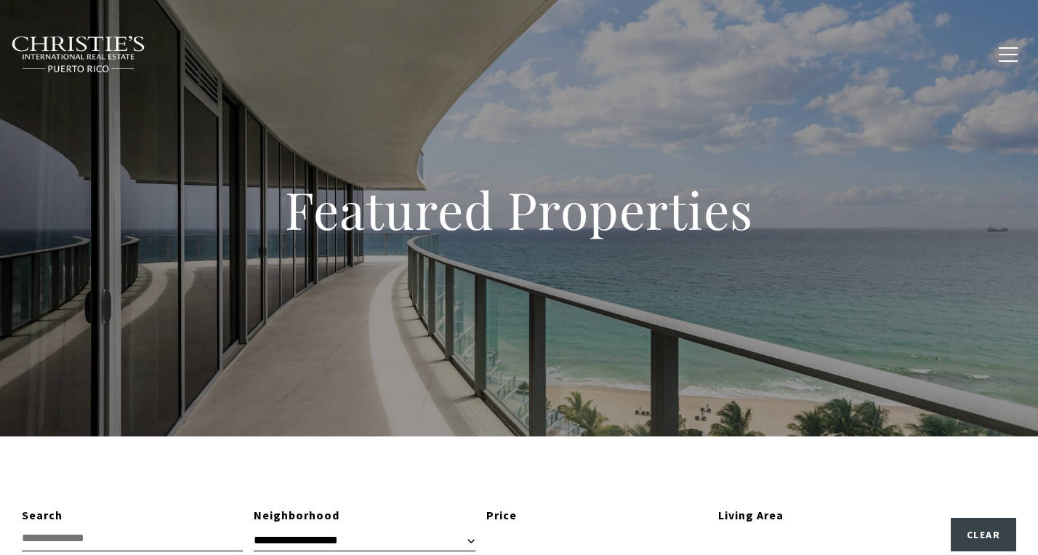
type input "**********"
type input "*********"
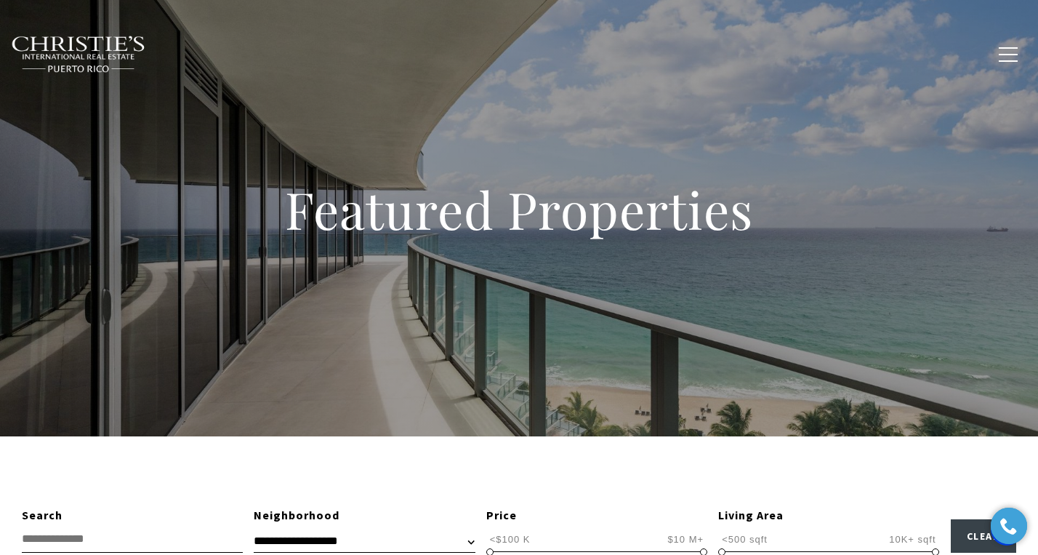
click at [337, 52] on link "Home Search" at bounding box center [314, 54] width 94 height 28
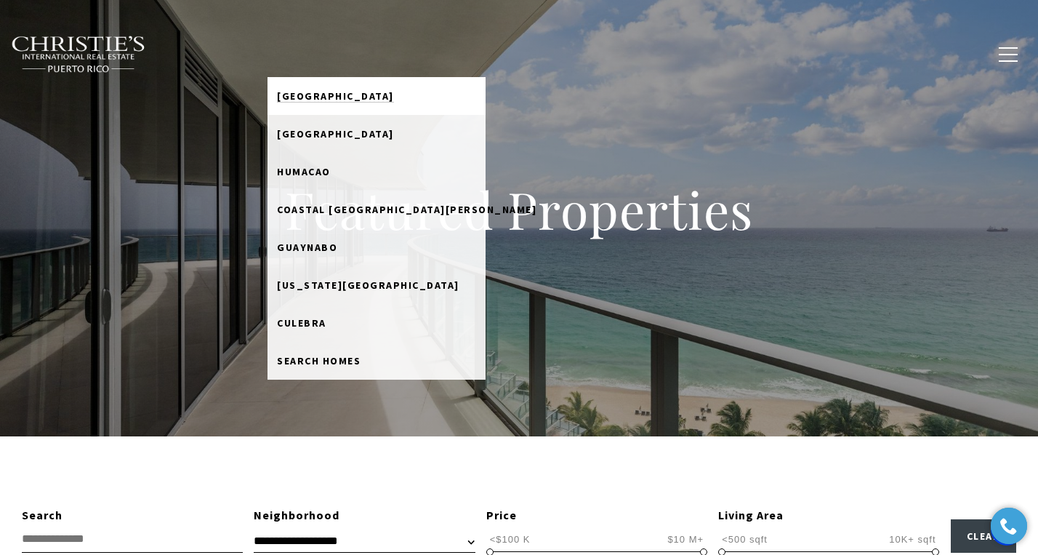
click at [337, 91] on span "[GEOGRAPHIC_DATA]" at bounding box center [335, 95] width 117 height 13
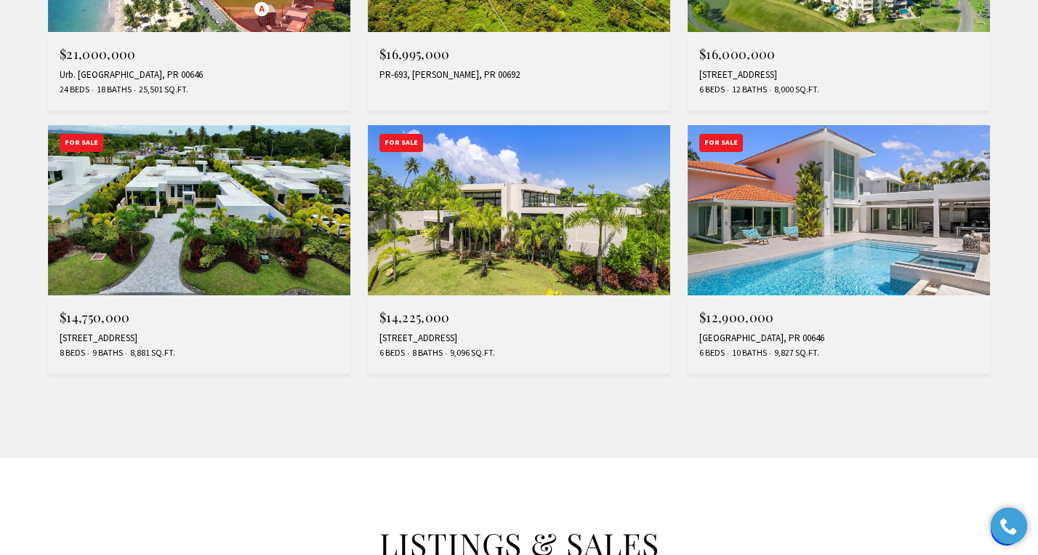
scroll to position [1316, 0]
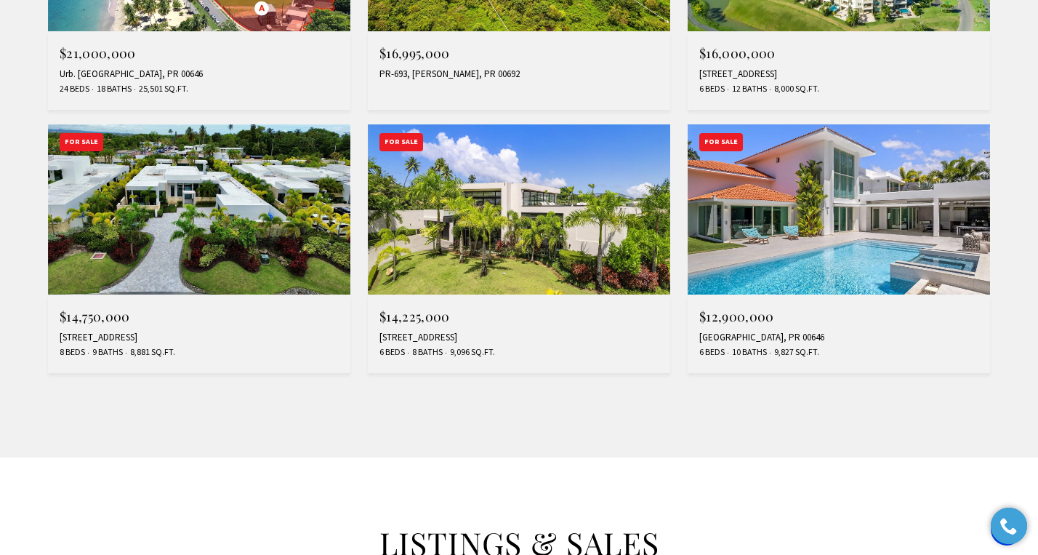
click at [539, 347] on div "6 Beds 8 Baths 9,096 Sq.Ft." at bounding box center [518, 352] width 279 height 12
click at [787, 321] on h4 "$12,900,000" at bounding box center [838, 316] width 279 height 14
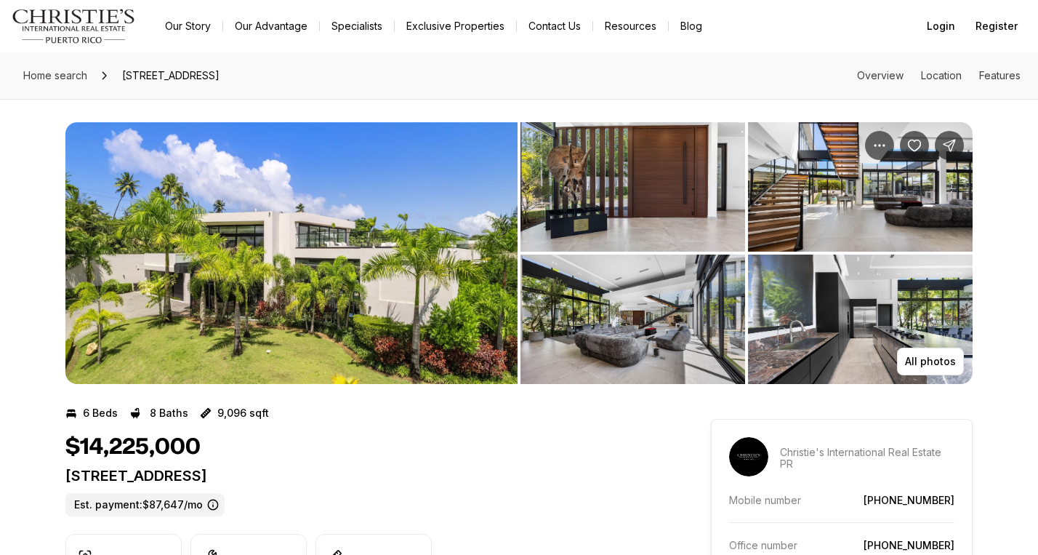
drag, startPoint x: 0, startPoint y: 0, endPoint x: 401, endPoint y: 295, distance: 498.0
click at [401, 295] on img "View image gallery" at bounding box center [291, 253] width 452 height 262
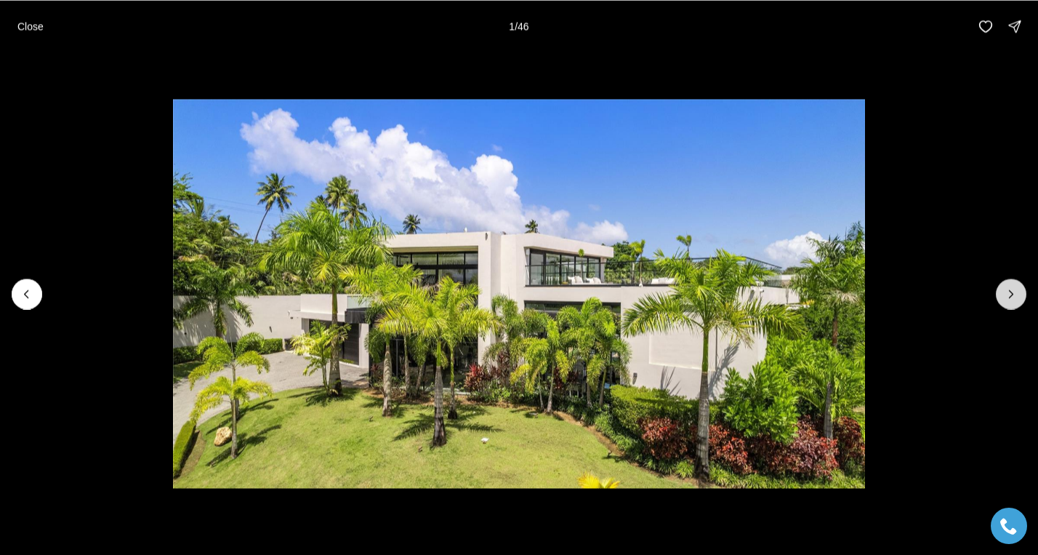
click at [1012, 293] on icon "Next slide" at bounding box center [1011, 293] width 15 height 15
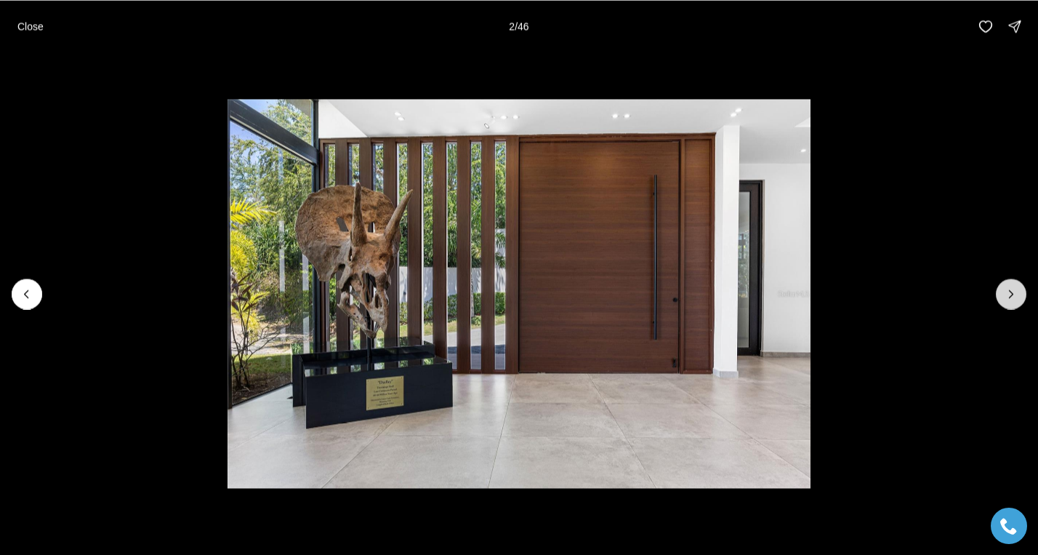
click at [1012, 293] on icon "Next slide" at bounding box center [1011, 293] width 15 height 15
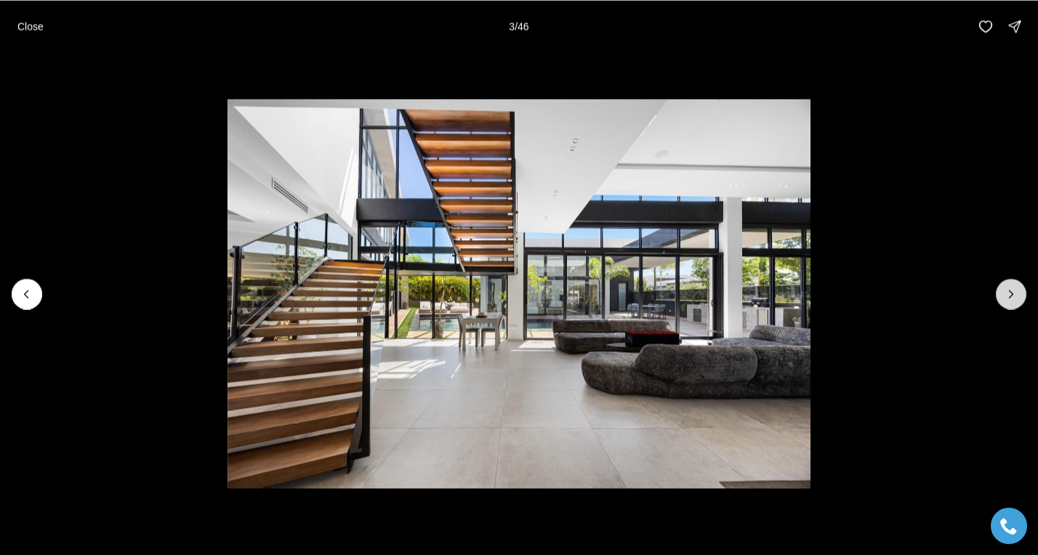
click at [1012, 293] on icon "Next slide" at bounding box center [1011, 293] width 15 height 15
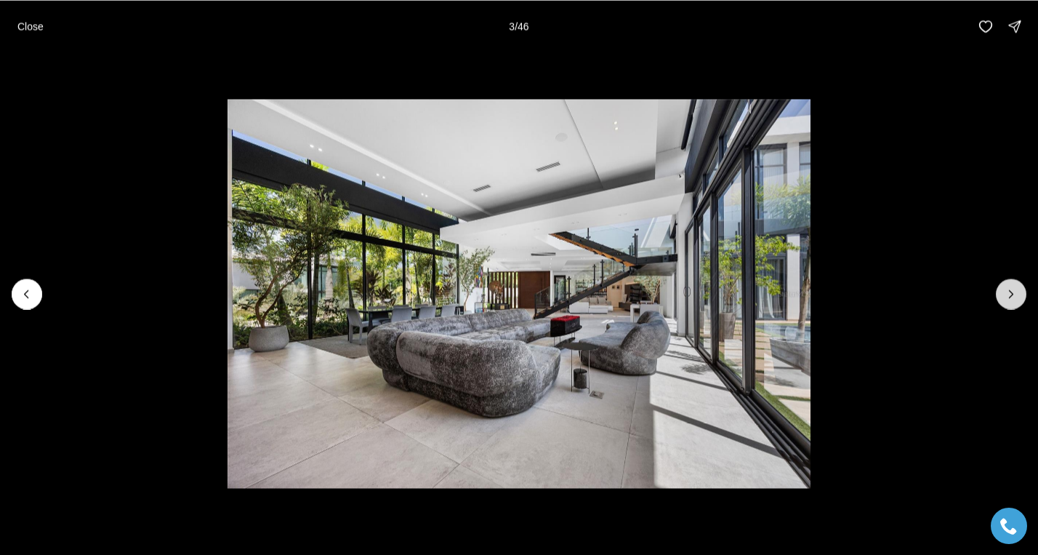
click at [1012, 293] on icon "Next slide" at bounding box center [1011, 293] width 15 height 15
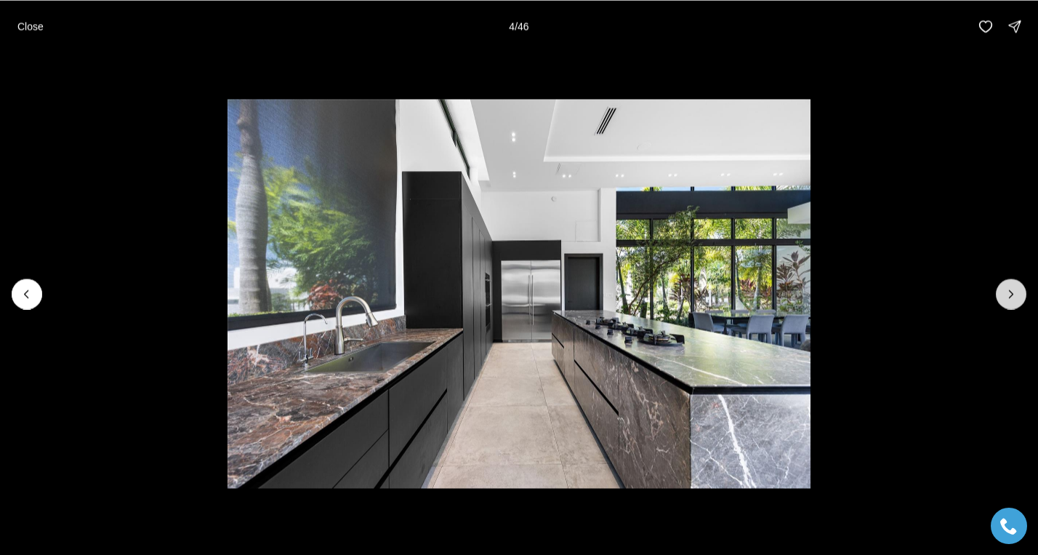
click at [1012, 293] on icon "Next slide" at bounding box center [1011, 293] width 15 height 15
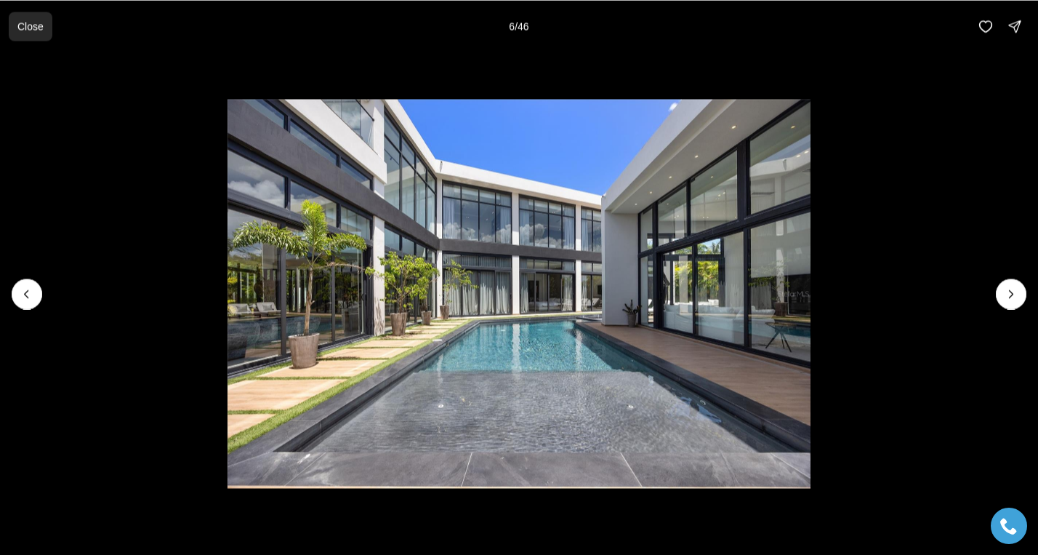
click at [31, 27] on p "Close" at bounding box center [30, 26] width 26 height 12
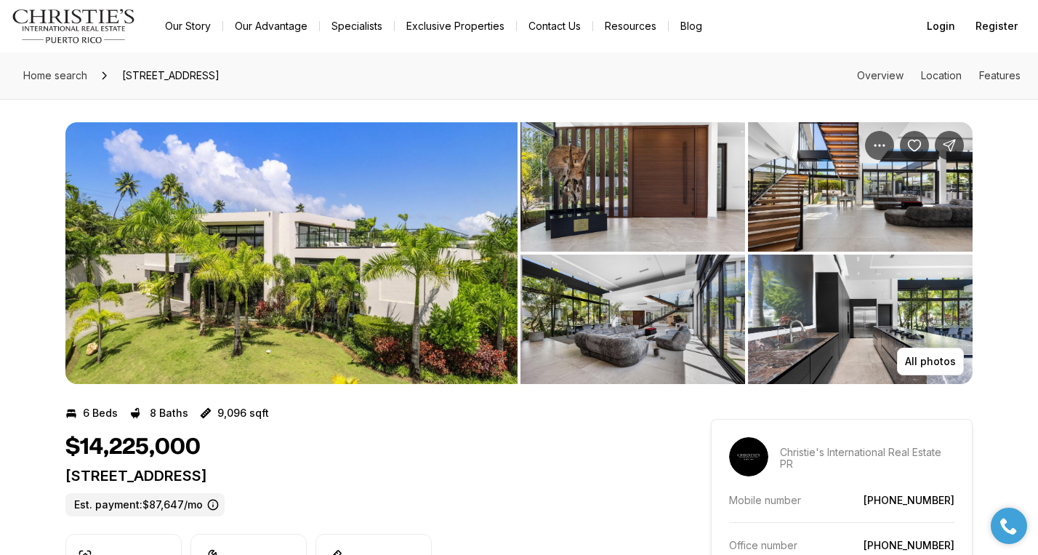
click at [810, 331] on img "View image gallery" at bounding box center [860, 318] width 225 height 129
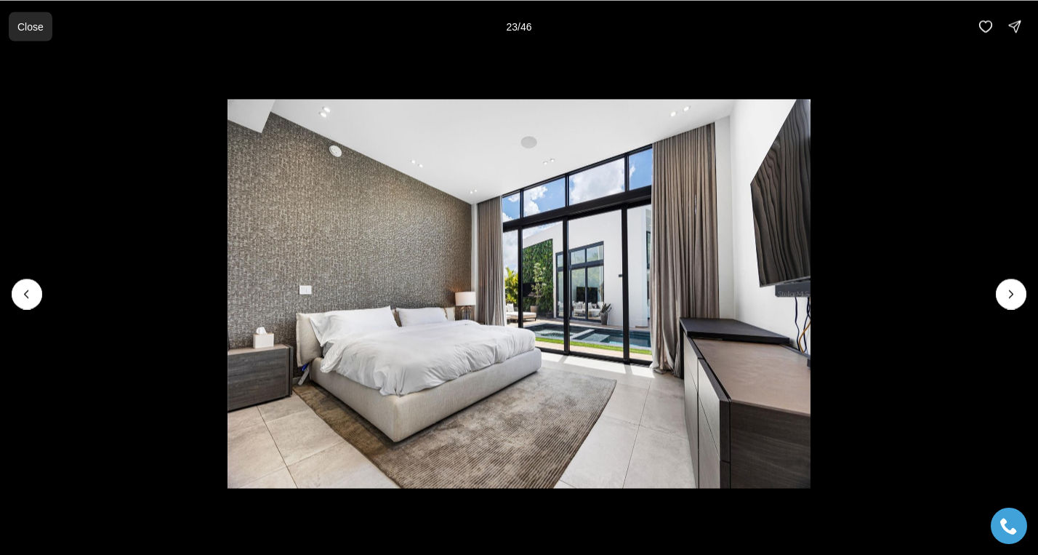
click at [40, 28] on p "Close" at bounding box center [30, 26] width 26 height 12
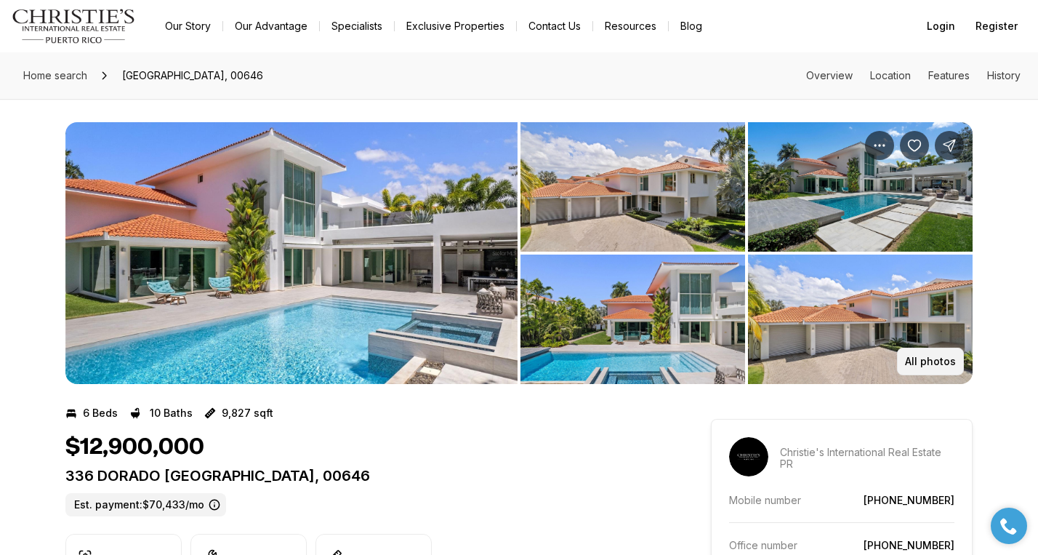
click at [934, 360] on p "All photos" at bounding box center [930, 361] width 51 height 12
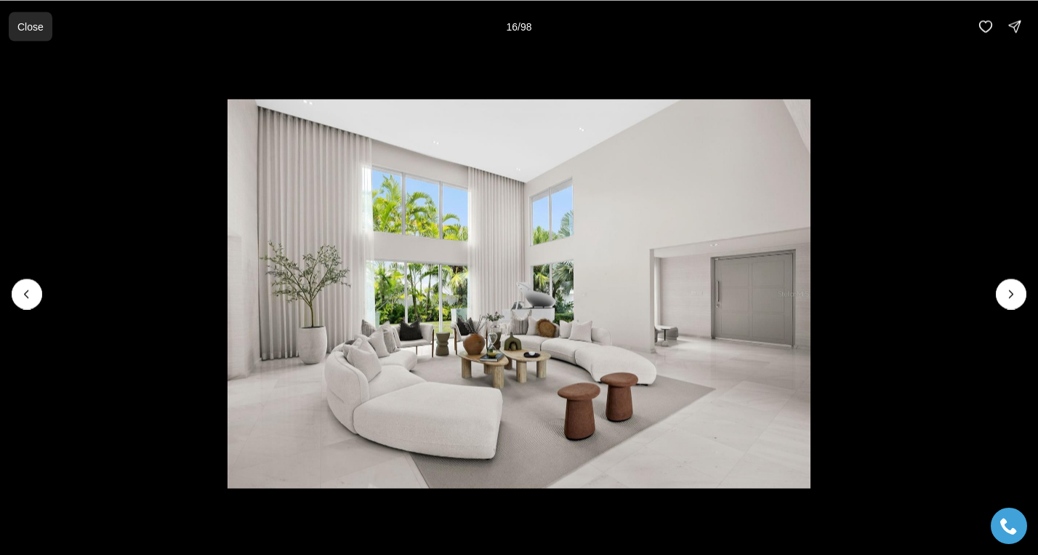
click at [38, 20] on p "Close" at bounding box center [30, 26] width 26 height 12
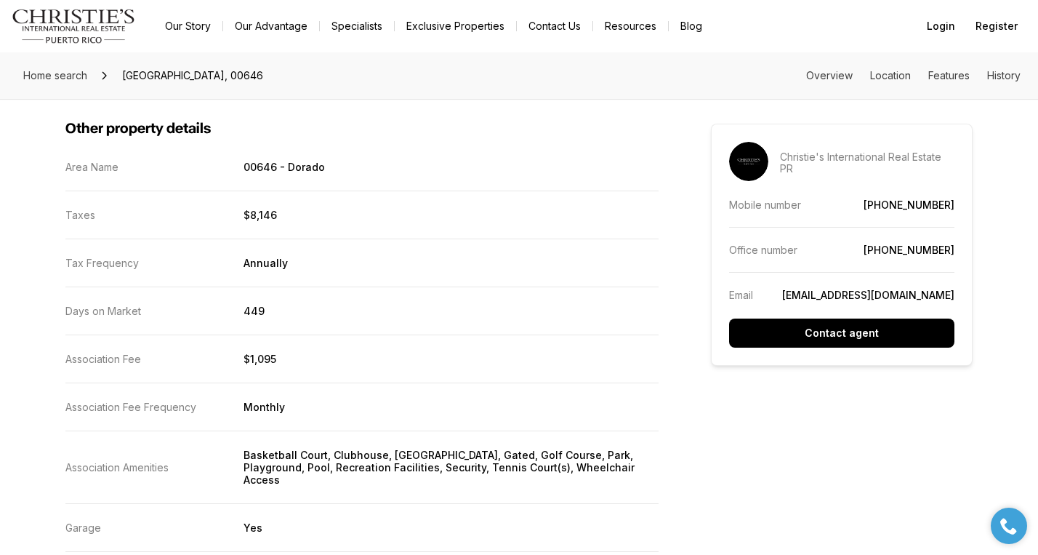
scroll to position [2848, 0]
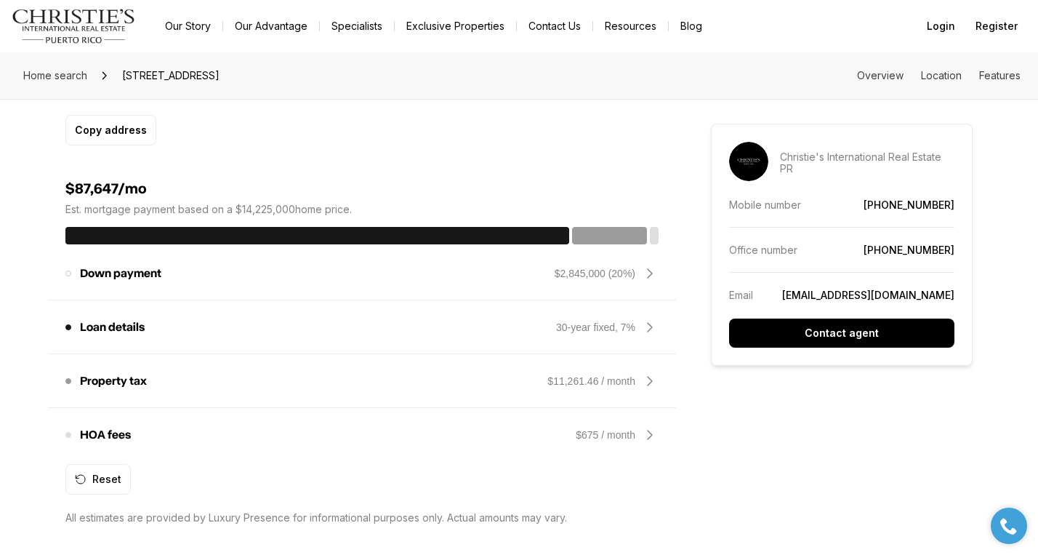
scroll to position [1116, 0]
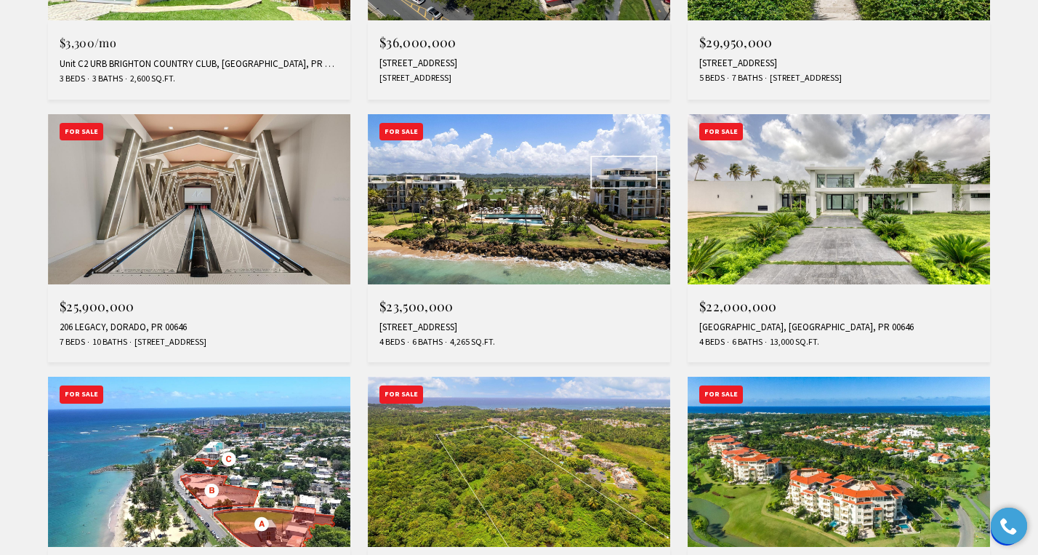
scroll to position [801, 0]
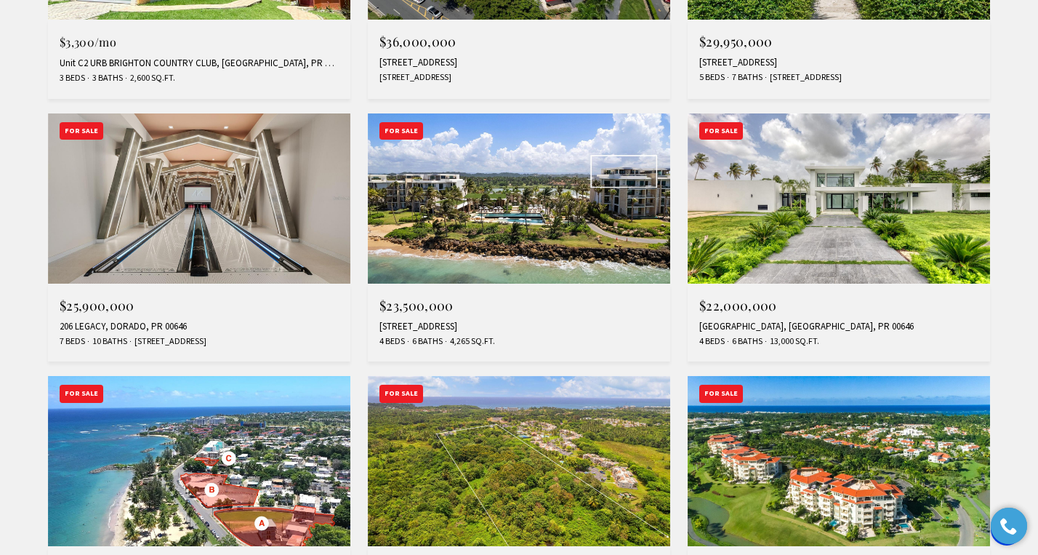
click at [735, 329] on div "[GEOGRAPHIC_DATA], [GEOGRAPHIC_DATA], PR 00646" at bounding box center [838, 327] width 279 height 12
click at [733, 303] on span "$22,000,000" at bounding box center [738, 305] width 78 height 17
click at [798, 155] on img at bounding box center [839, 198] width 302 height 170
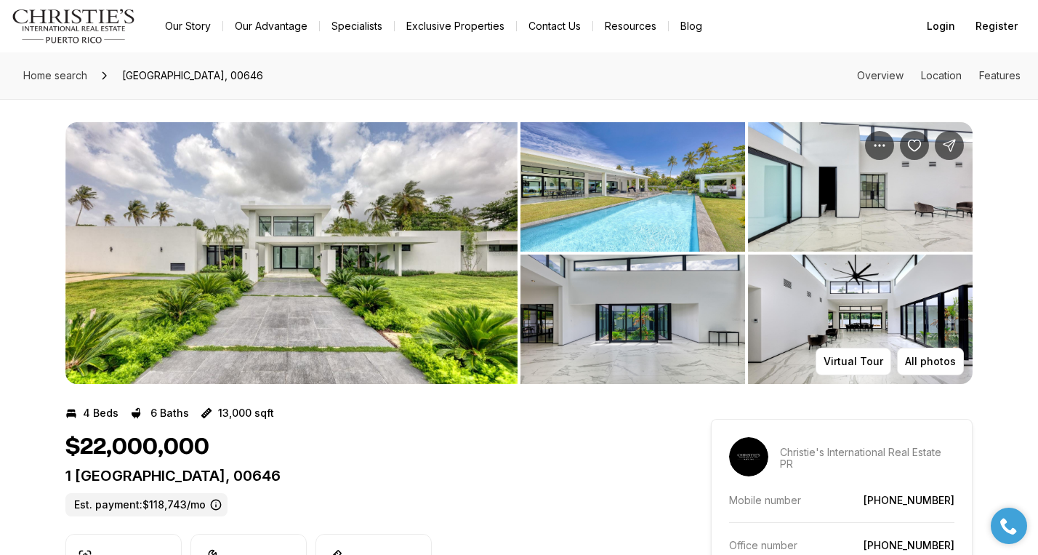
click at [394, 251] on img "View image gallery" at bounding box center [291, 253] width 452 height 262
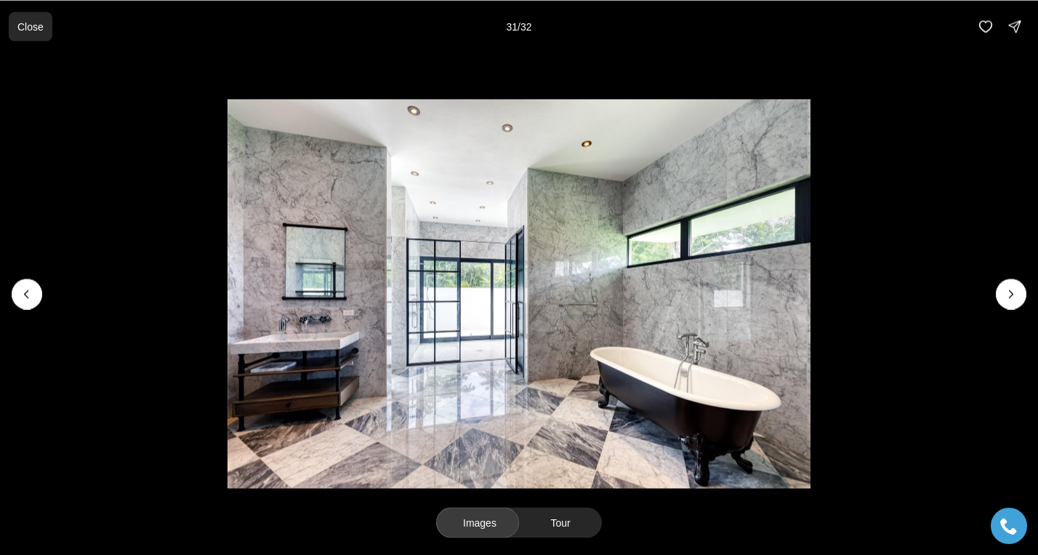
click at [41, 25] on p "Close" at bounding box center [30, 26] width 26 height 12
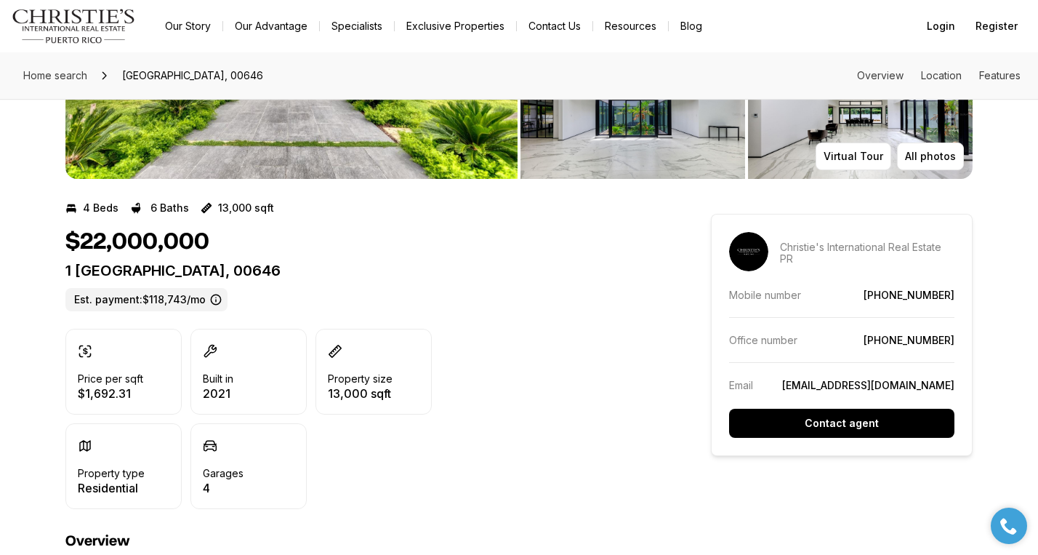
scroll to position [203, 0]
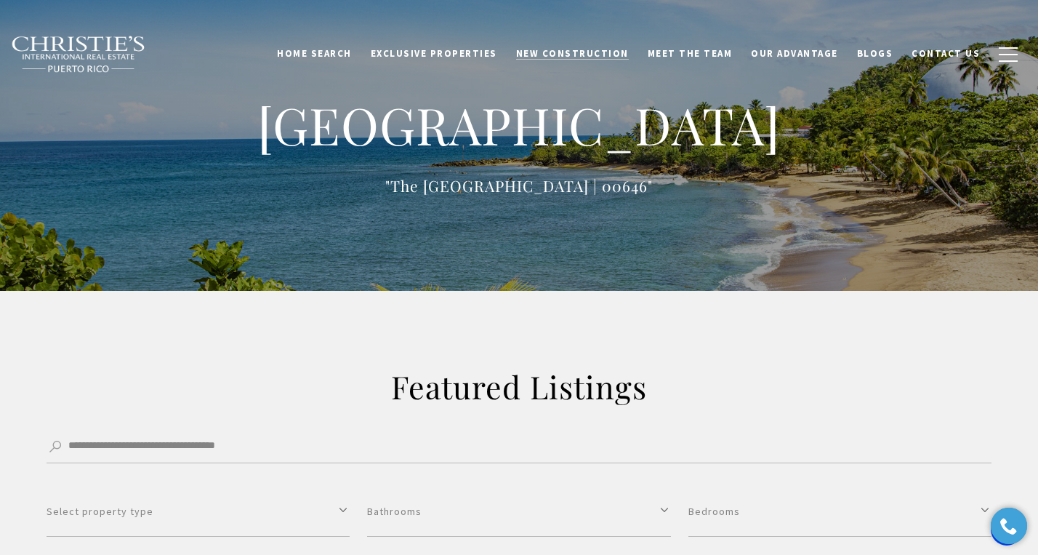
click at [617, 51] on span "New Construction" at bounding box center [572, 53] width 113 height 12
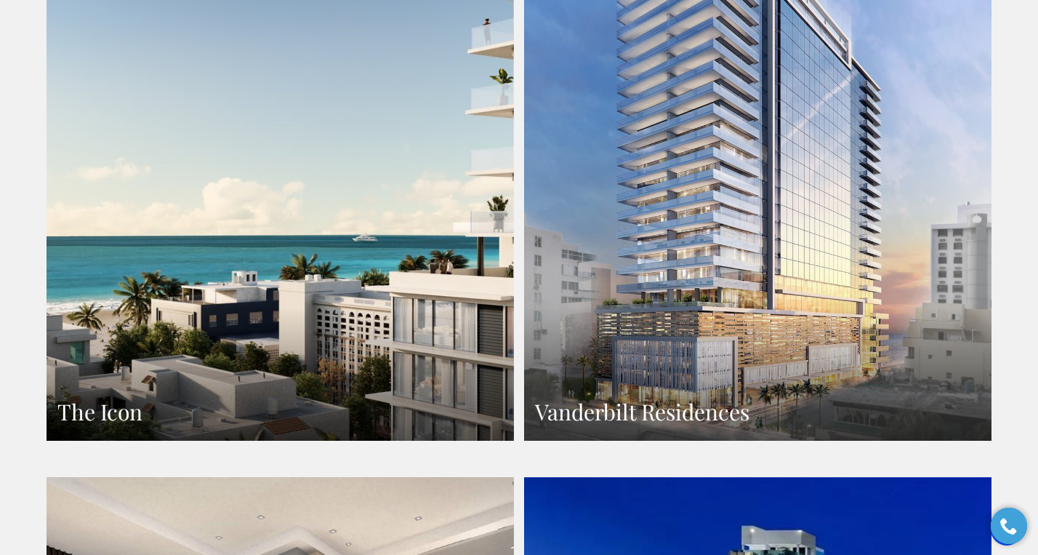
scroll to position [1077, 0]
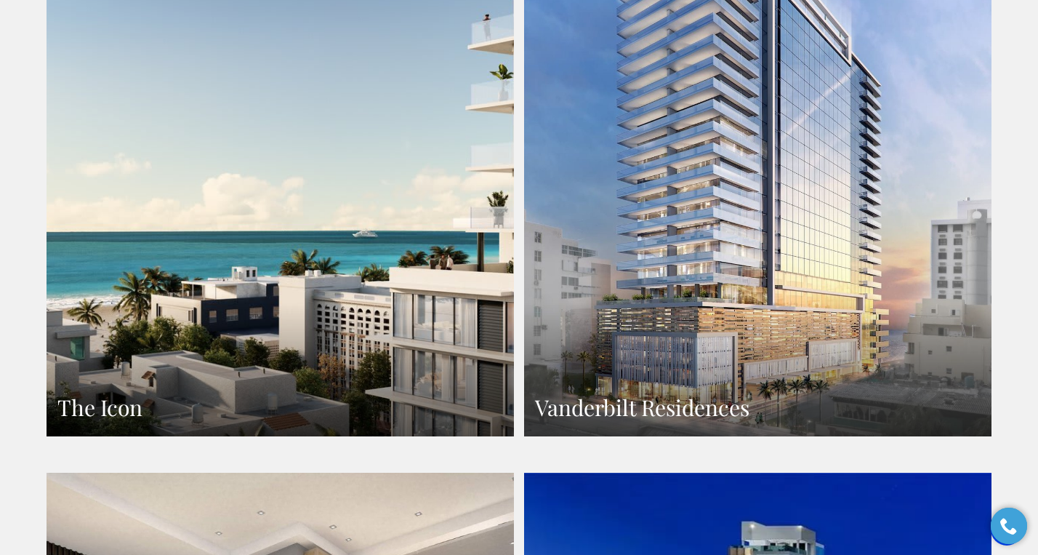
click at [204, 393] on h3 "The Icon" at bounding box center [280, 407] width 446 height 28
